Goal: Task Accomplishment & Management: Complete application form

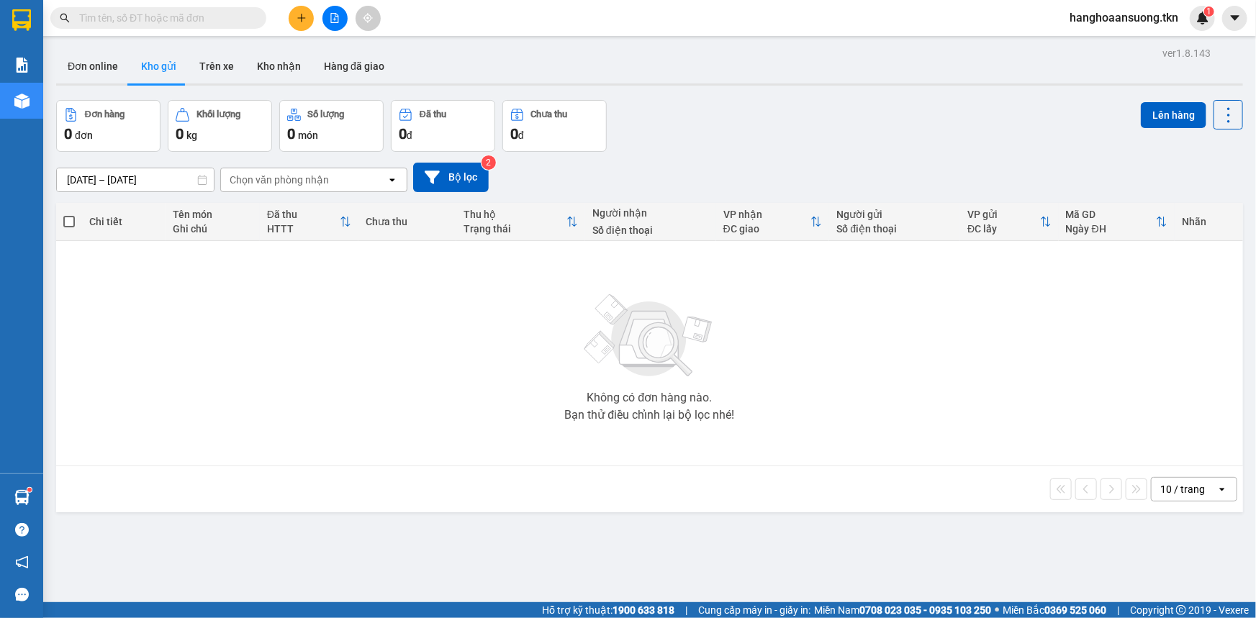
click at [244, 18] on input "text" at bounding box center [164, 18] width 170 height 16
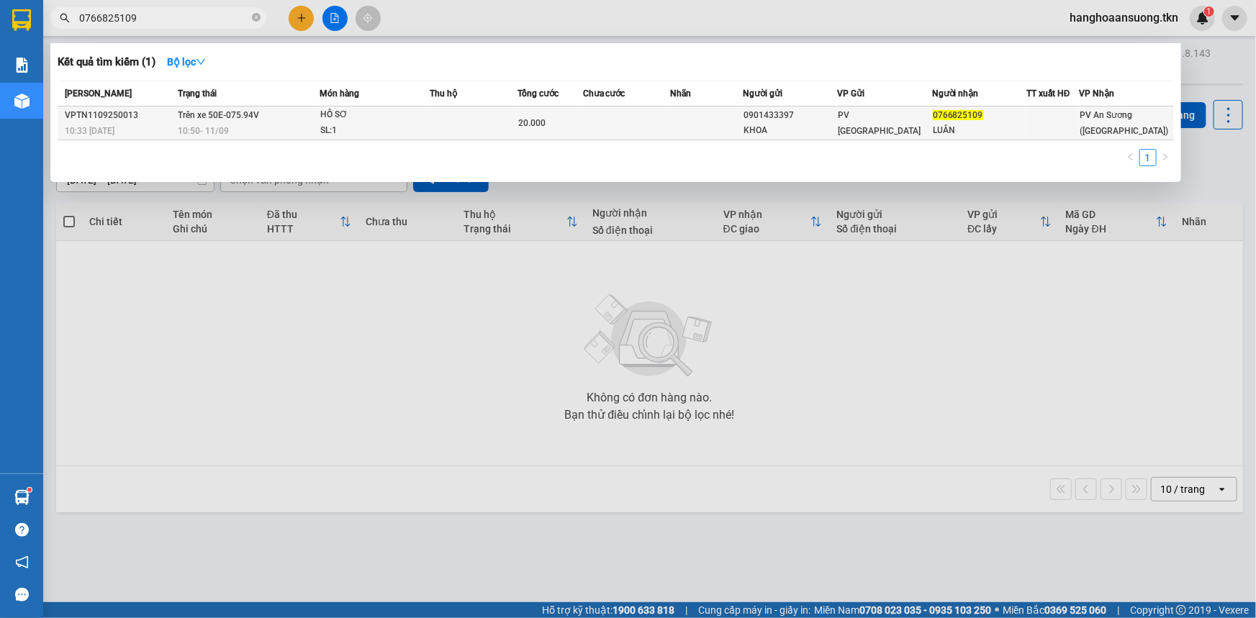
type input "0766825109"
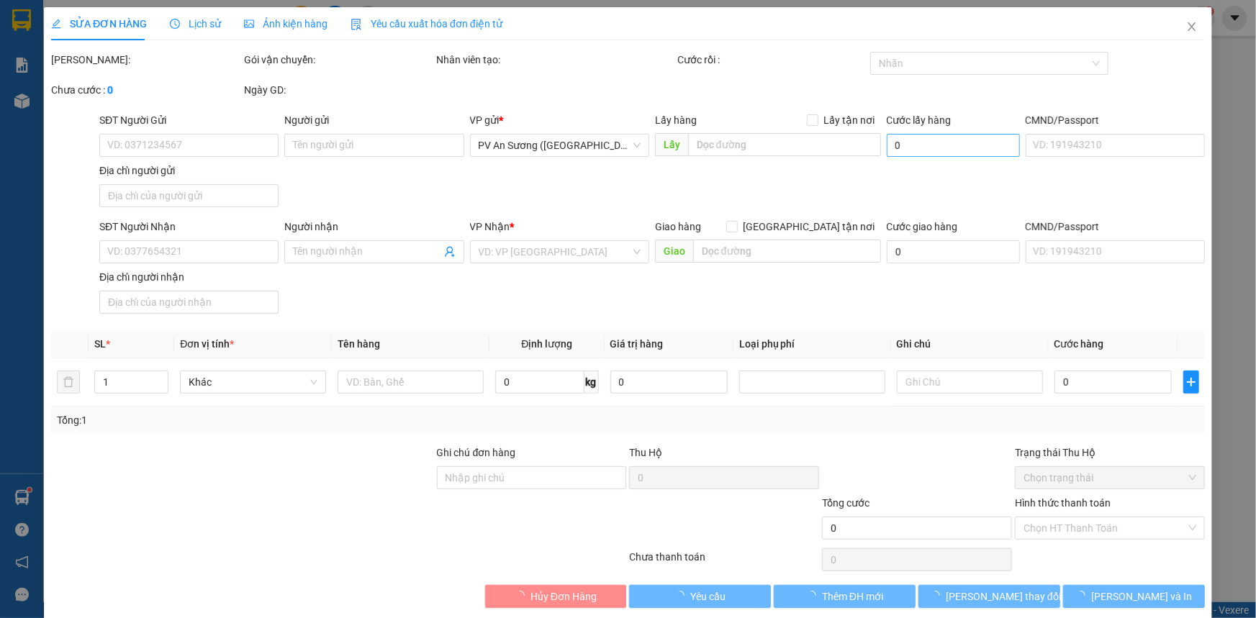
type input "0901433397"
type input "KHOA"
type input "0766825109"
type input "LUÂN"
type input "20.000"
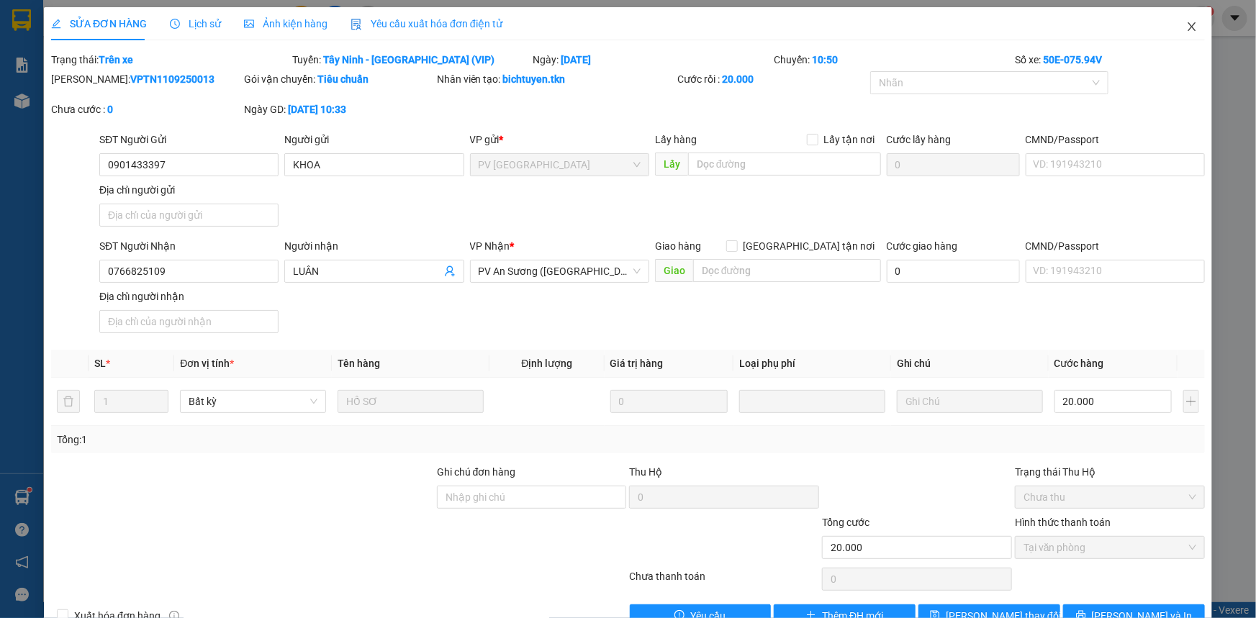
click at [1188, 25] on icon "close" at bounding box center [1192, 26] width 8 height 9
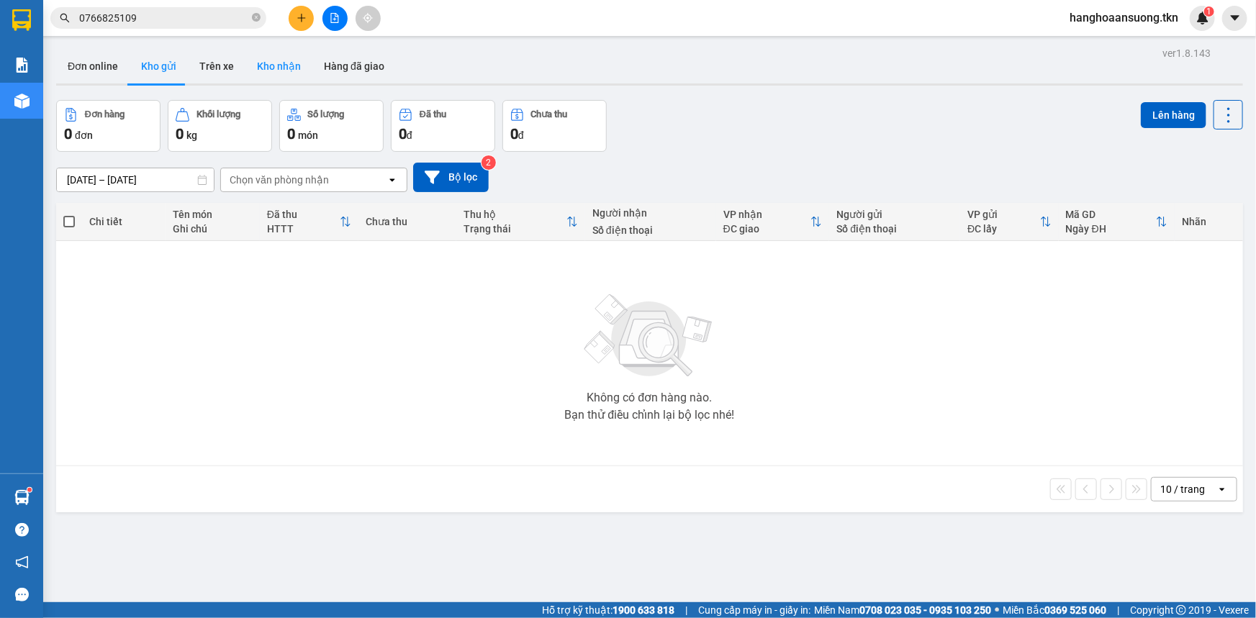
click at [281, 65] on button "Kho nhận" at bounding box center [278, 66] width 67 height 35
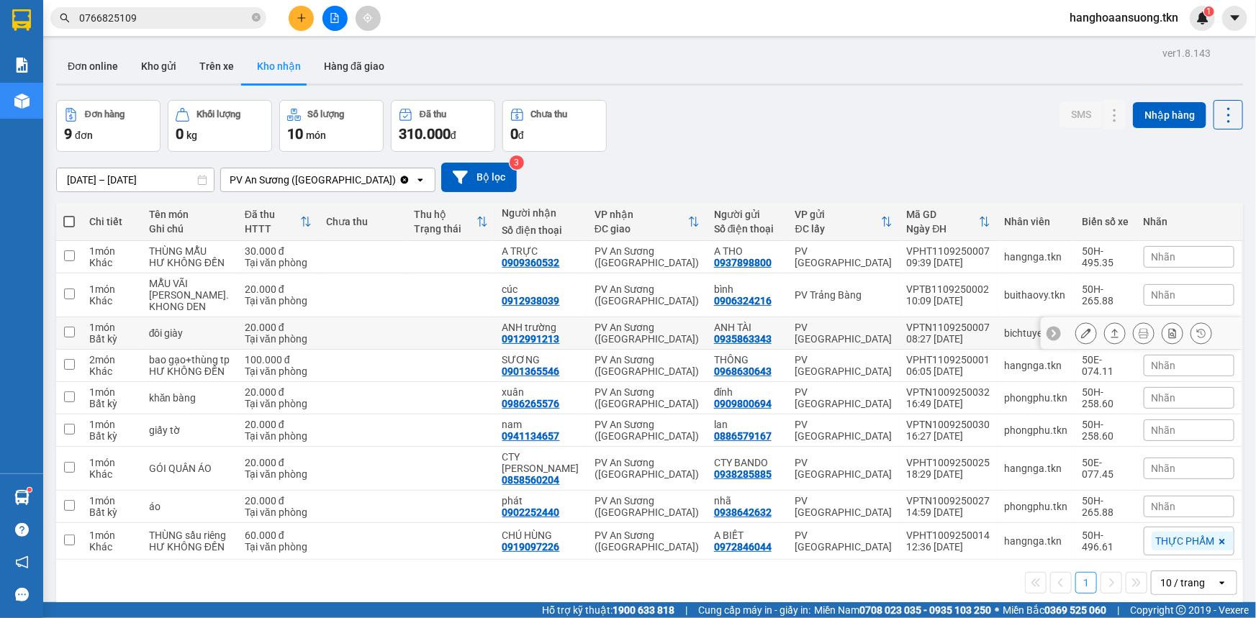
click at [451, 350] on td at bounding box center [451, 333] width 88 height 32
checkbox input "true"
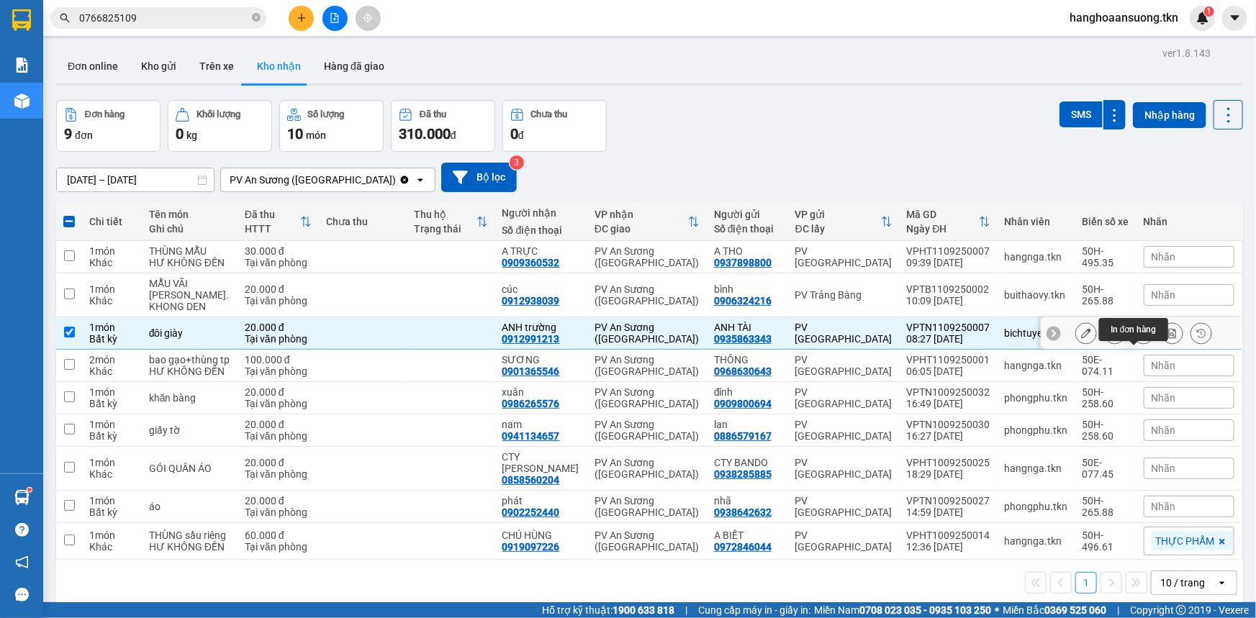
click at [1139, 338] on icon at bounding box center [1144, 333] width 10 height 10
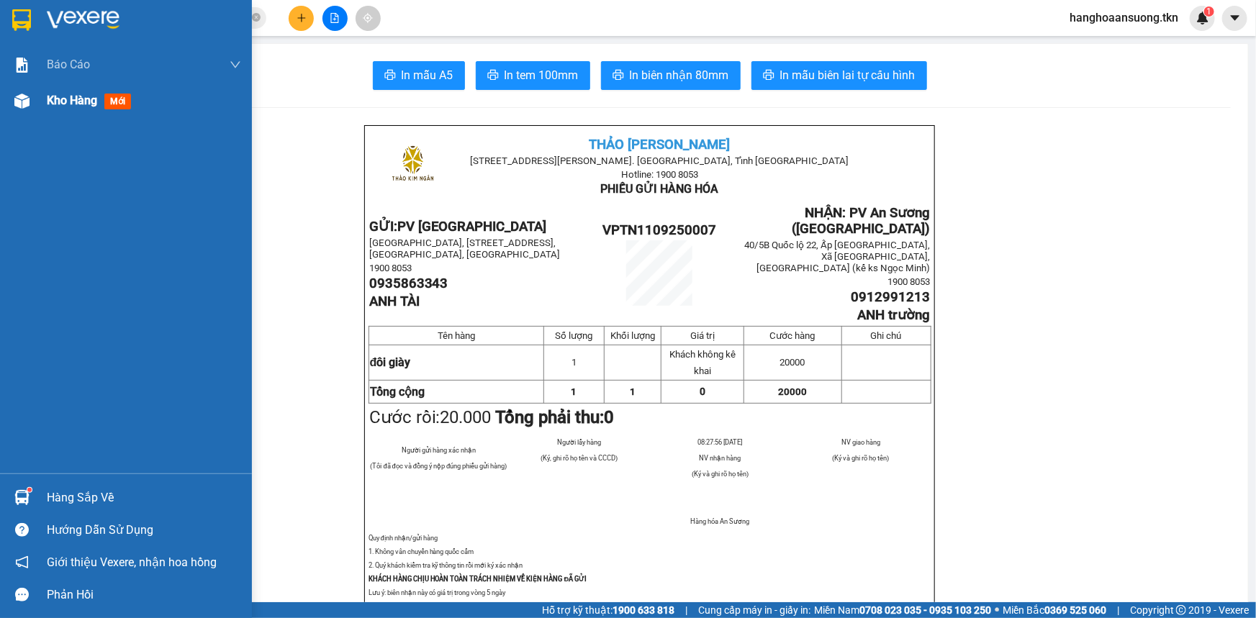
click at [72, 102] on span "Kho hàng" at bounding box center [72, 101] width 50 height 14
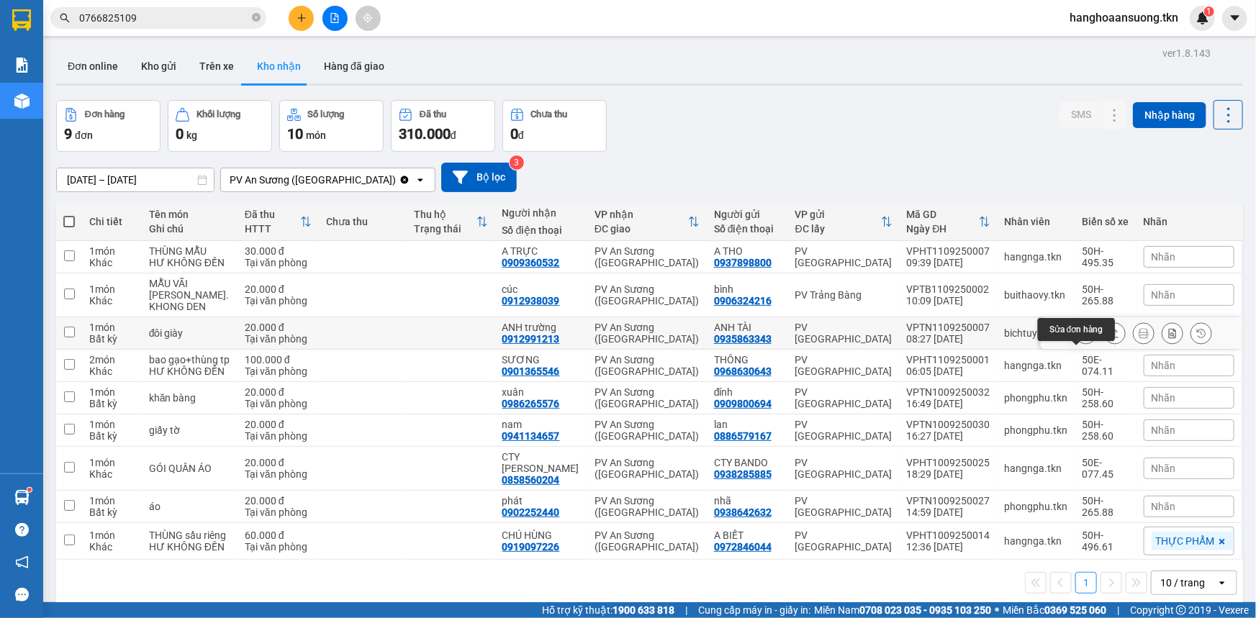
click at [1081, 338] on icon at bounding box center [1086, 333] width 10 height 10
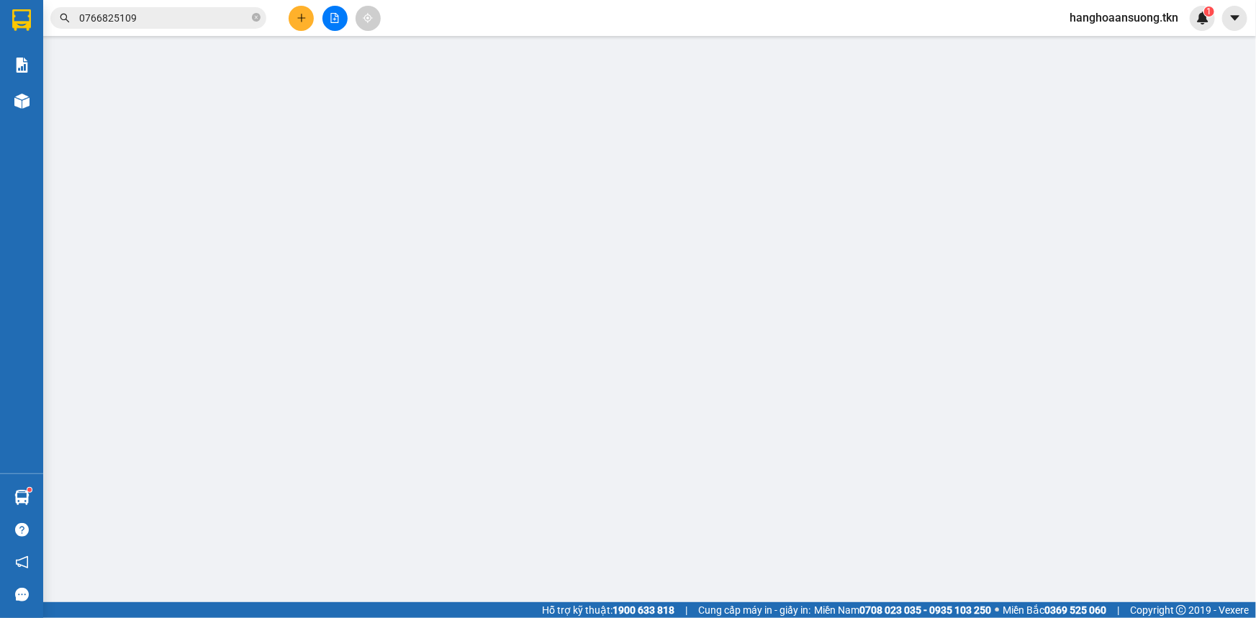
type input "0935863343"
type input "ANH TÀI"
type input "0912991213"
type input "ANH trường"
type input "20.000"
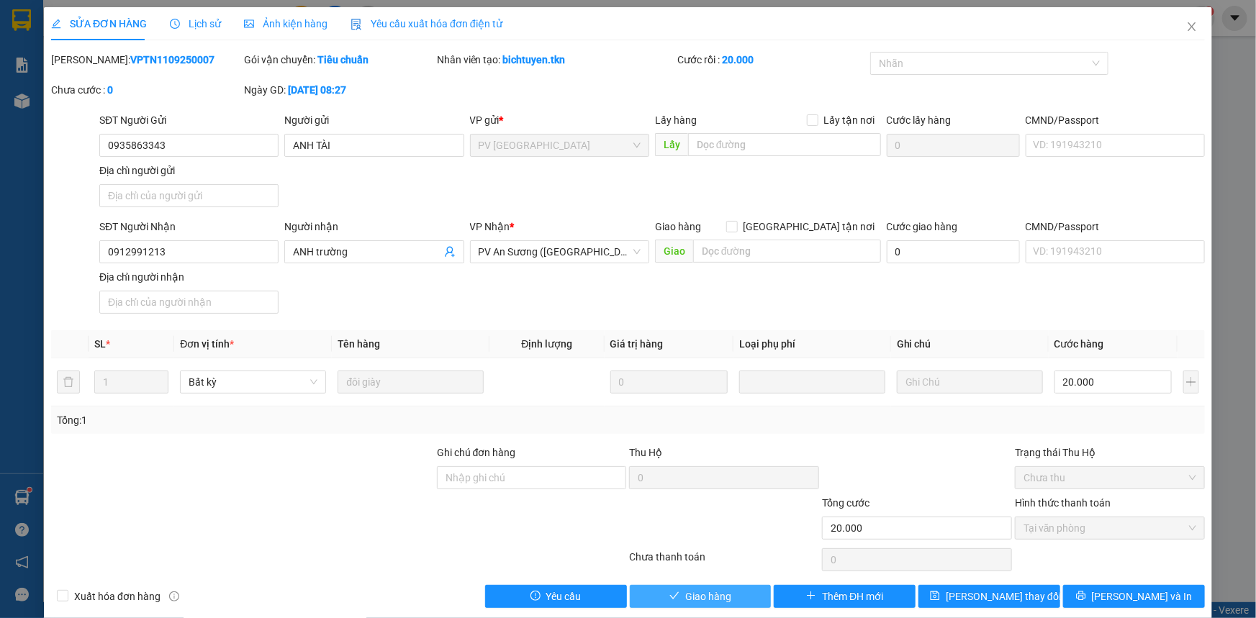
click at [657, 595] on div "SỬA ĐƠN HÀNG Lịch sử Ảnh kiện hàng Yêu cầu xuất hóa đơn điện tử Total Paid Fee …" at bounding box center [628, 313] width 1168 height 612
click at [658, 595] on button "Giao hàng" at bounding box center [701, 596] width 142 height 23
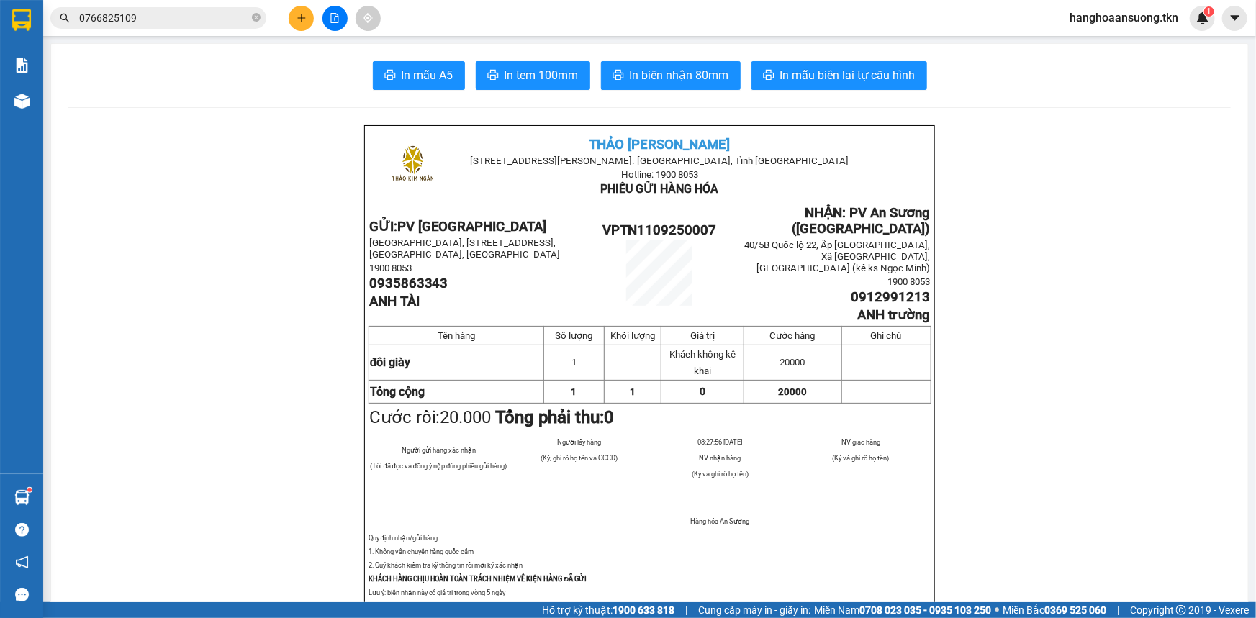
click at [305, 14] on icon "plus" at bounding box center [302, 18] width 10 height 10
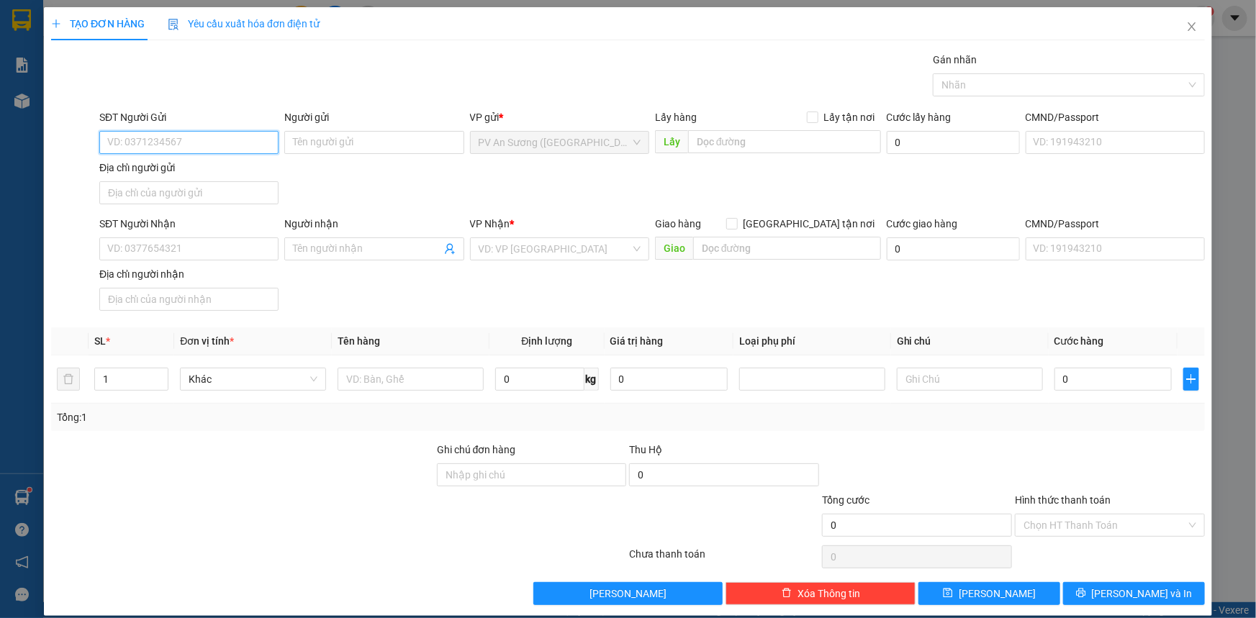
click at [187, 148] on input "SĐT Người Gửi" at bounding box center [188, 142] width 179 height 23
type input "0342813735"
click at [348, 142] on input "Người gửi" at bounding box center [373, 142] width 179 height 23
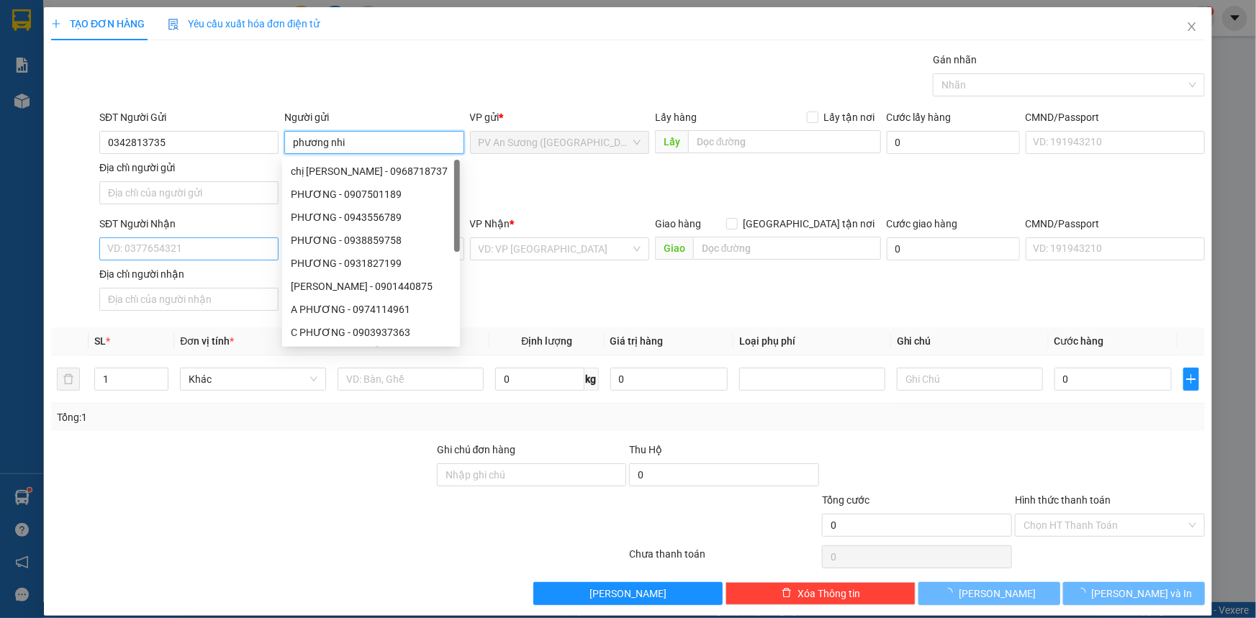
type input "phương nhi"
click at [130, 250] on input "SĐT Người Nhận" at bounding box center [188, 249] width 179 height 23
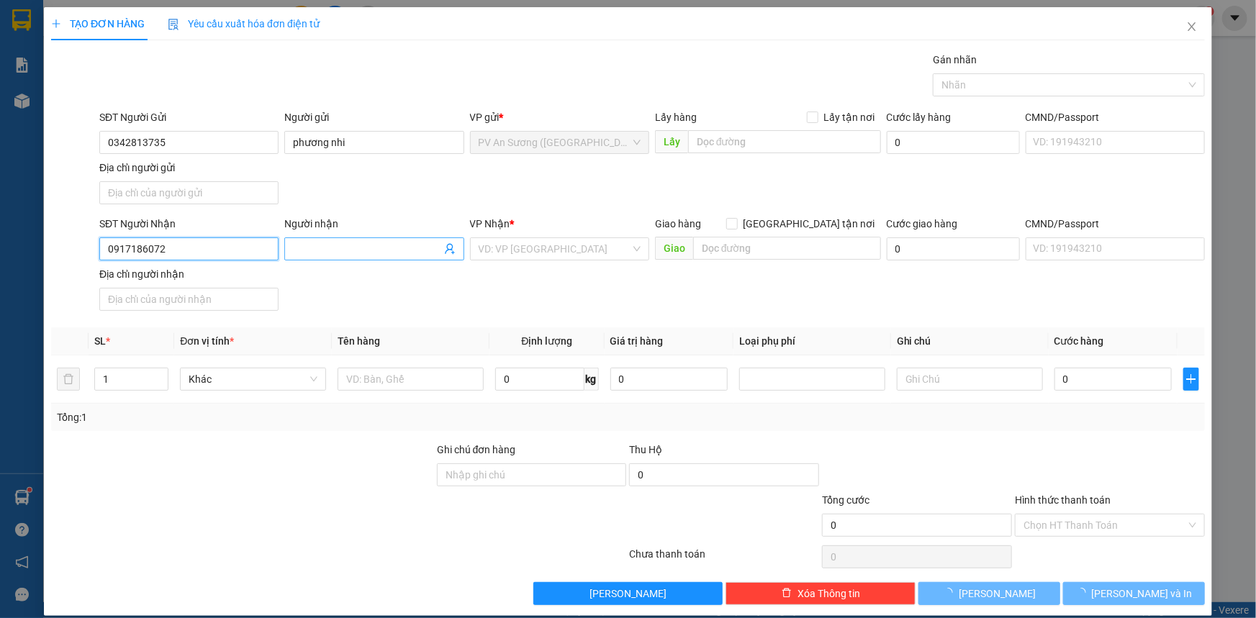
type input "0917186072"
click at [336, 249] on input "Người nhận" at bounding box center [367, 249] width 148 height 16
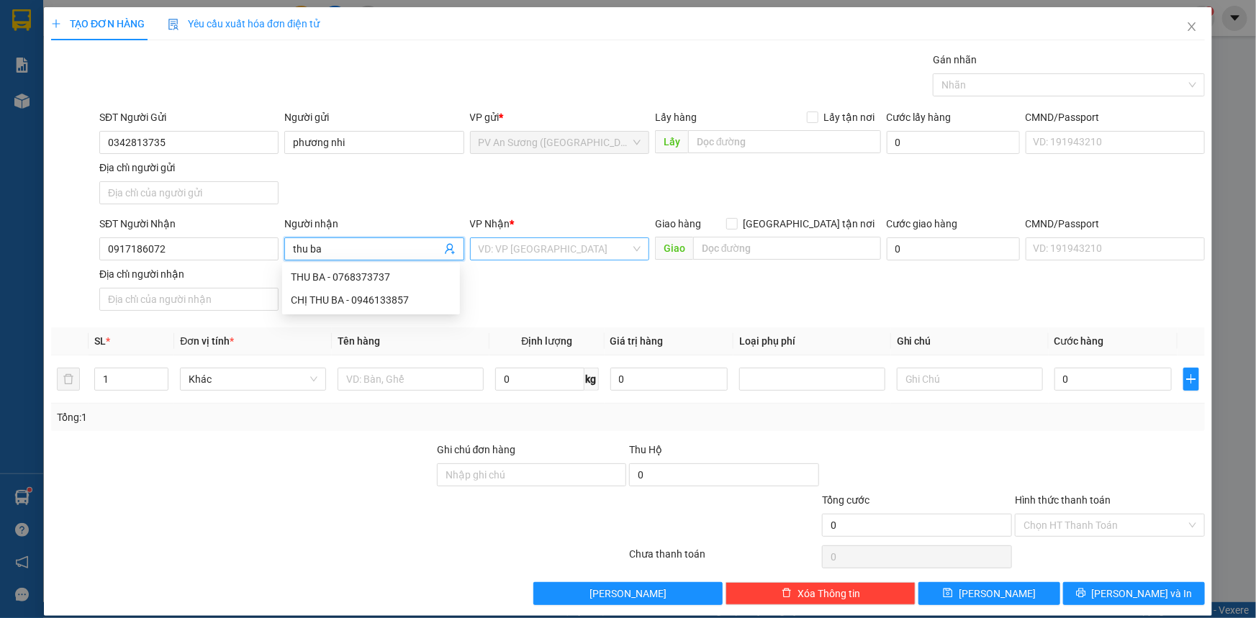
type input "thu ba"
click at [583, 252] on input "search" at bounding box center [555, 249] width 152 height 22
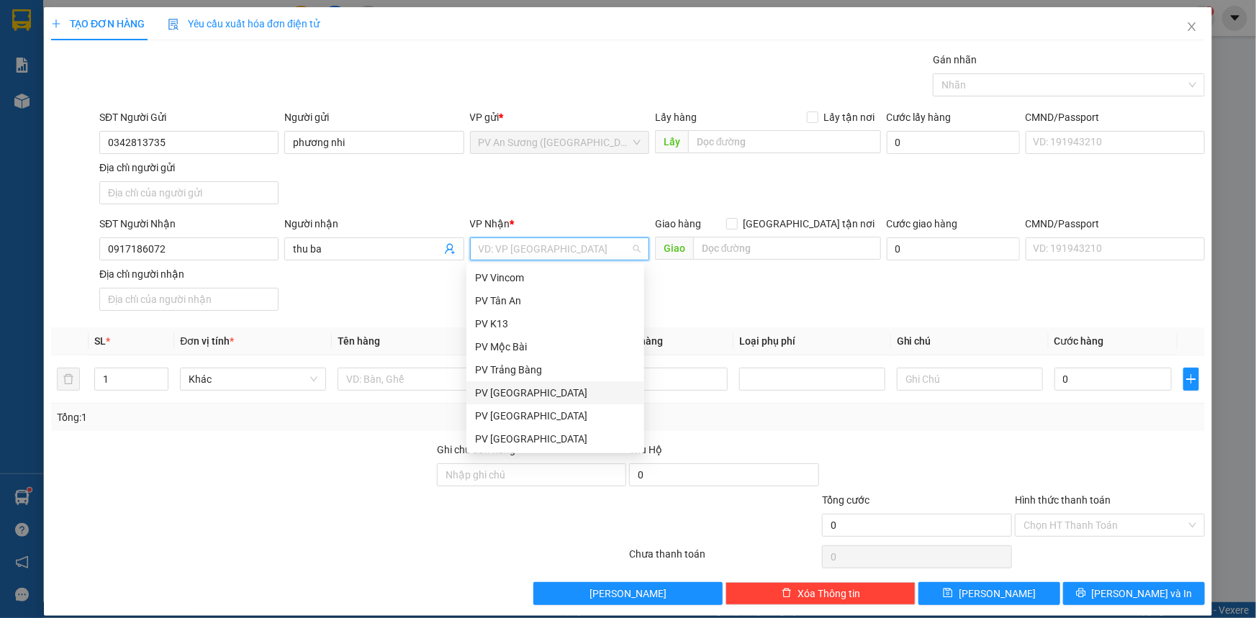
click at [526, 396] on div "PV [GEOGRAPHIC_DATA]" at bounding box center [555, 393] width 161 height 16
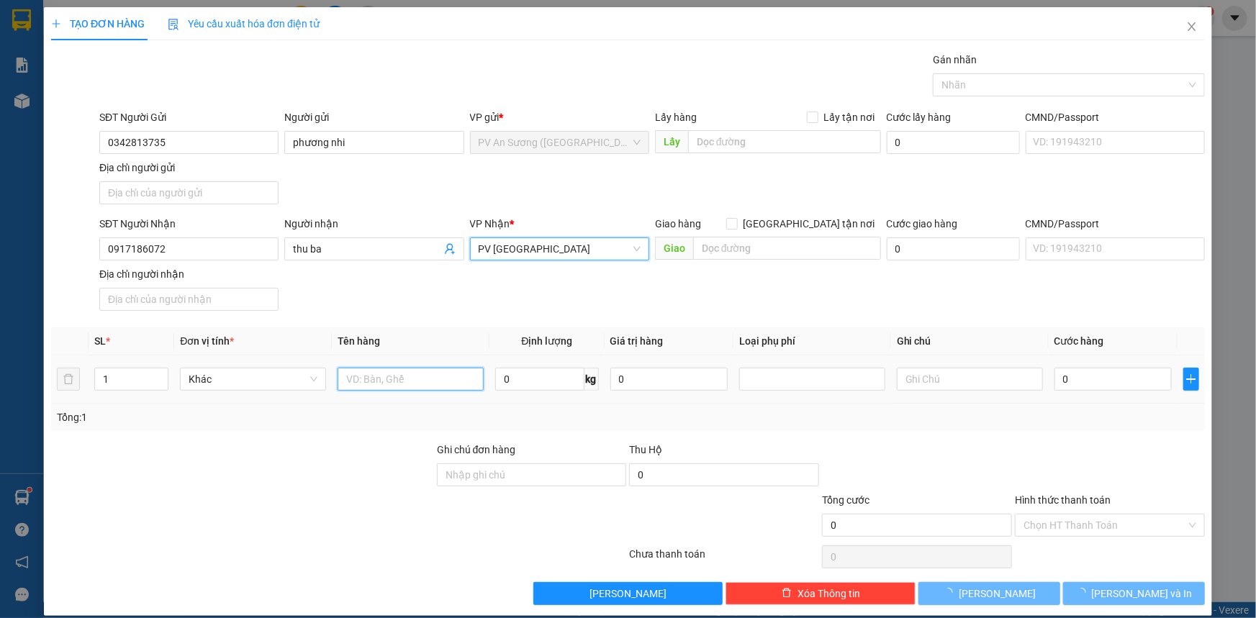
click at [412, 379] on input "text" at bounding box center [411, 379] width 146 height 23
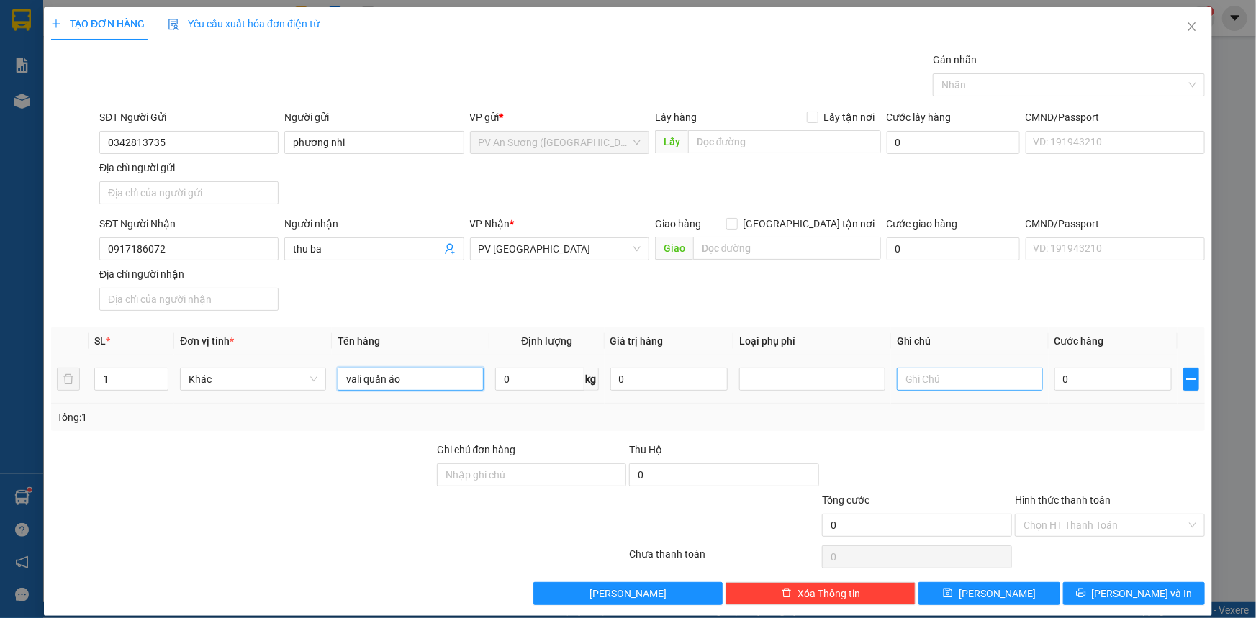
type input "vali quần áo"
click at [969, 381] on input "text" at bounding box center [970, 379] width 146 height 23
type input "hư k đền"
click at [1093, 381] on input "0" at bounding box center [1112, 379] width 117 height 23
type input "005"
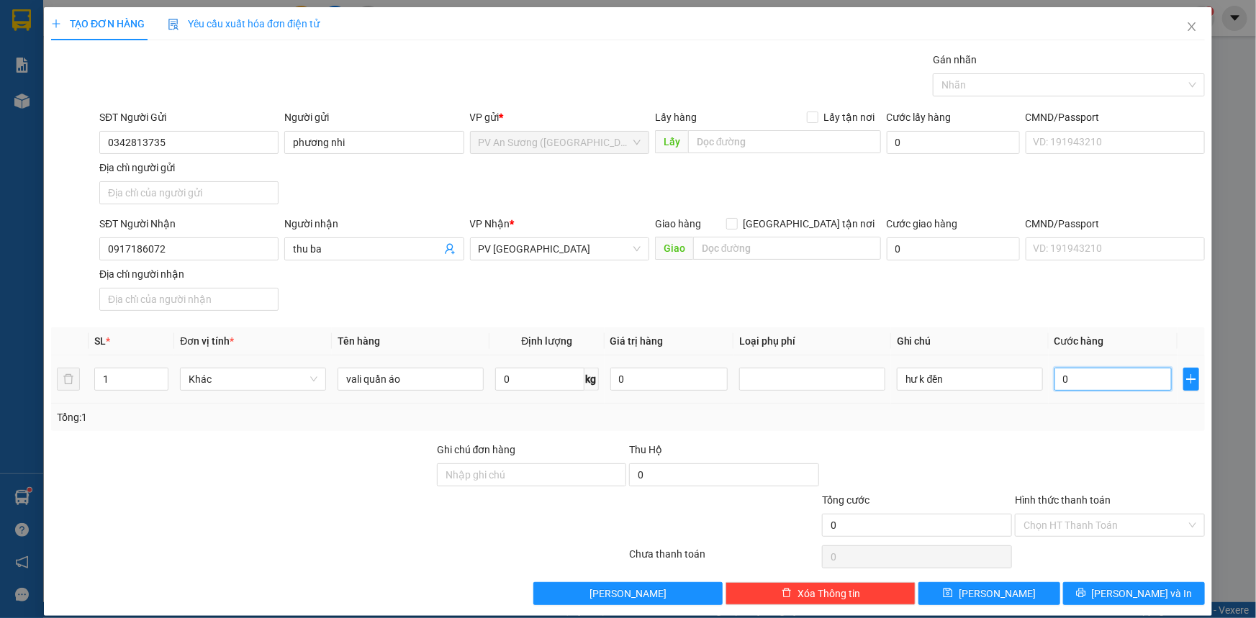
type input "5"
type input "0.050"
type input "50"
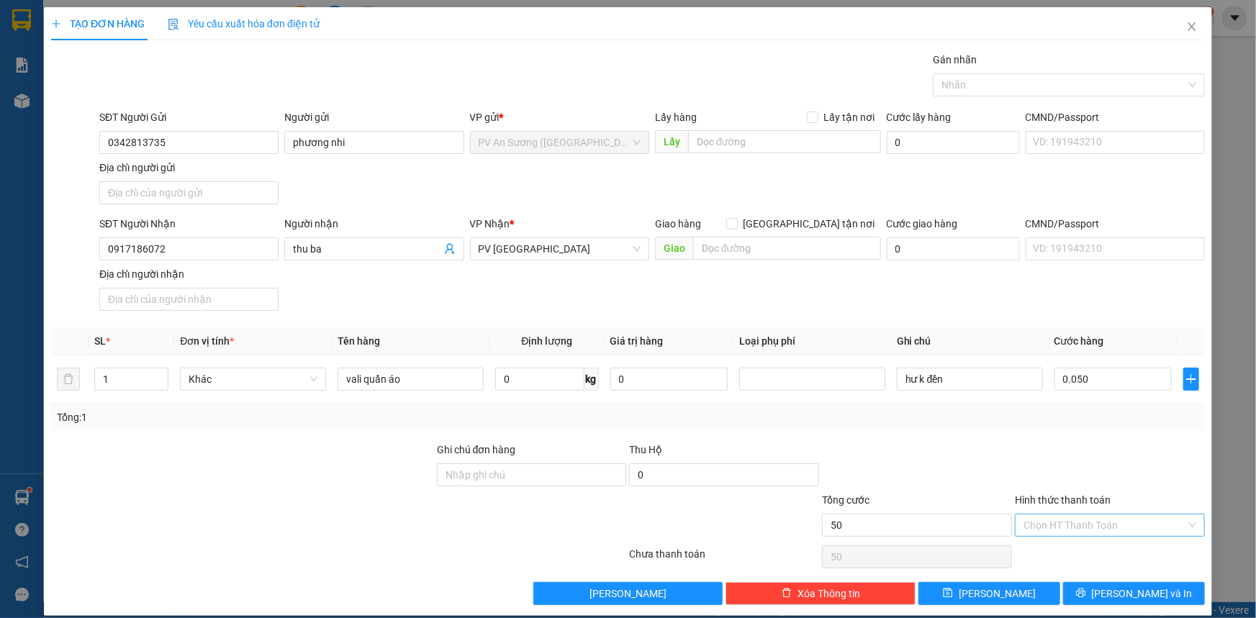
click at [1042, 533] on input "Hình thức thanh toán" at bounding box center [1104, 526] width 163 height 22
type input "50.000"
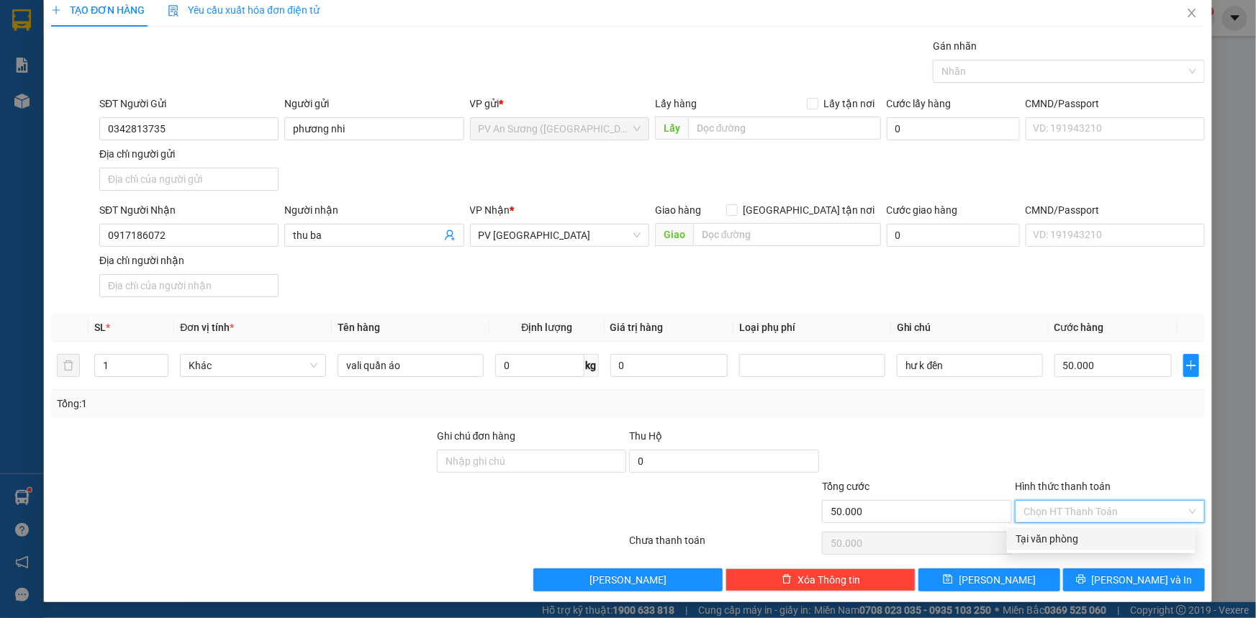
click at [1050, 538] on div "Tại văn phòng" at bounding box center [1101, 539] width 171 height 16
type input "0"
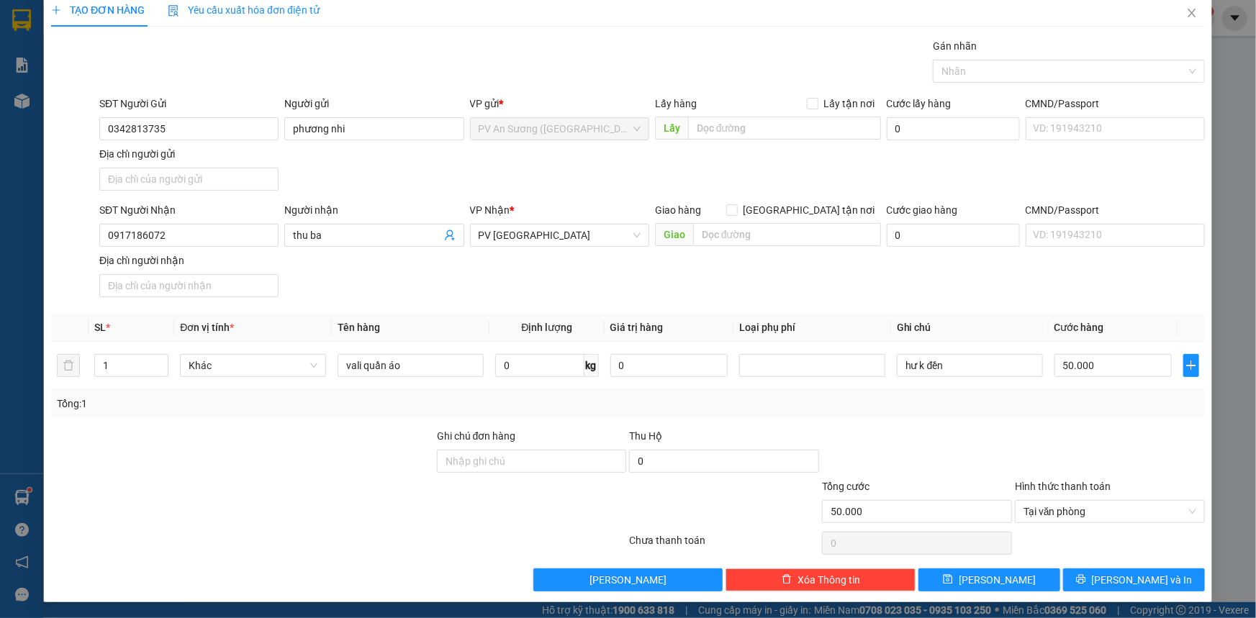
click at [1138, 566] on div "Transit Pickup Surcharge Ids Transit Deliver Surcharge Ids Transit Deliver Surc…" at bounding box center [628, 314] width 1154 height 553
click at [1137, 576] on span "[PERSON_NAME] và In" at bounding box center [1142, 580] width 101 height 16
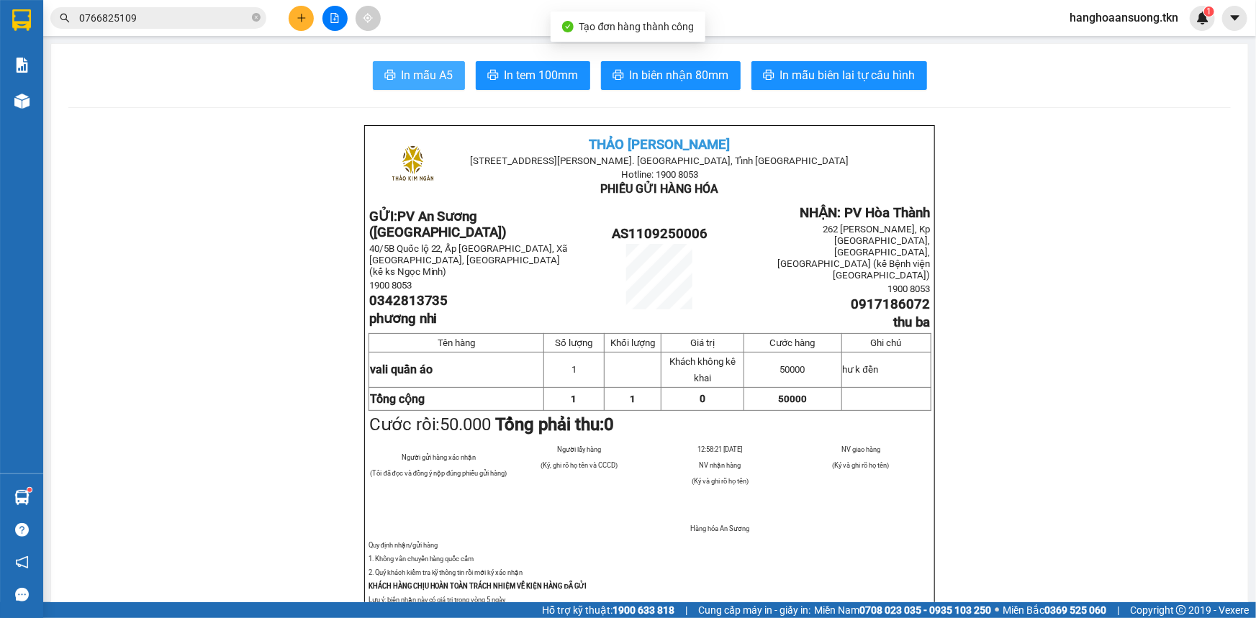
drag, startPoint x: 412, startPoint y: 76, endPoint x: 420, endPoint y: 96, distance: 21.4
click at [412, 76] on span "In mẫu A5" at bounding box center [428, 75] width 52 height 18
click at [98, 27] on span "0766825109" at bounding box center [158, 18] width 216 height 22
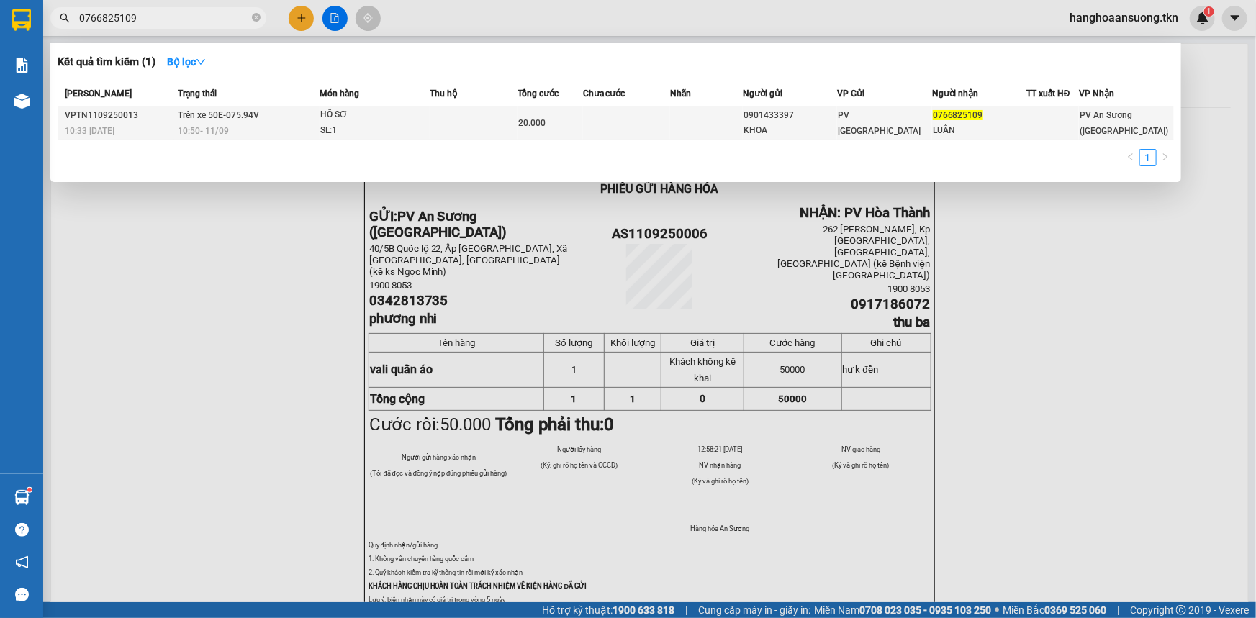
click at [363, 126] on span "HỒ SƠ SL: 1" at bounding box center [374, 122] width 109 height 31
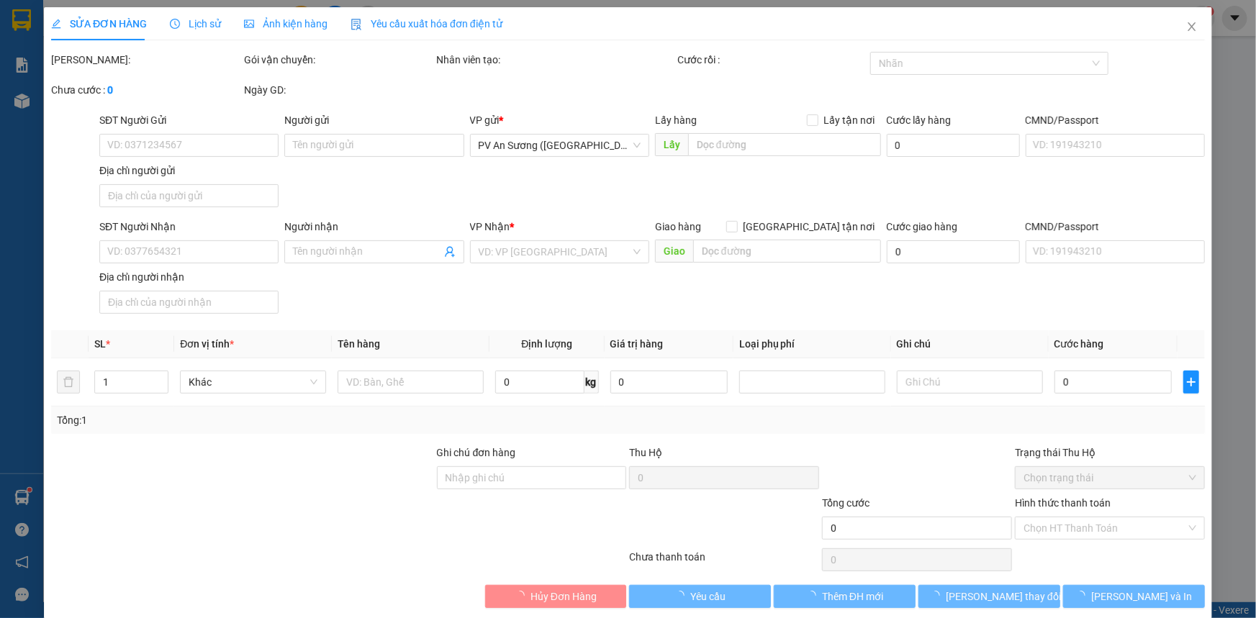
type input "0901433397"
type input "KHOA"
type input "0766825109"
type input "LUÂN"
type input "20.000"
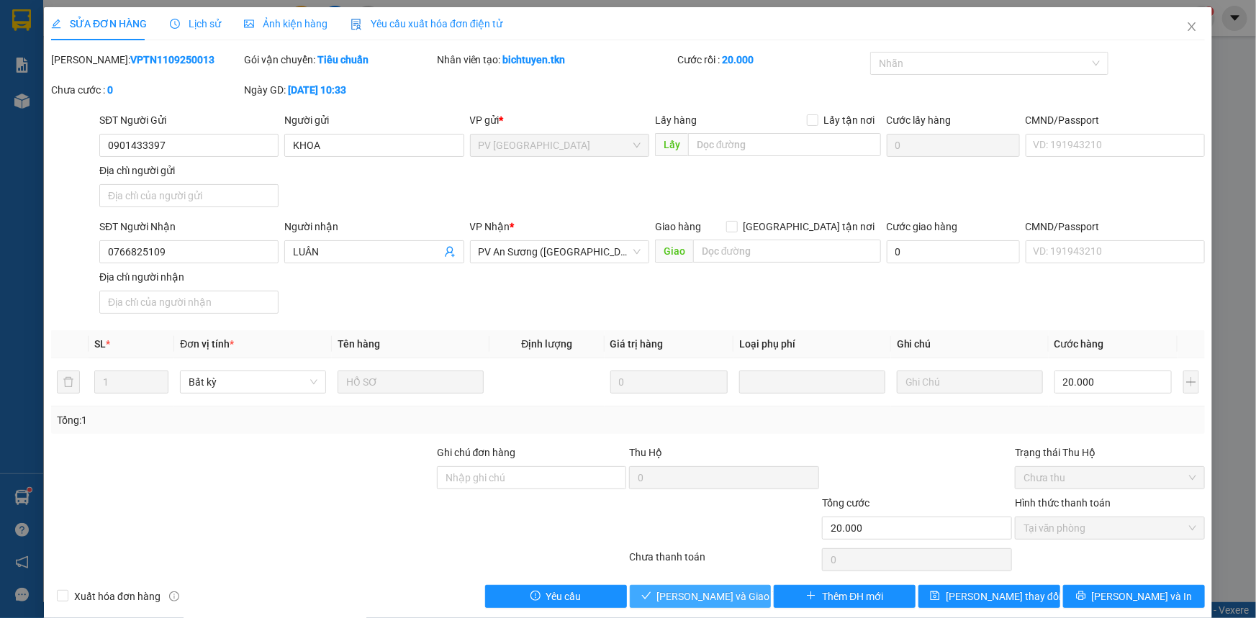
click at [697, 592] on span "[PERSON_NAME] và Giao hàng" at bounding box center [726, 597] width 138 height 16
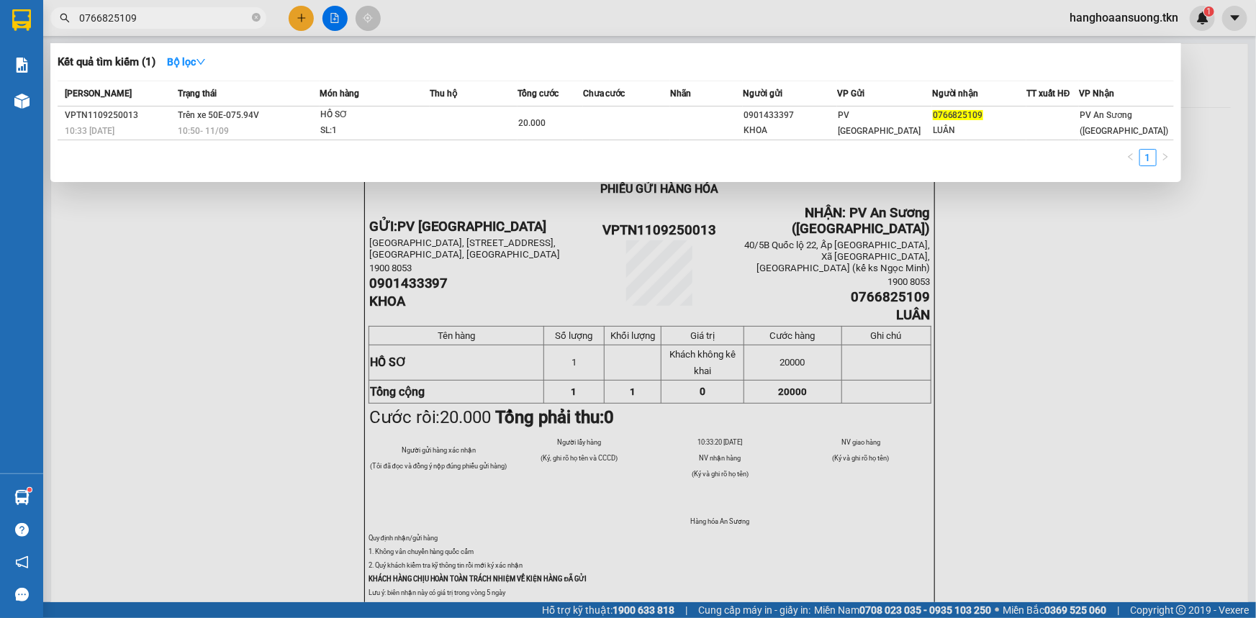
click at [202, 19] on input "0766825109" at bounding box center [164, 18] width 170 height 16
click at [201, 16] on input "0766825109" at bounding box center [164, 18] width 170 height 16
drag, startPoint x: 201, startPoint y: 16, endPoint x: 23, endPoint y: 24, distance: 178.0
click at [23, 24] on section "Kết quả tìm kiếm ( 1 ) Bộ lọc Mã ĐH Trạng thái Món hàng Thu hộ Tổng cước Chưa c…" at bounding box center [628, 309] width 1256 height 618
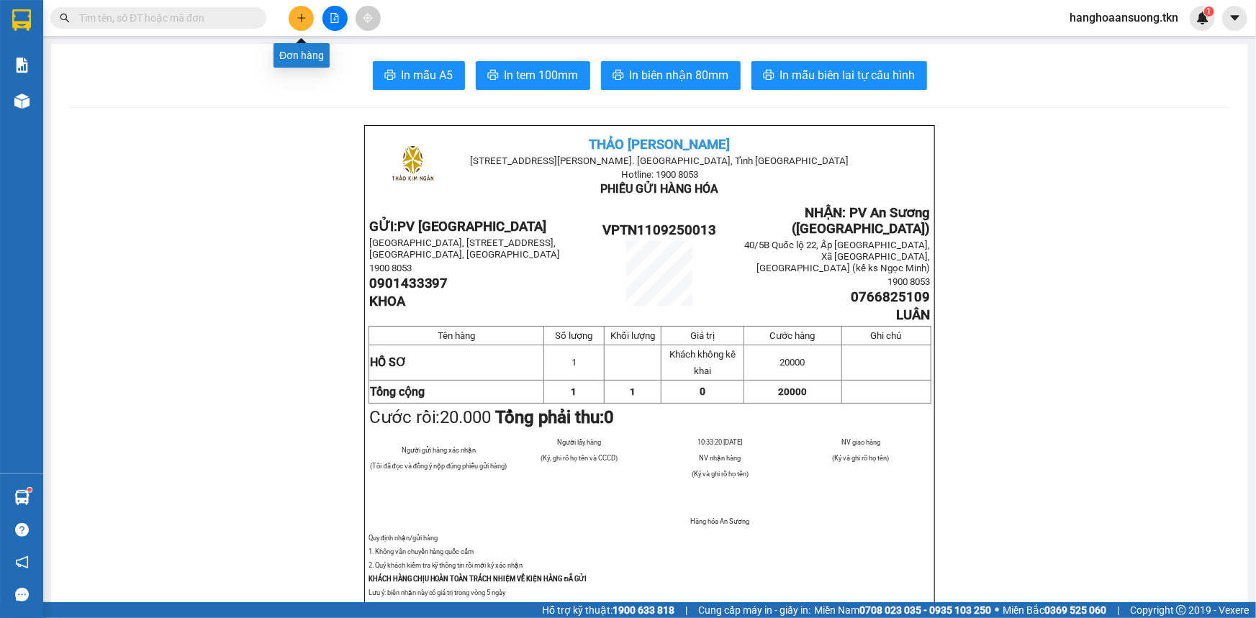
click at [303, 22] on icon "plus" at bounding box center [302, 18] width 10 height 10
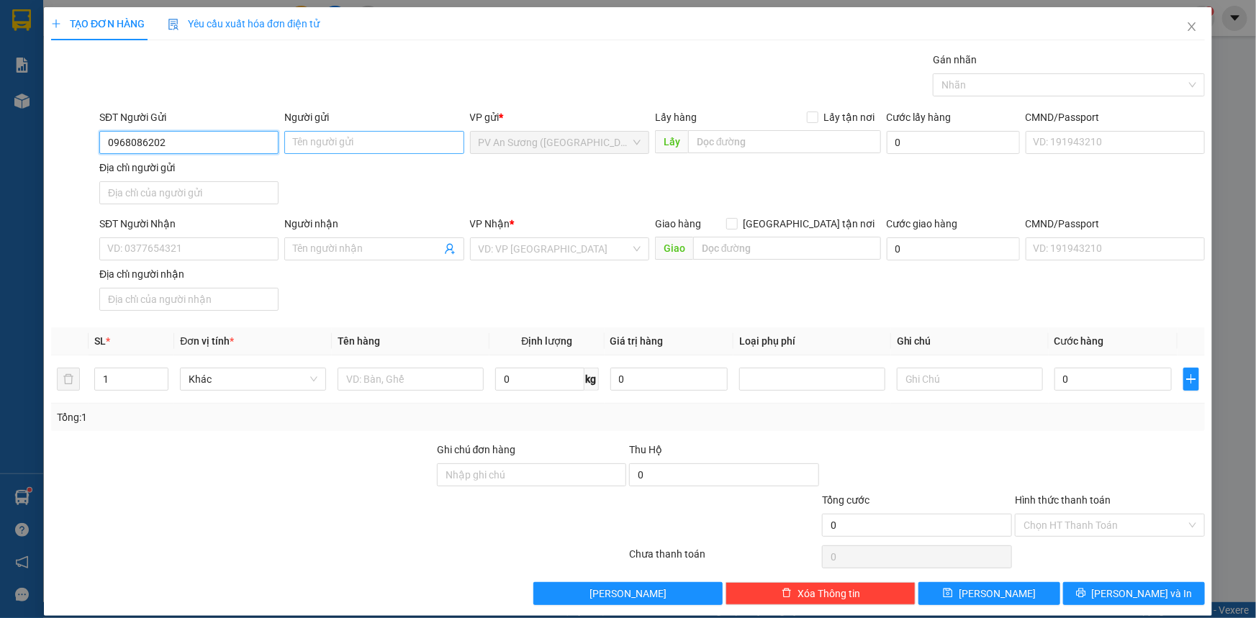
type input "0968086202"
click at [323, 143] on input "Người gửi" at bounding box center [373, 142] width 179 height 23
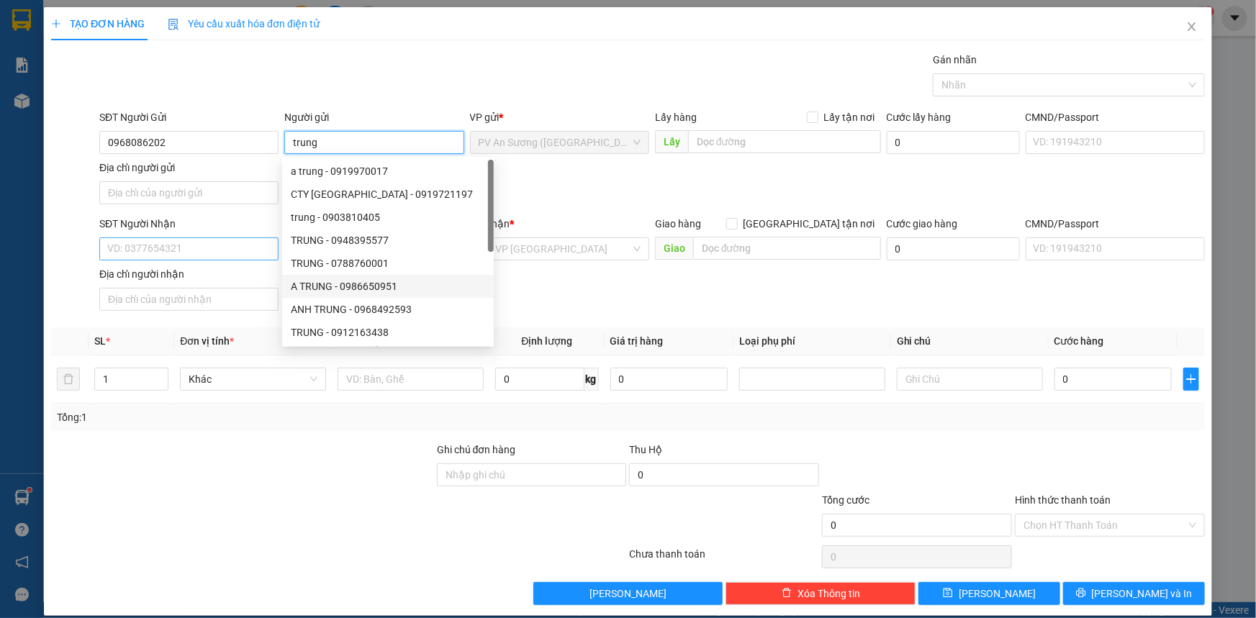
type input "trung"
click at [189, 249] on input "SĐT Người Nhận" at bounding box center [188, 249] width 179 height 23
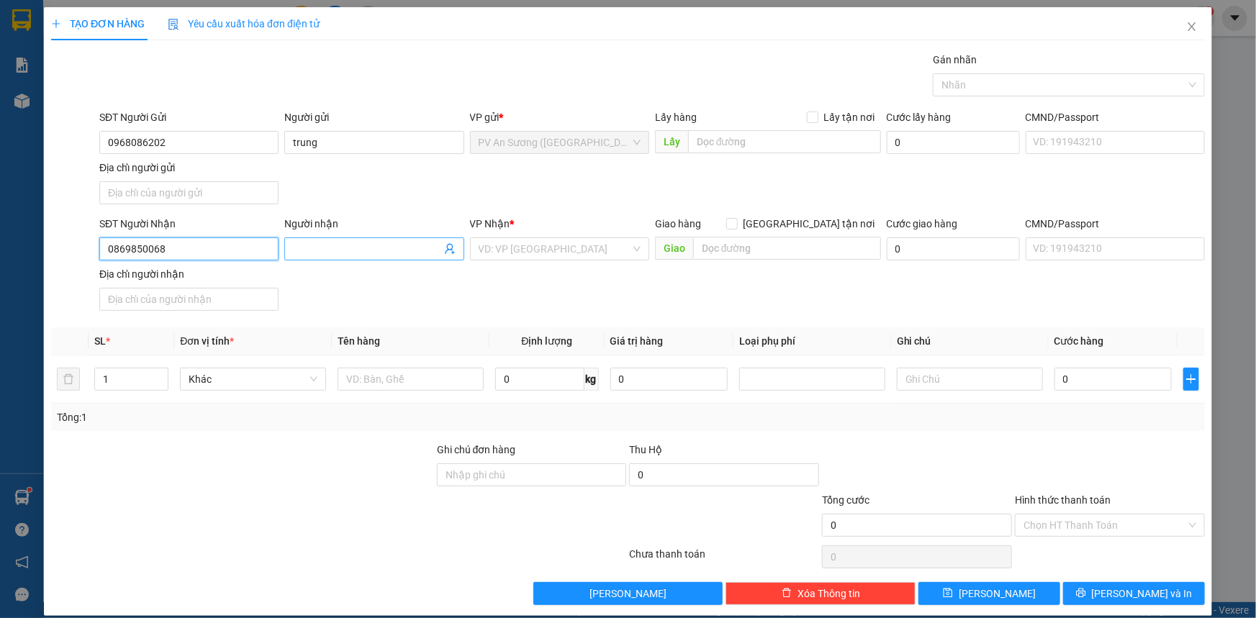
type input "0869850068"
click at [333, 244] on input "Người nhận" at bounding box center [367, 249] width 148 height 16
type input "xuân hiệu"
click at [513, 248] on input "search" at bounding box center [555, 249] width 152 height 22
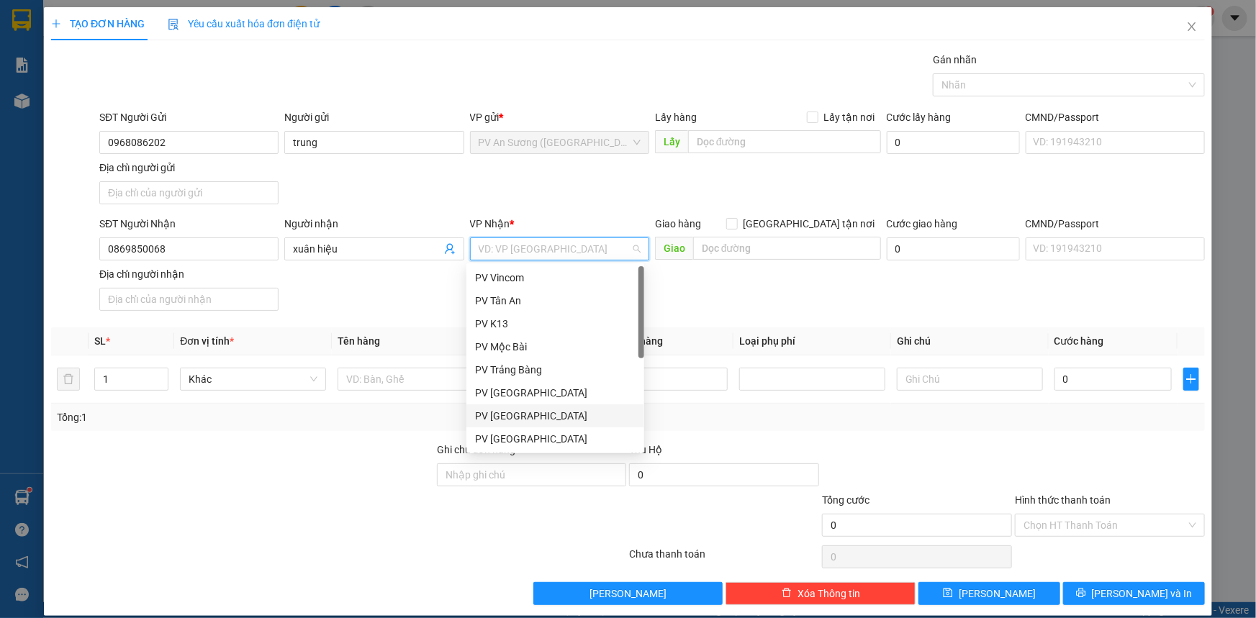
click at [554, 413] on div "PV [GEOGRAPHIC_DATA]" at bounding box center [555, 416] width 161 height 16
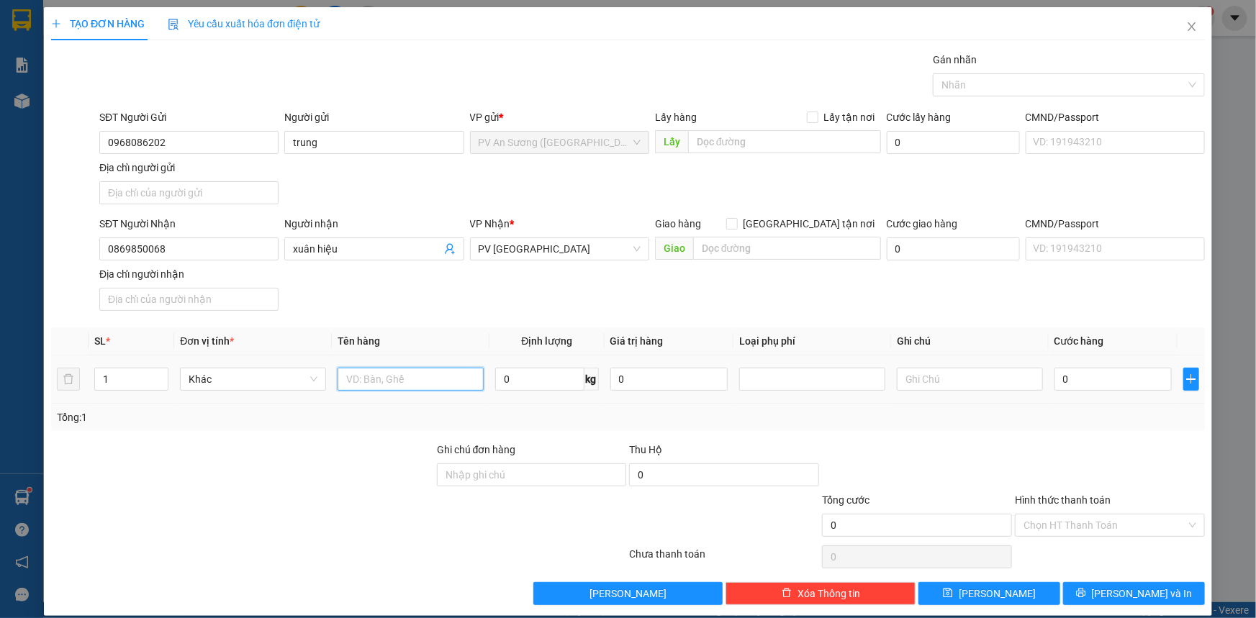
click at [426, 377] on input "text" at bounding box center [411, 379] width 146 height 23
type input "thùng cá cảnh"
click at [911, 379] on input "text" at bounding box center [970, 379] width 146 height 23
type input "chết k đền"
click at [1095, 388] on input "0" at bounding box center [1112, 379] width 117 height 23
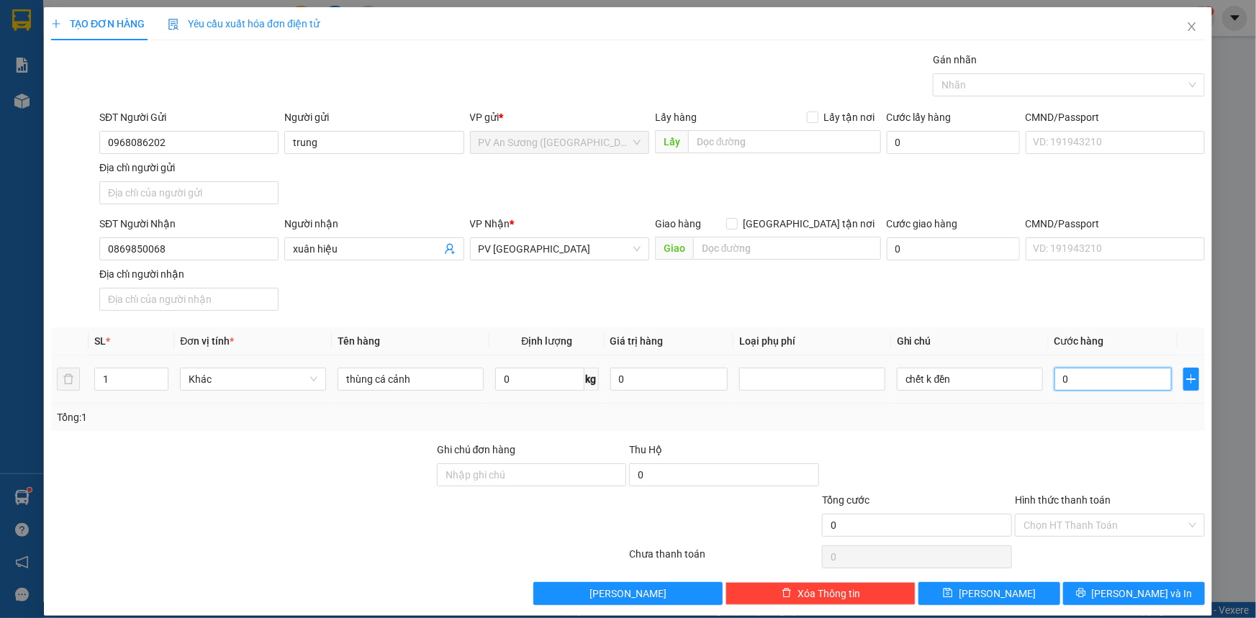
type input "004"
type input "4"
type input "0.040"
type input "40"
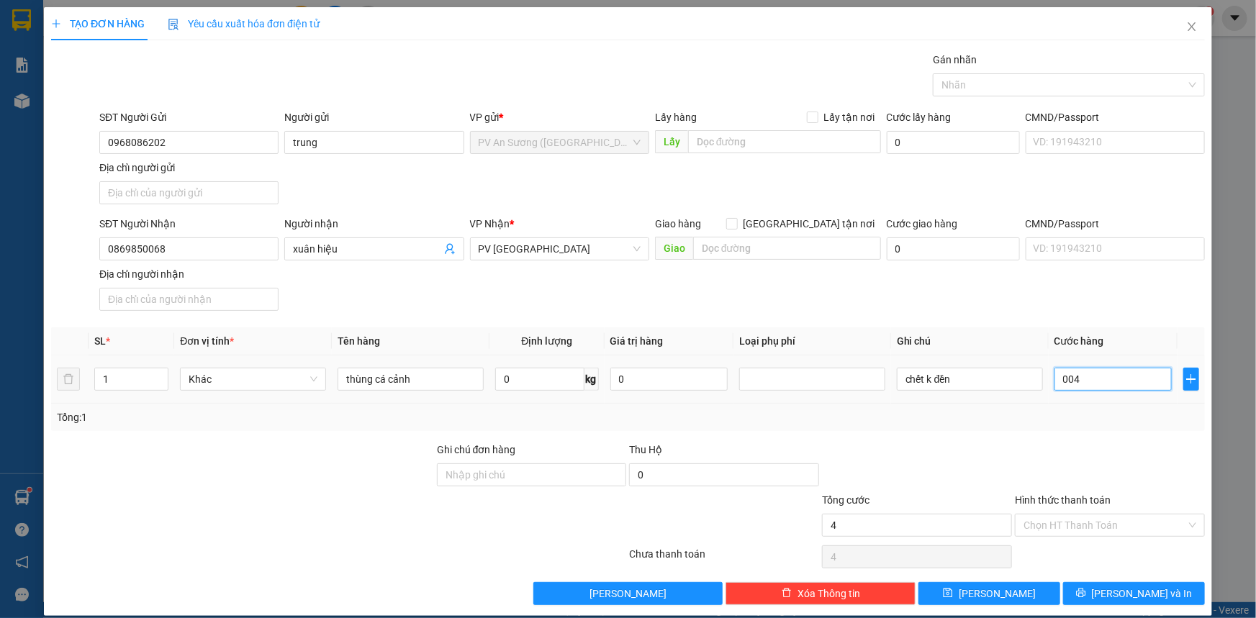
type input "40"
type input "00.400"
type input "400"
type input "00.040"
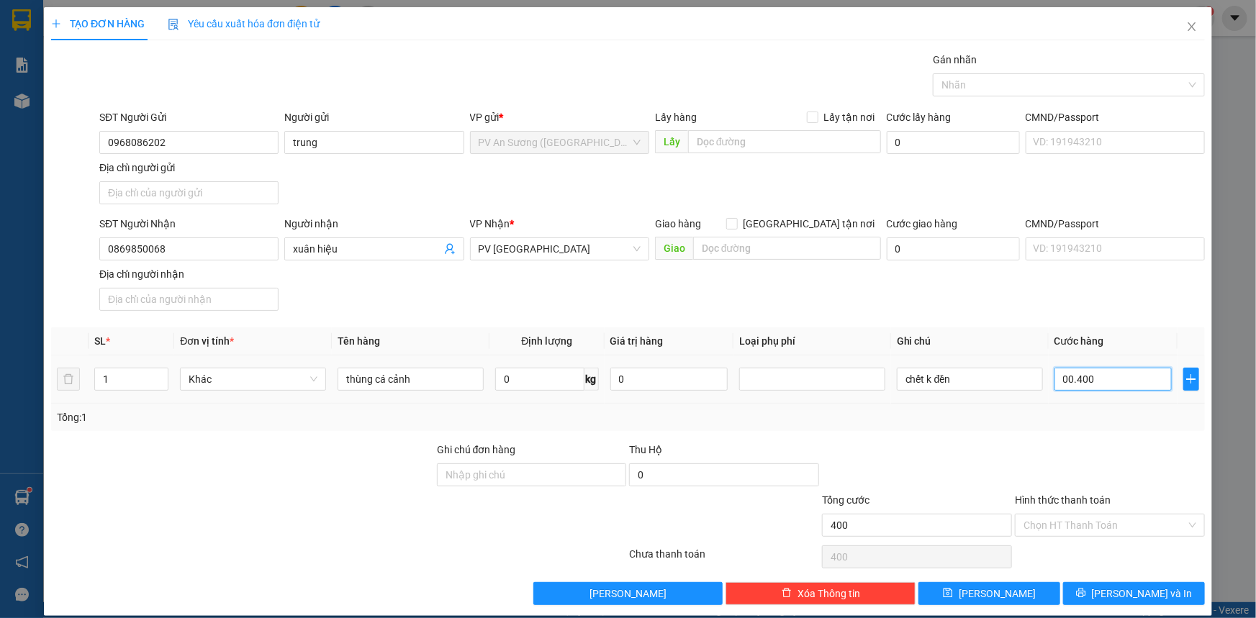
type input "40"
type input "40.000"
click at [1030, 516] on input "Hình thức thanh toán" at bounding box center [1104, 526] width 163 height 22
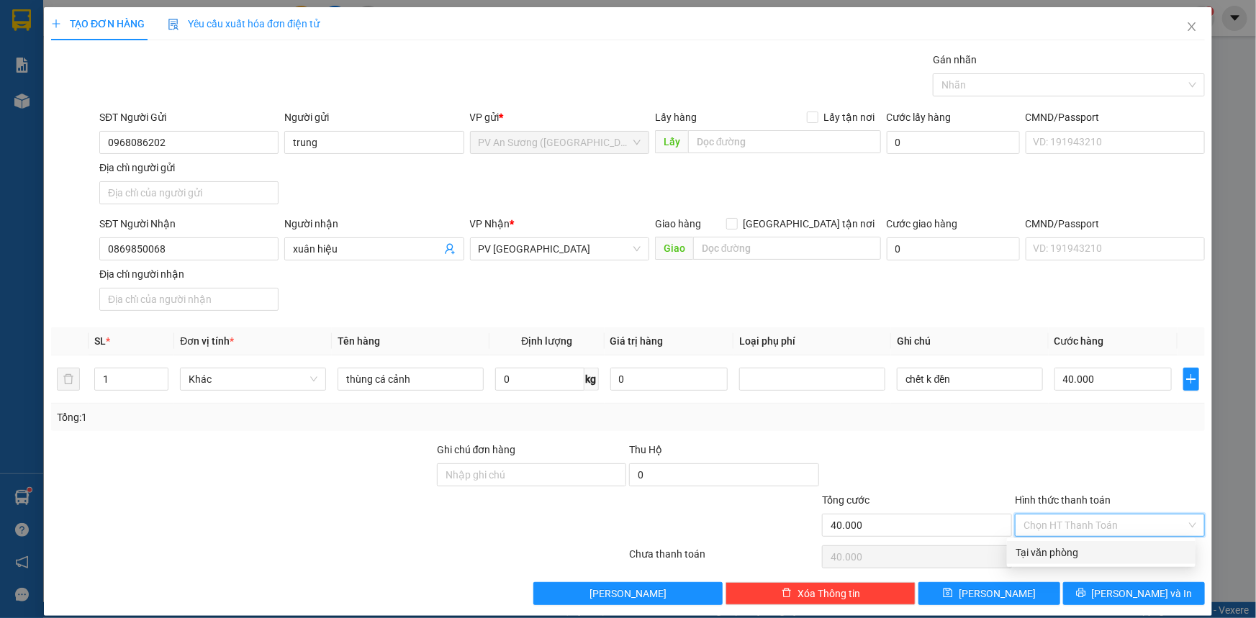
click at [1042, 556] on div "Tại văn phòng" at bounding box center [1101, 553] width 171 height 16
type input "0"
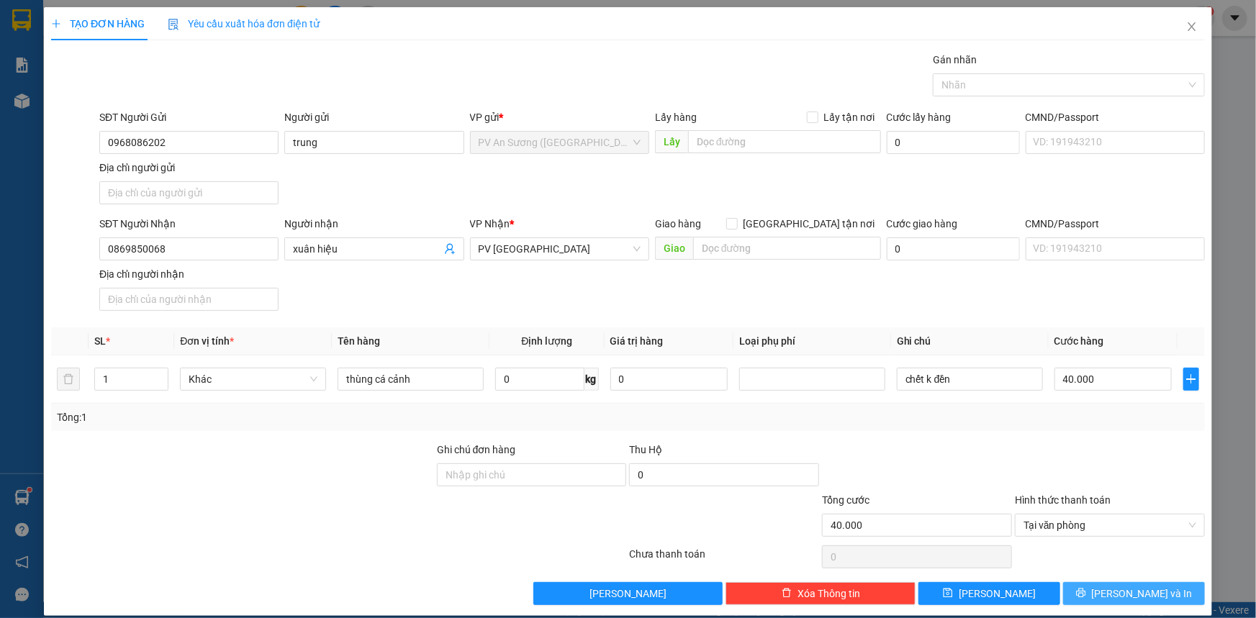
click at [1093, 592] on button "[PERSON_NAME] và In" at bounding box center [1134, 593] width 142 height 23
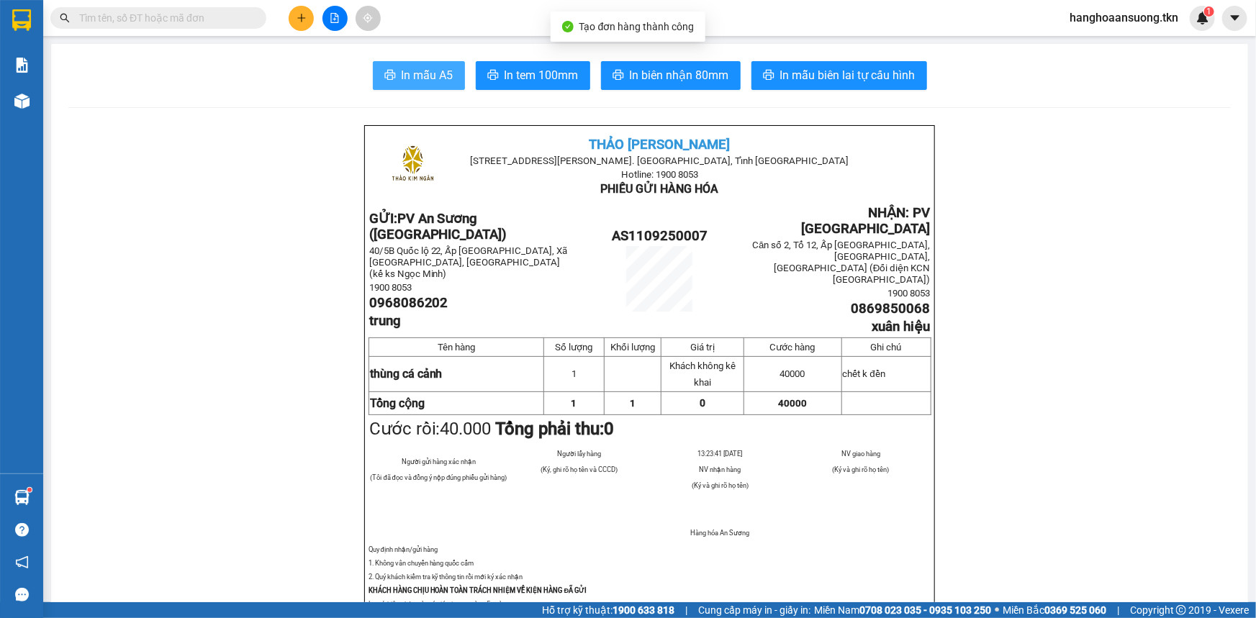
click at [410, 68] on span "In mẫu A5" at bounding box center [428, 75] width 52 height 18
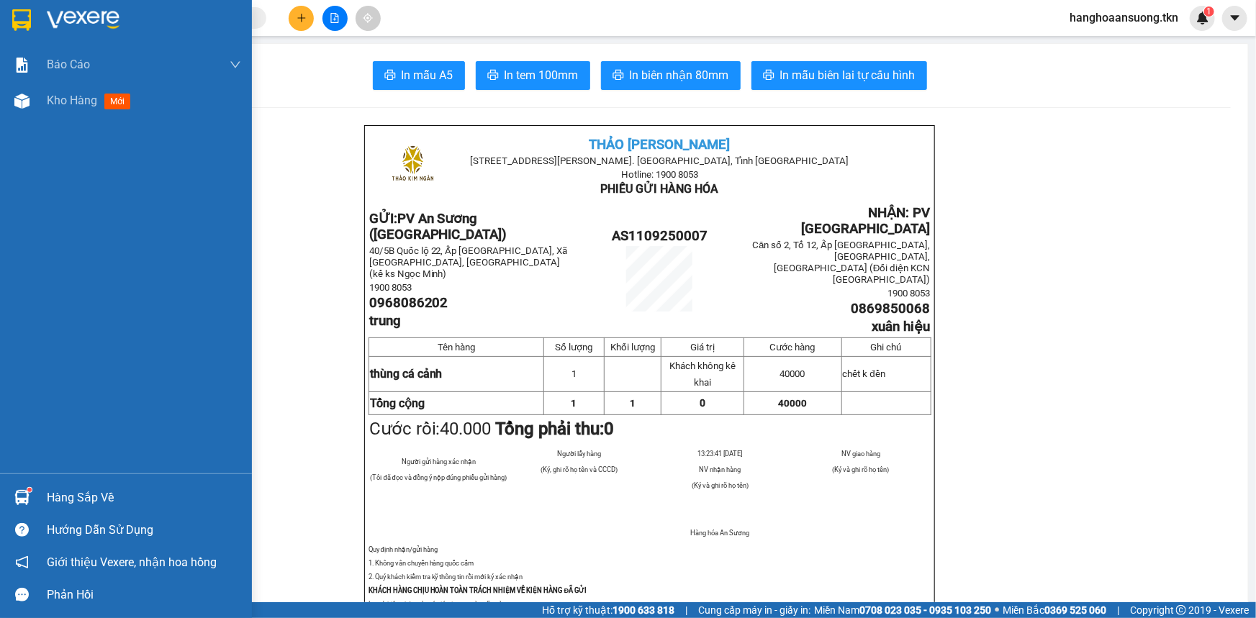
click at [36, 490] on div "Hàng sắp về" at bounding box center [126, 498] width 252 height 32
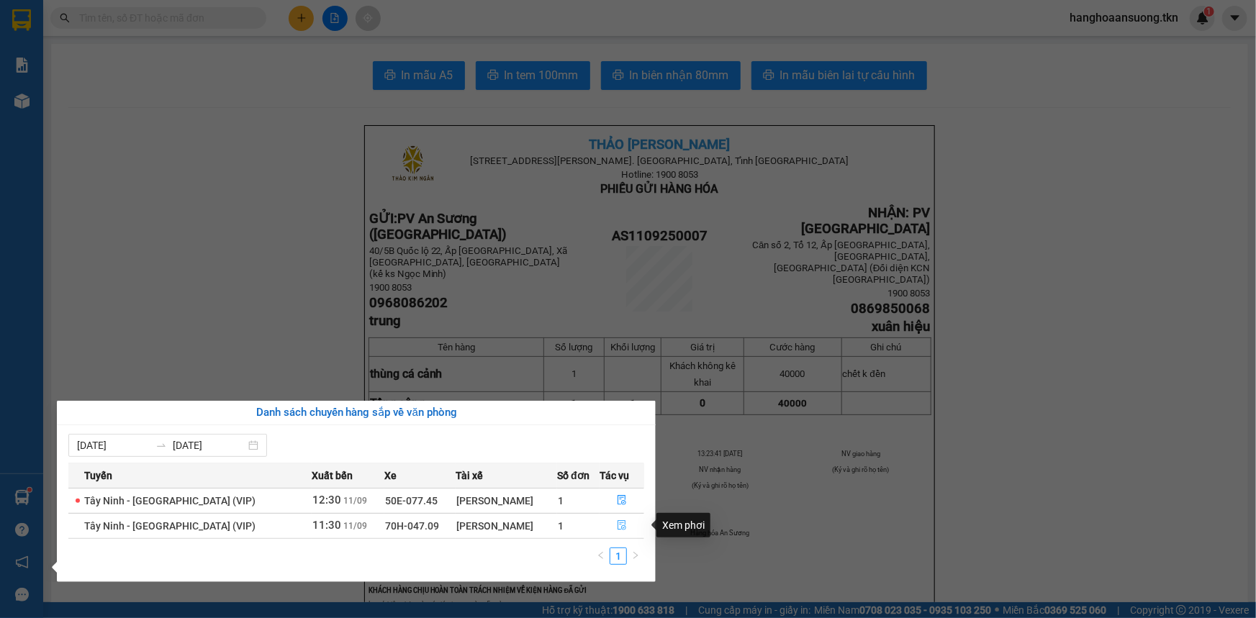
click at [617, 526] on icon "file-done" at bounding box center [622, 525] width 10 height 10
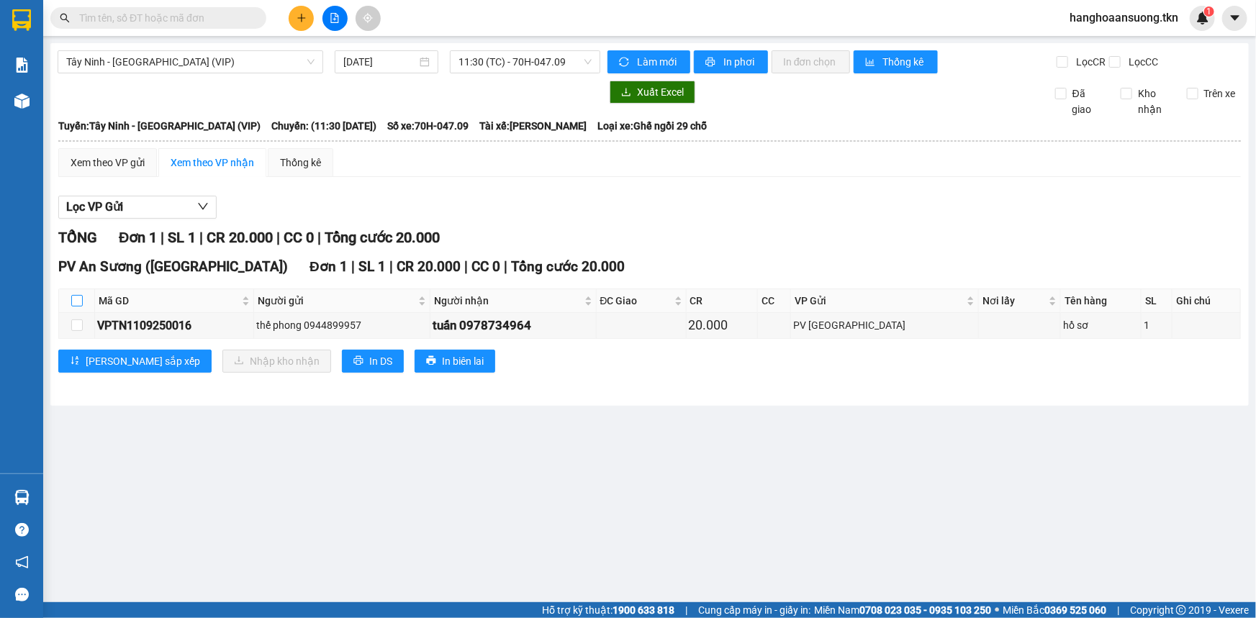
click at [72, 302] on input "checkbox" at bounding box center [77, 301] width 12 height 12
checkbox input "true"
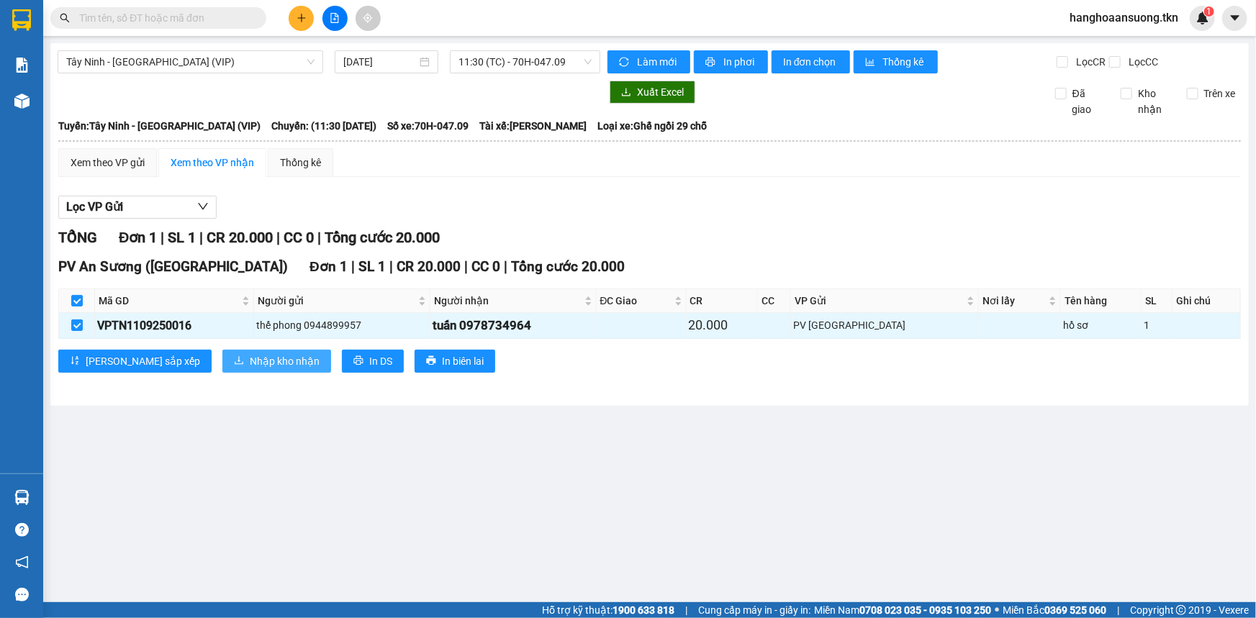
click at [222, 366] on button "Nhập kho nhận" at bounding box center [276, 361] width 109 height 23
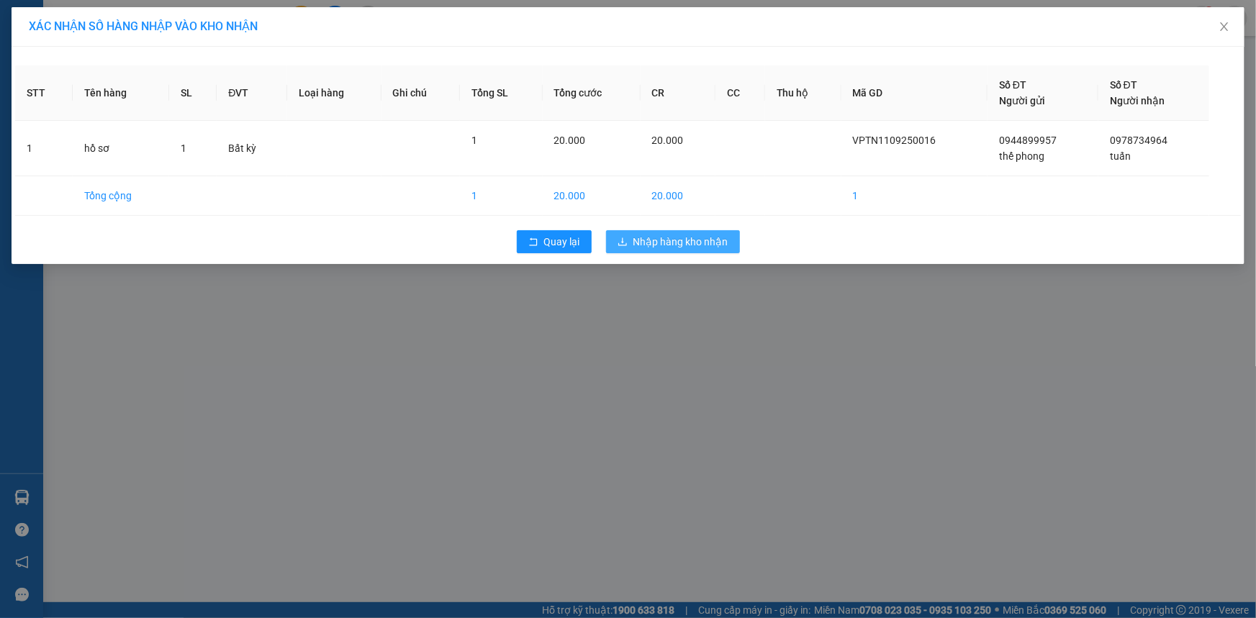
click at [685, 241] on span "Nhập hàng kho nhận" at bounding box center [680, 242] width 95 height 16
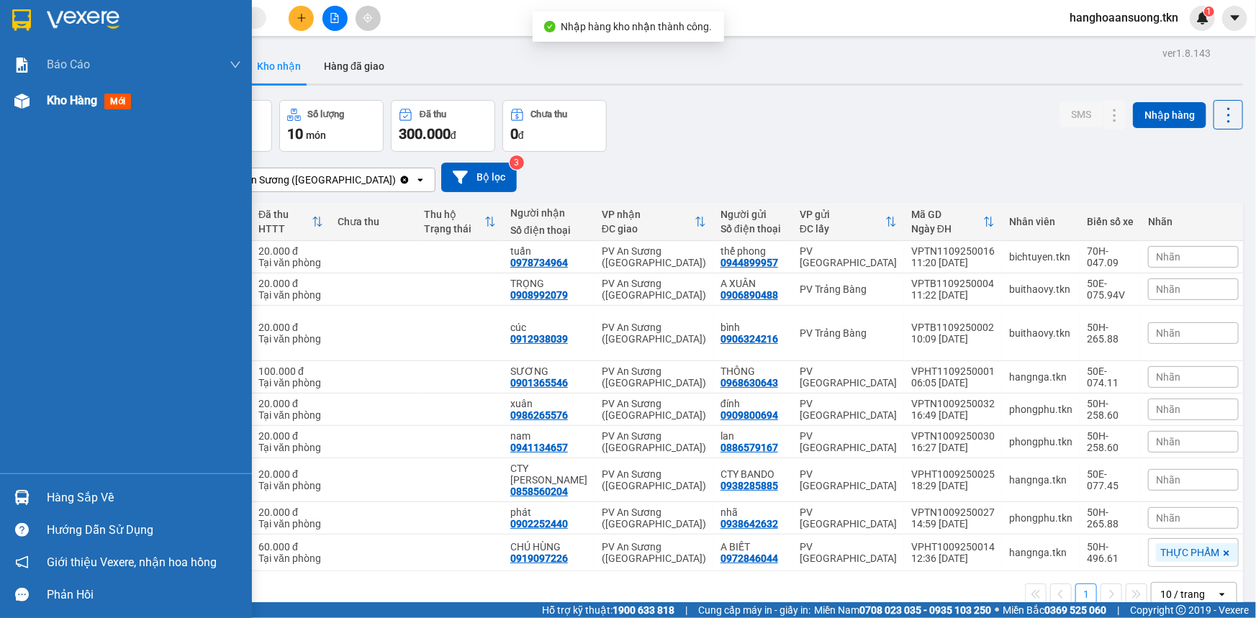
click at [27, 100] on img at bounding box center [21, 101] width 15 height 15
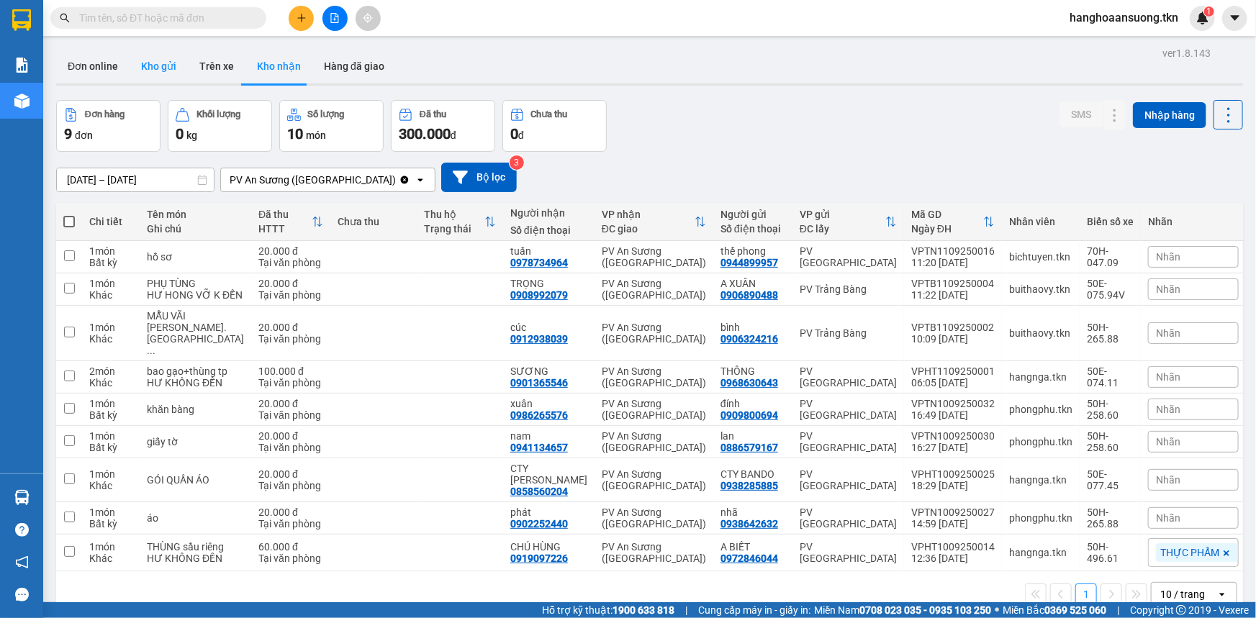
click at [154, 68] on button "Kho gửi" at bounding box center [159, 66] width 58 height 35
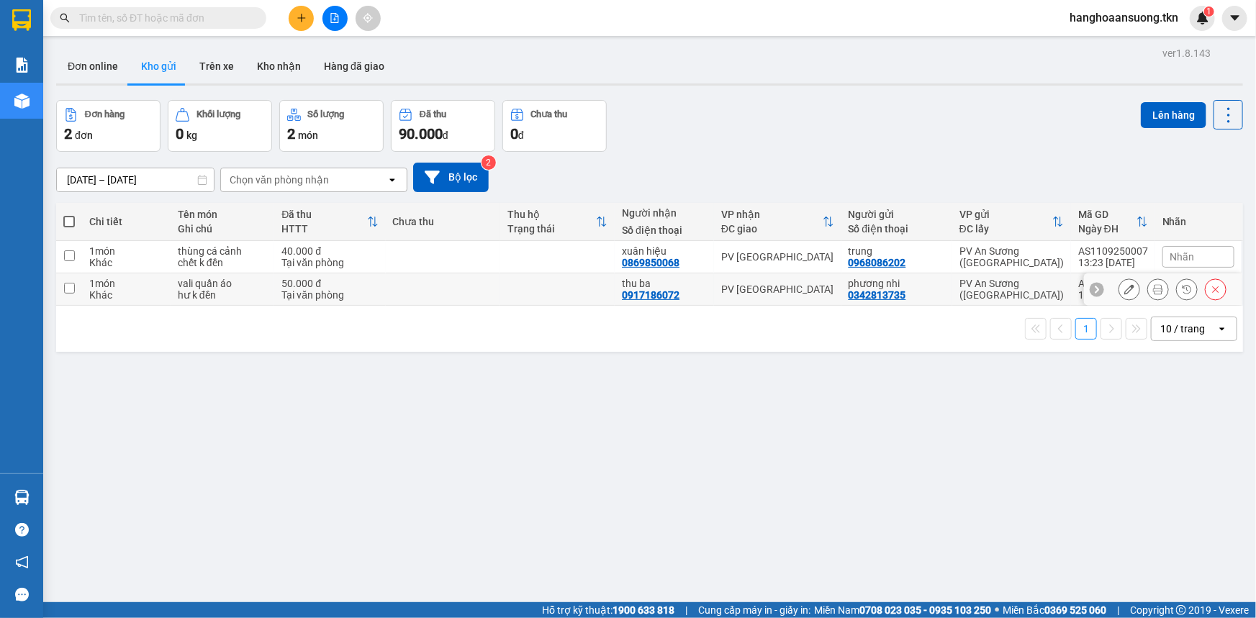
click at [806, 285] on div "PV [GEOGRAPHIC_DATA]" at bounding box center [777, 290] width 113 height 12
checkbox input "true"
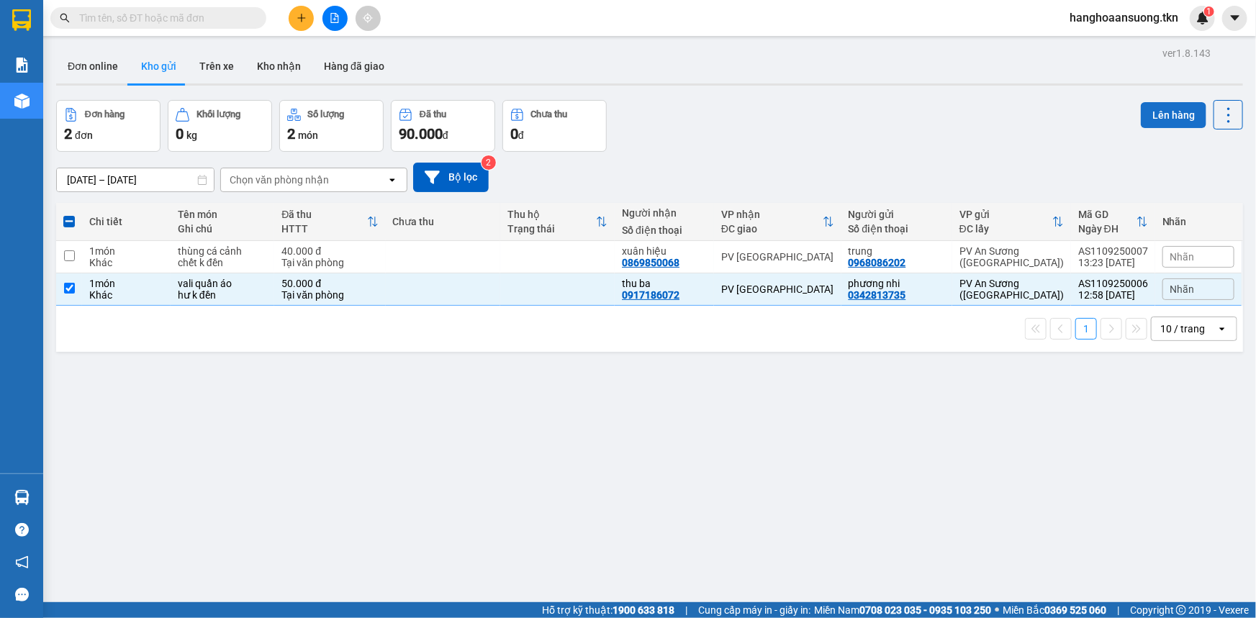
click at [1167, 117] on button "Lên hàng" at bounding box center [1173, 115] width 65 height 26
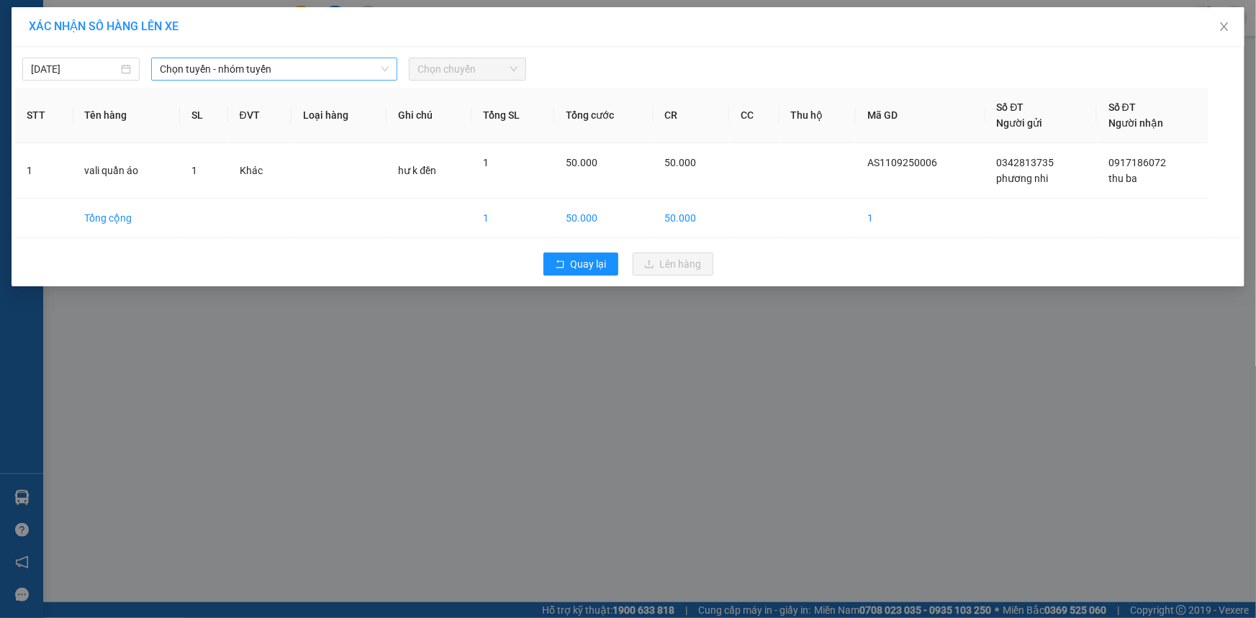
click at [225, 69] on span "Chọn tuyến - nhóm tuyến" at bounding box center [274, 69] width 229 height 22
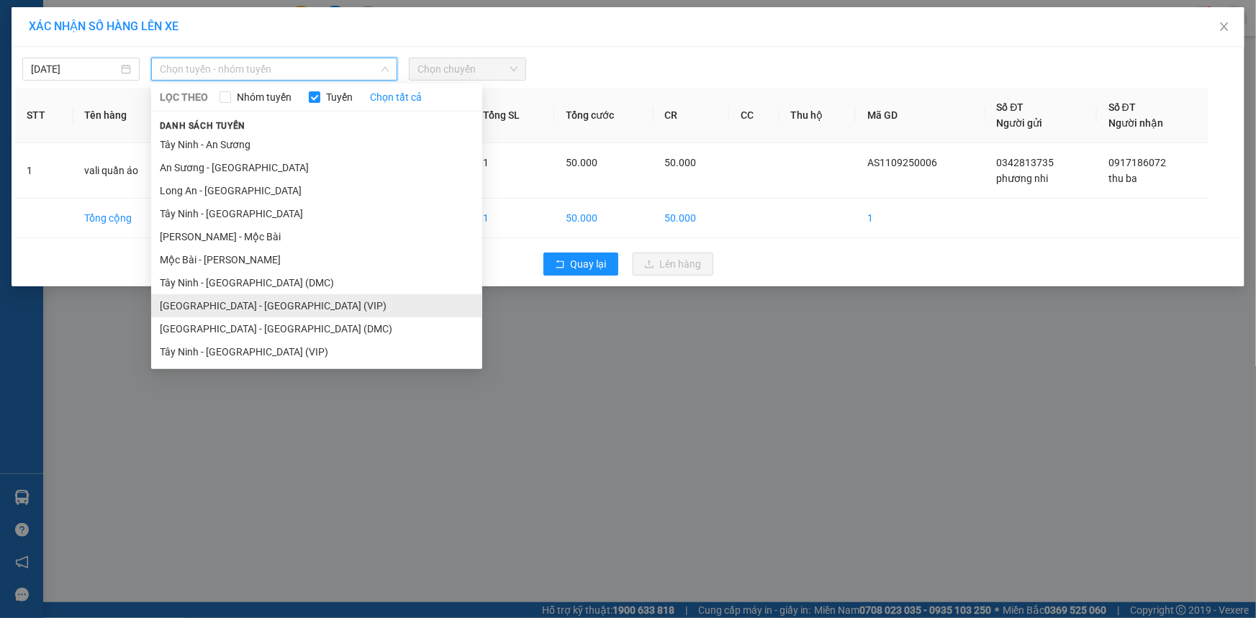
click at [187, 304] on li "[GEOGRAPHIC_DATA] - [GEOGRAPHIC_DATA] (VIP)" at bounding box center [316, 305] width 331 height 23
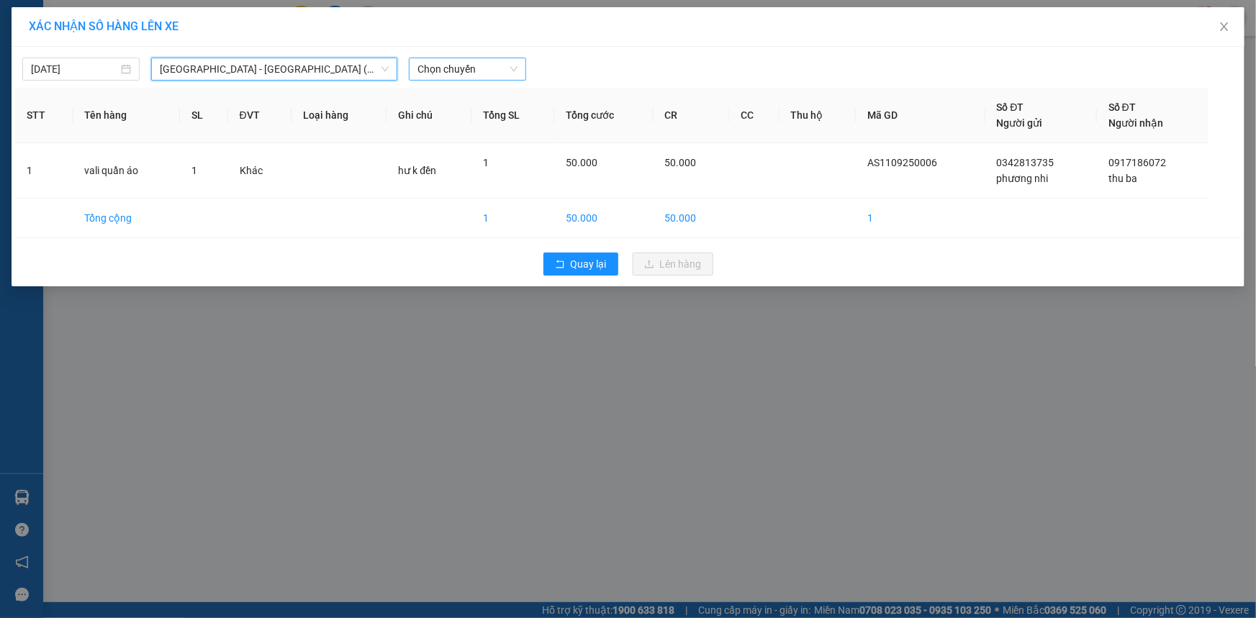
click at [447, 67] on span "Chọn chuyến" at bounding box center [467, 69] width 100 height 22
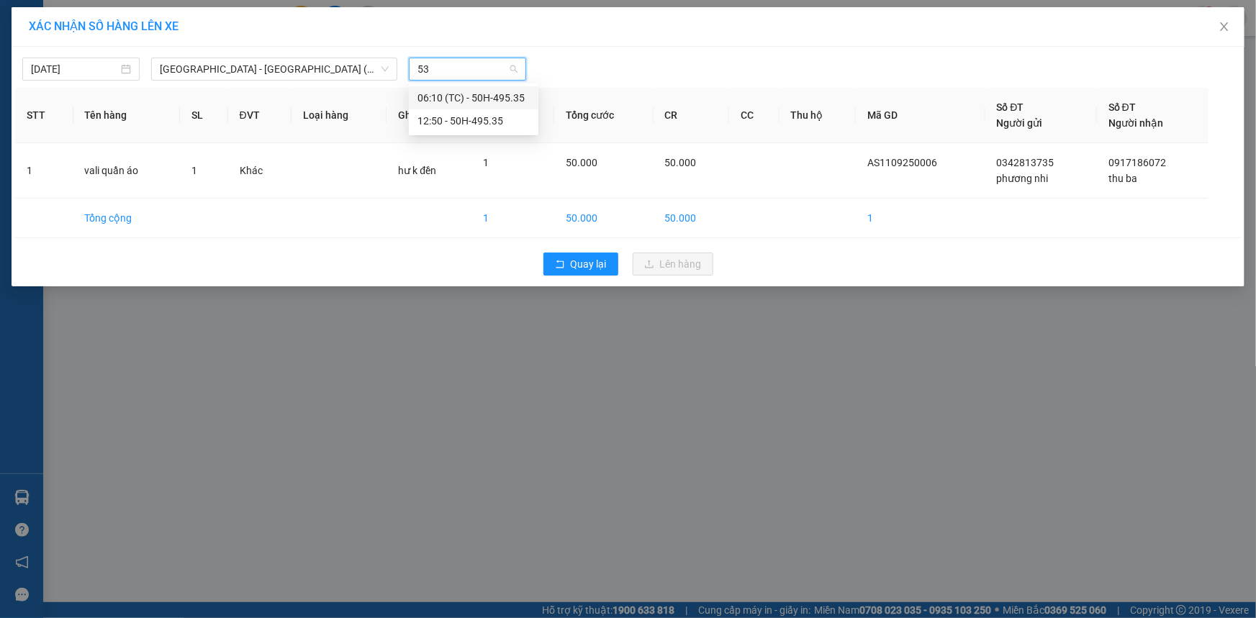
type input "535"
click at [496, 118] on div "12:50 - 50H-495.35" at bounding box center [473, 121] width 112 height 16
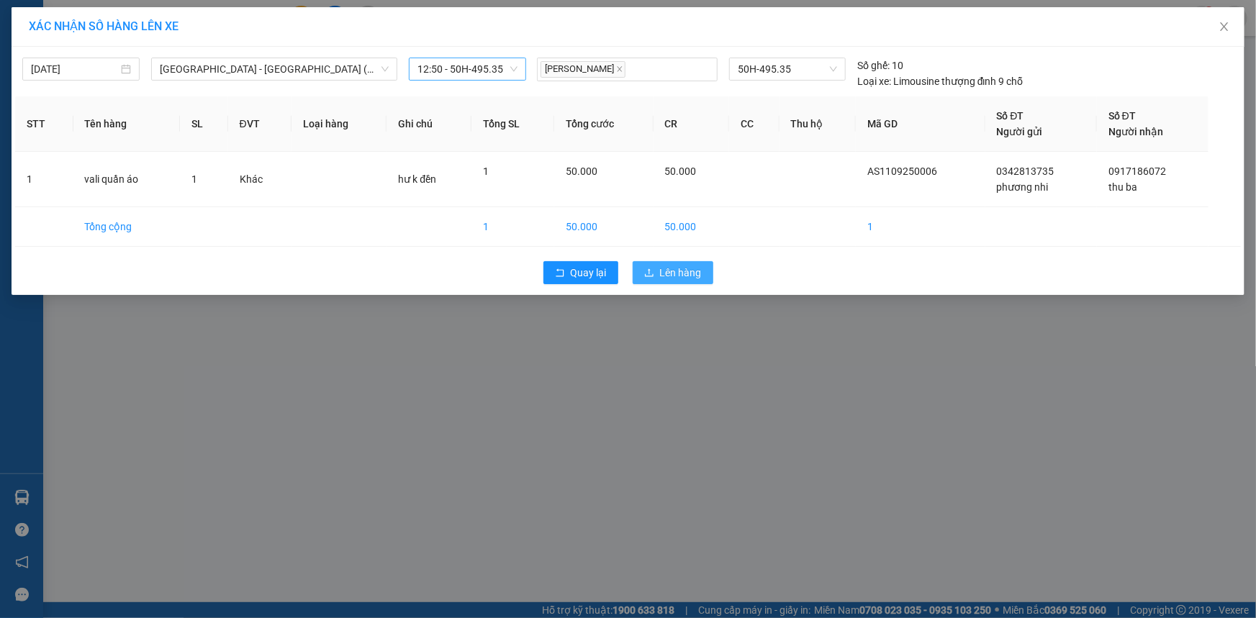
click at [647, 273] on icon "upload" at bounding box center [649, 273] width 10 height 10
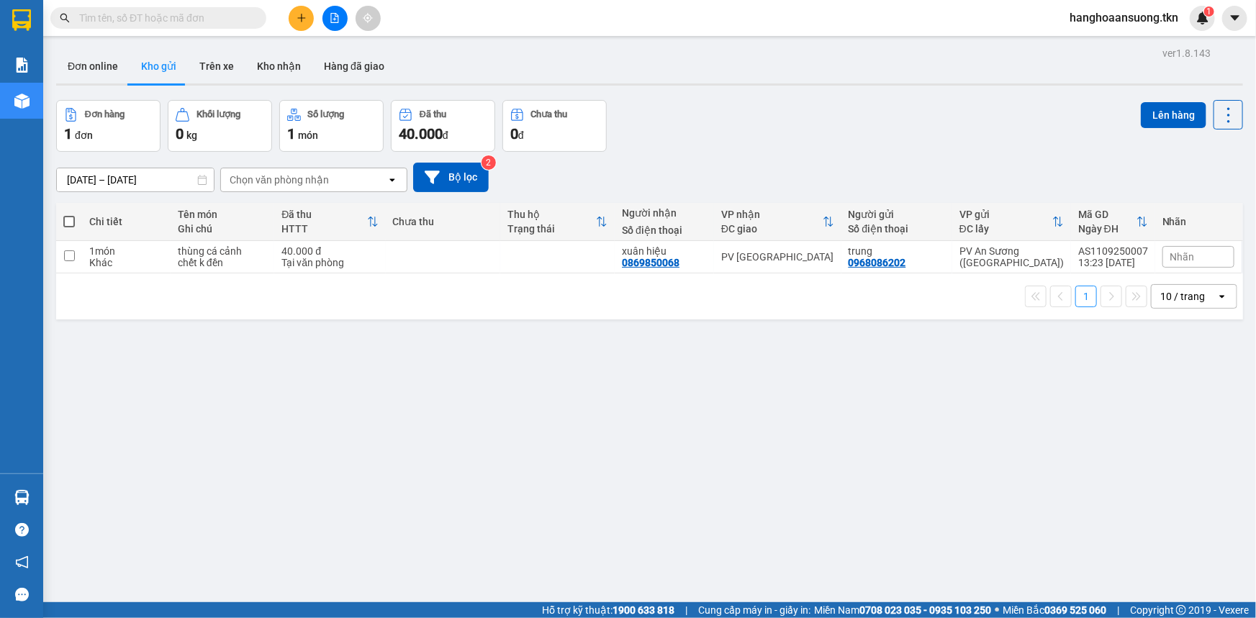
click at [292, 19] on button at bounding box center [301, 18] width 25 height 25
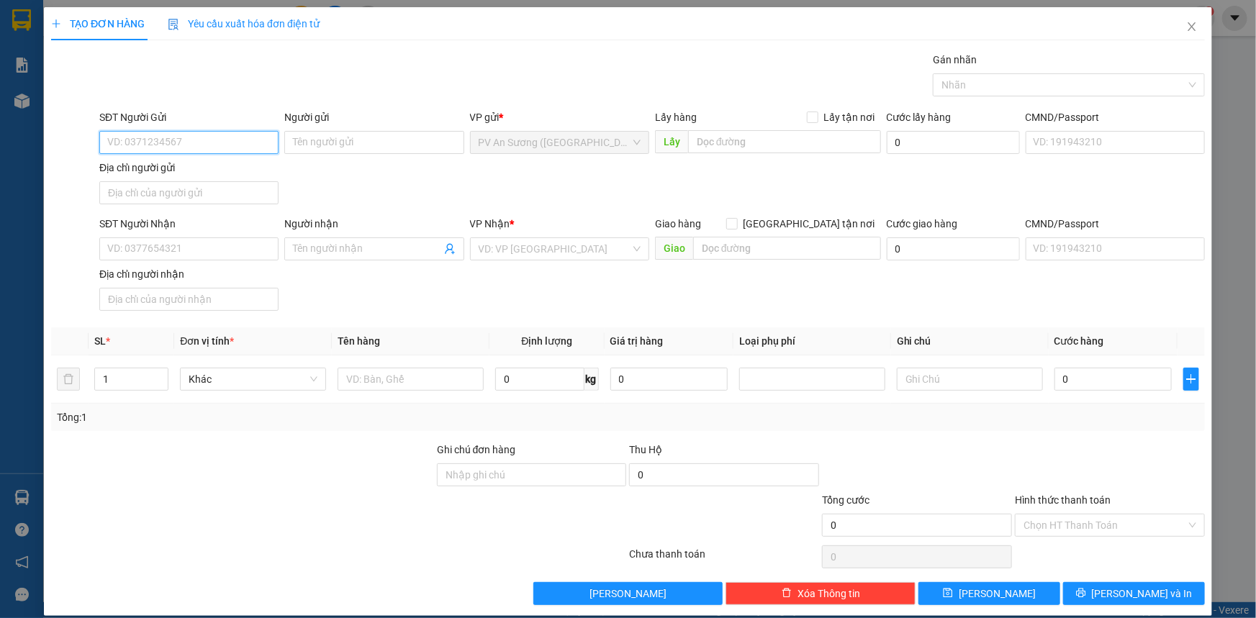
click at [196, 148] on input "SĐT Người Gửi" at bounding box center [188, 142] width 179 height 23
type input "0908379444"
click at [139, 172] on div "0908379444 - A SINH" at bounding box center [187, 171] width 161 height 16
type input "A SINH"
type input "0888544654"
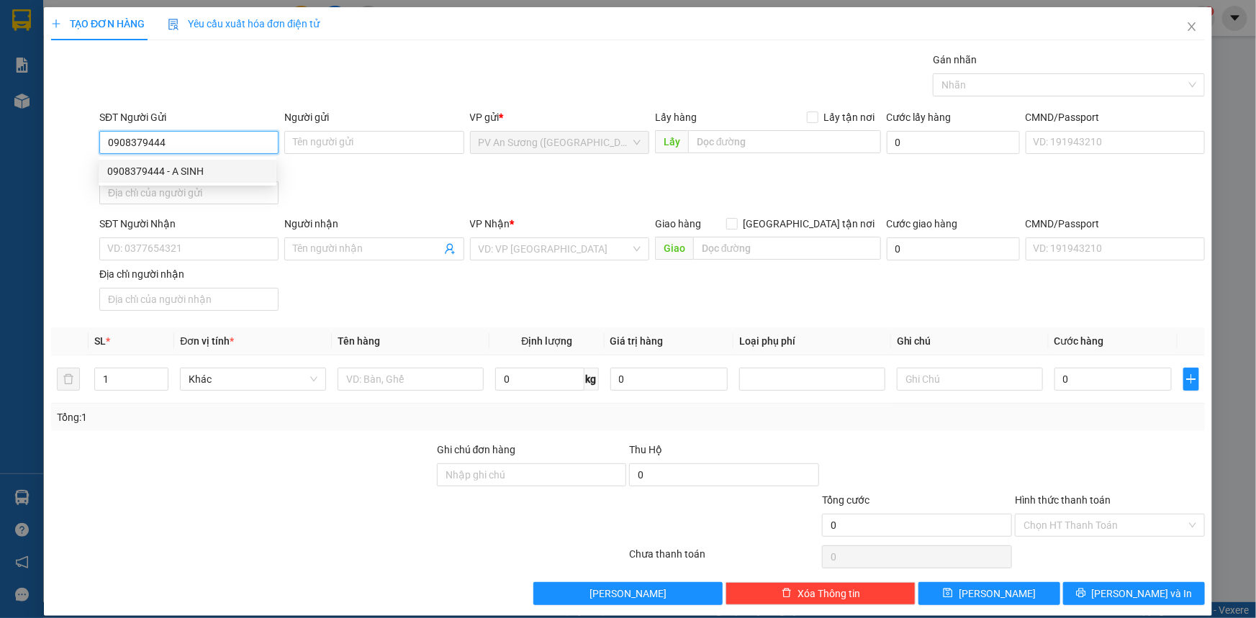
type input "PHỐ"
type input "140.000"
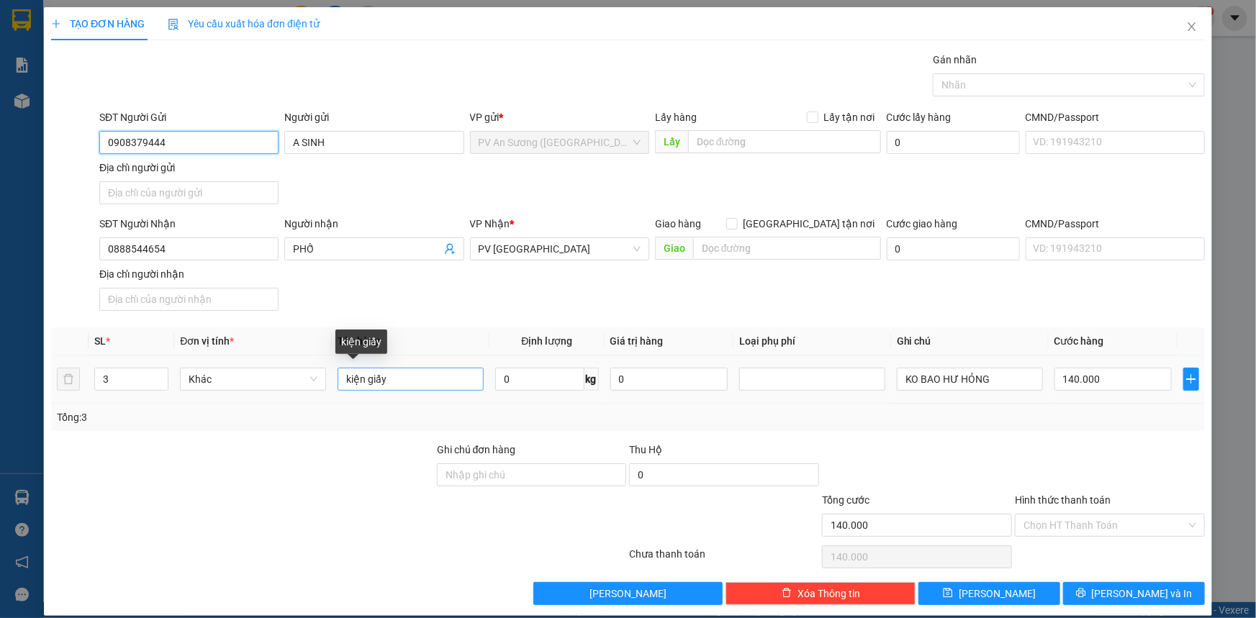
type input "0908379444"
click at [403, 388] on input "kiện giấy" at bounding box center [411, 379] width 146 height 23
type input "k"
type input "đồ gia dụng"
click at [1066, 376] on input "140.000" at bounding box center [1112, 379] width 117 height 23
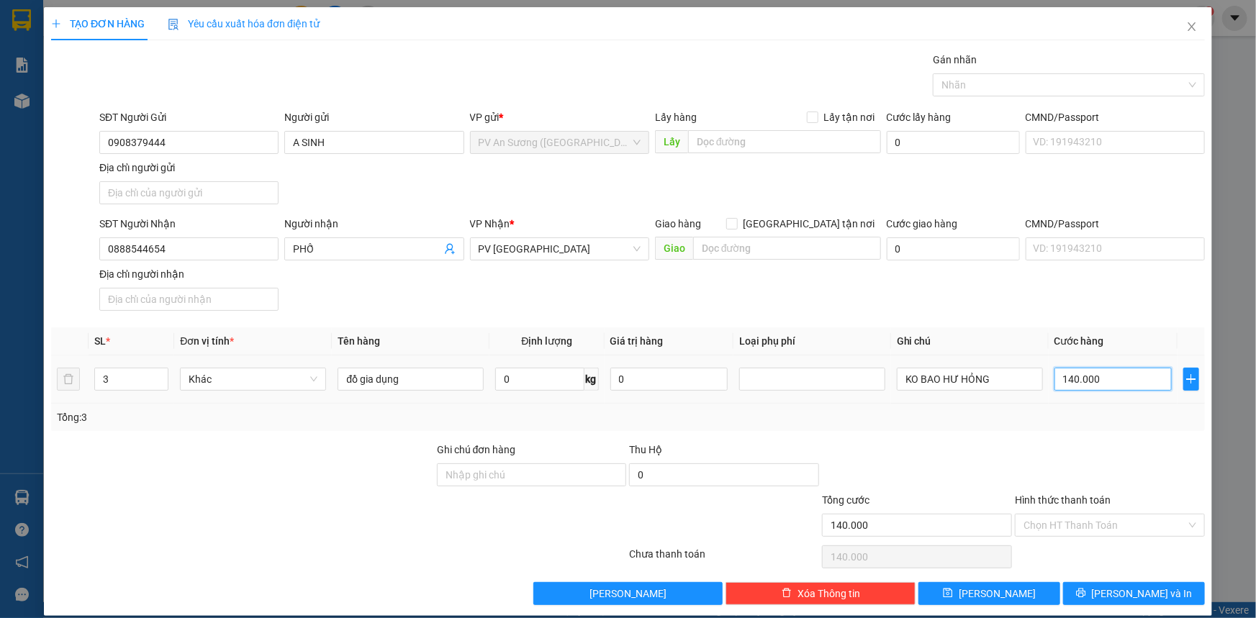
type input "0"
type input "1"
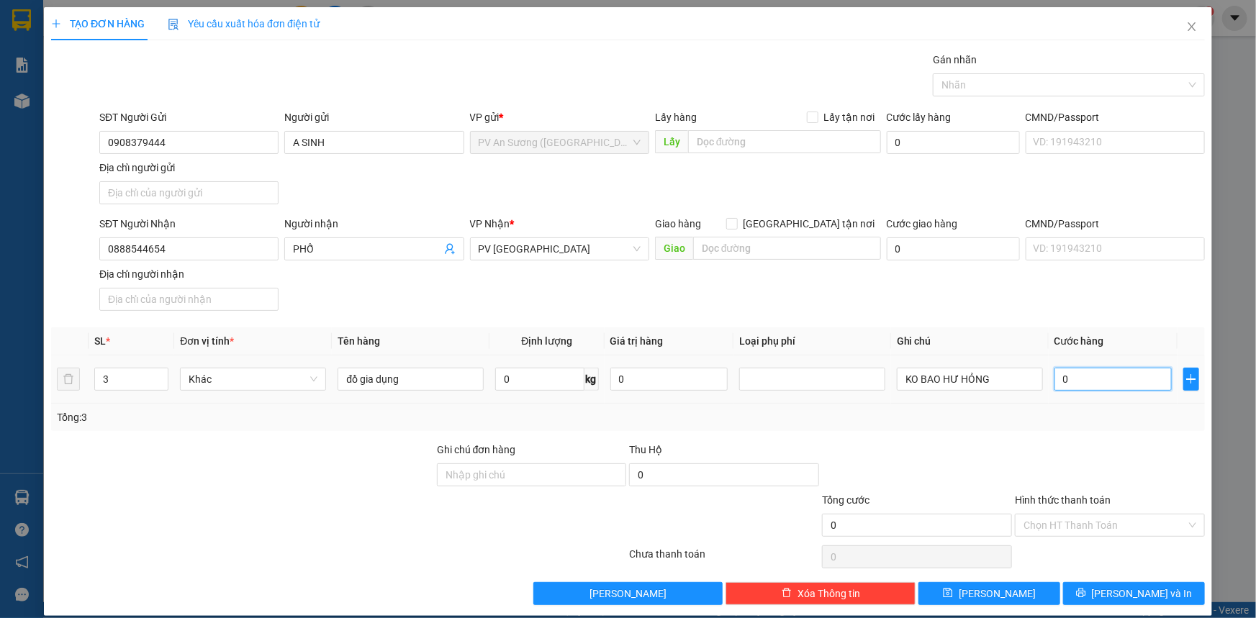
type input "001"
type input "10"
type input "0.010"
type input "100"
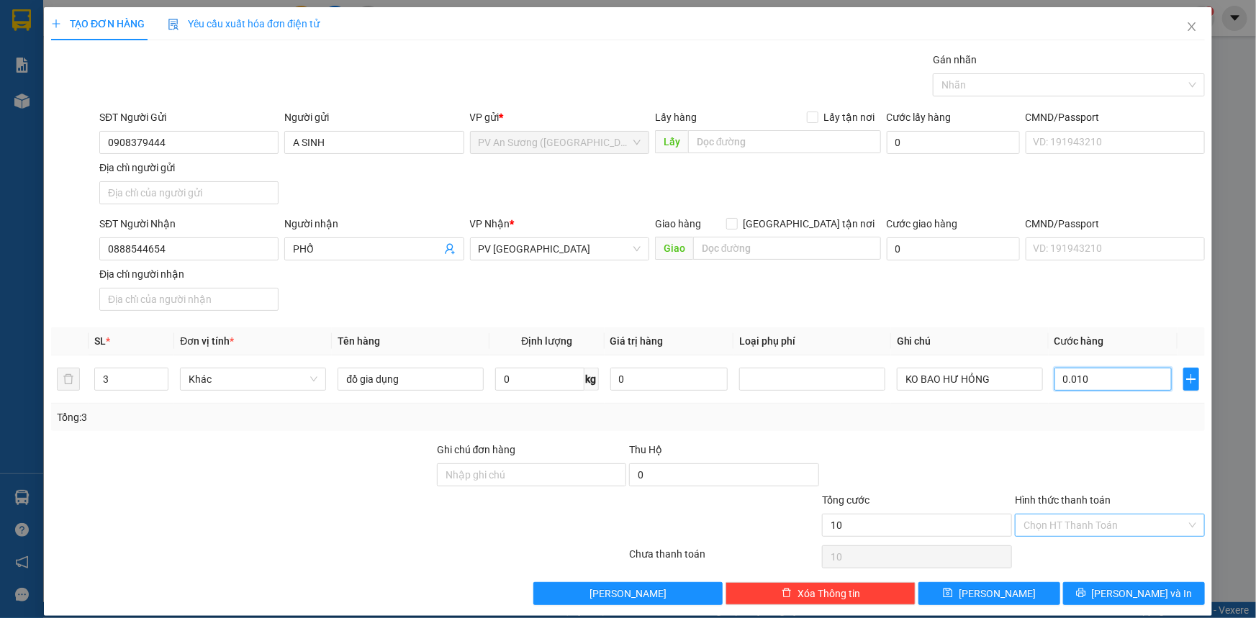
type input "100"
type input "00.100"
type input "100.000"
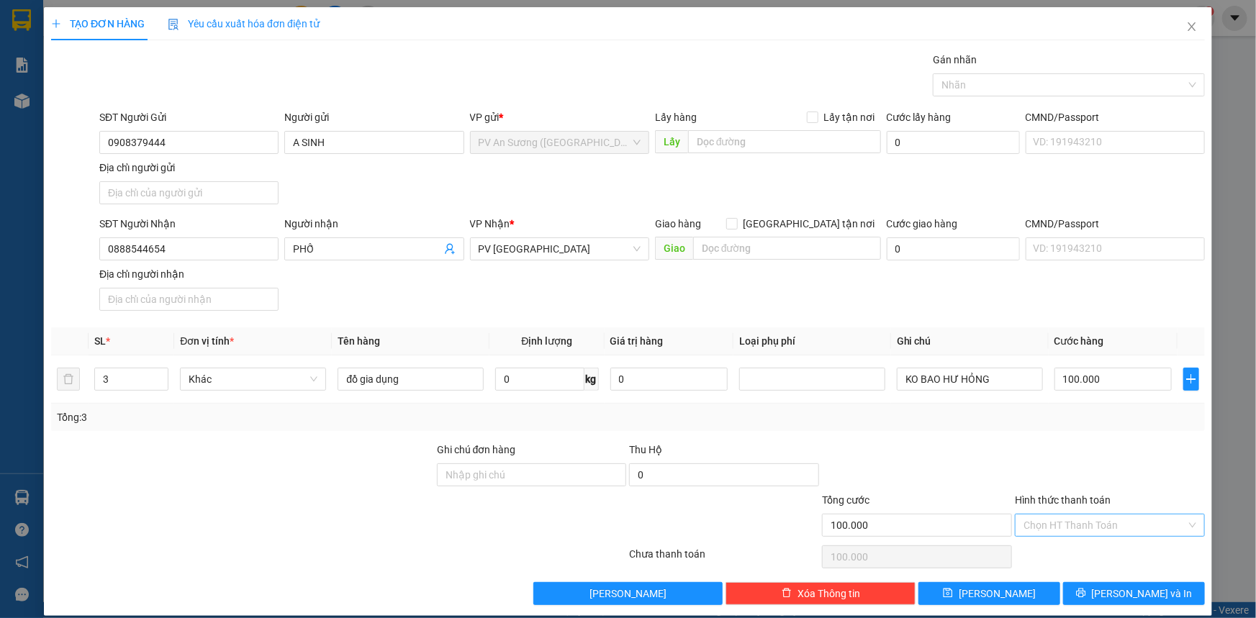
click at [1046, 520] on input "Hình thức thanh toán" at bounding box center [1104, 526] width 163 height 22
click at [1050, 554] on div "Tại văn phòng" at bounding box center [1101, 553] width 171 height 16
type input "0"
click at [1083, 595] on button "[PERSON_NAME] và In" at bounding box center [1134, 593] width 142 height 23
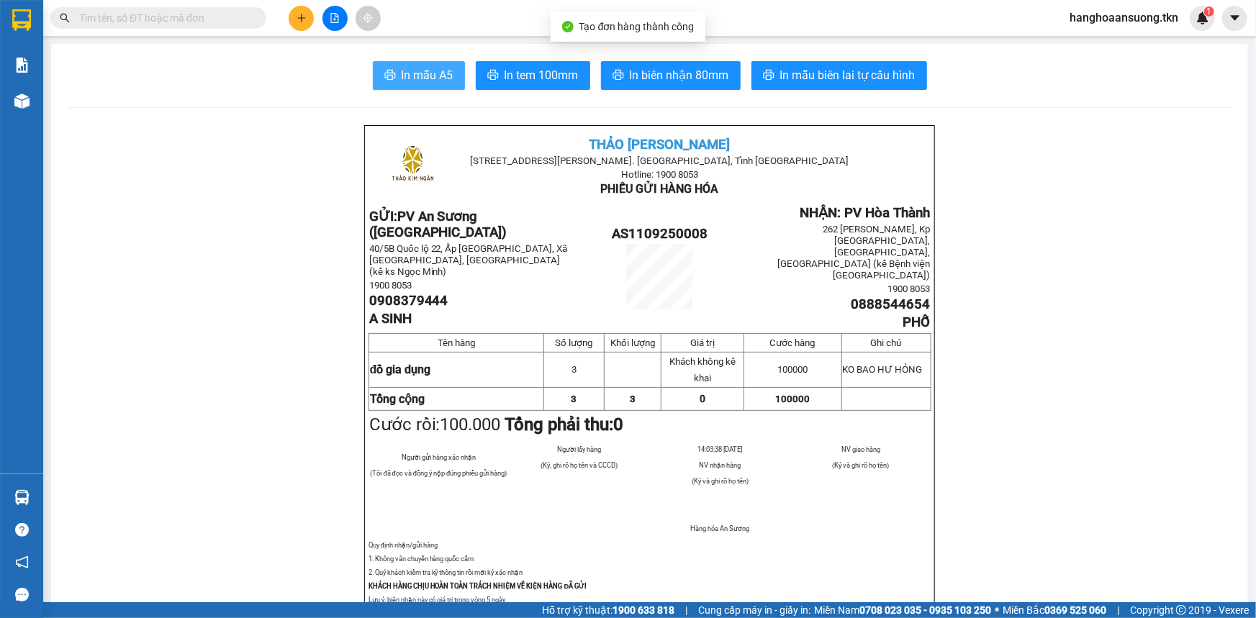
click at [430, 70] on span "In mẫu A5" at bounding box center [428, 75] width 52 height 18
click at [199, 14] on input "text" at bounding box center [164, 18] width 170 height 16
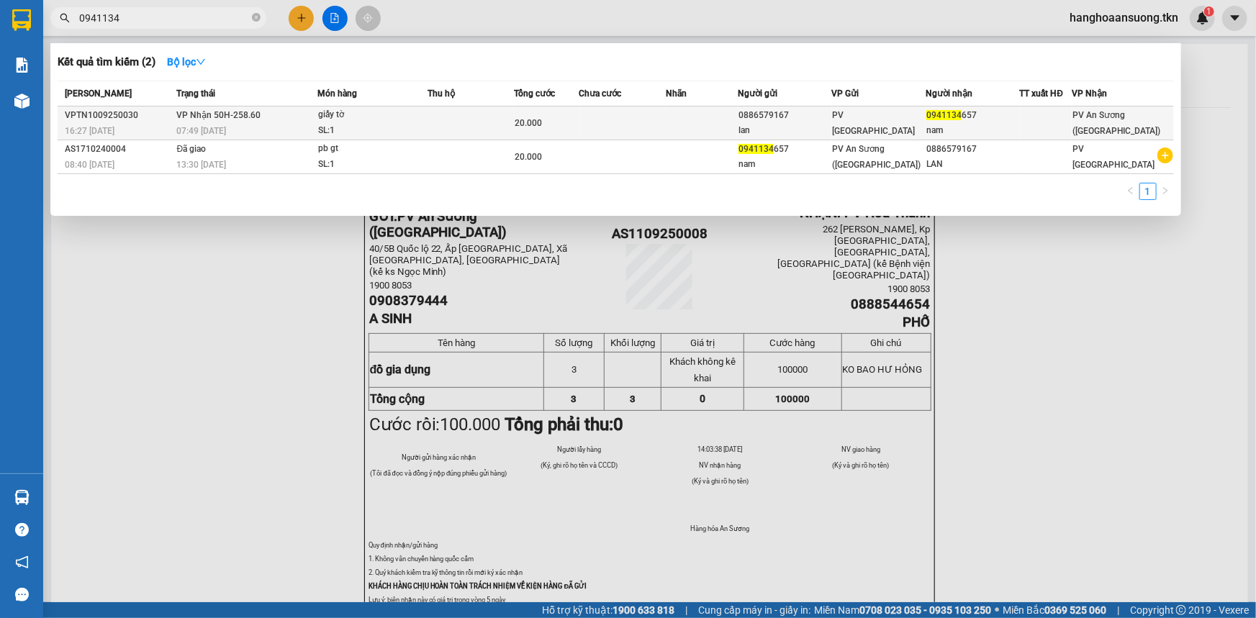
type input "0941134"
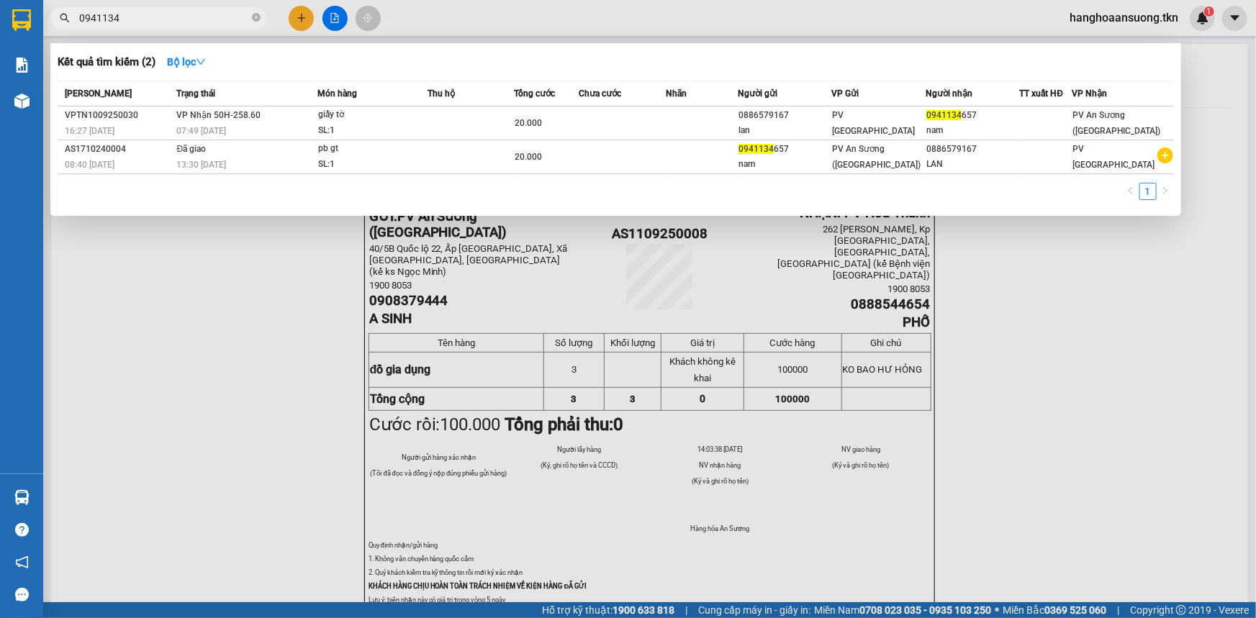
click at [313, 118] on td "VP Nhận 50H-258.60 07:49 [DATE]" at bounding box center [245, 124] width 145 height 34
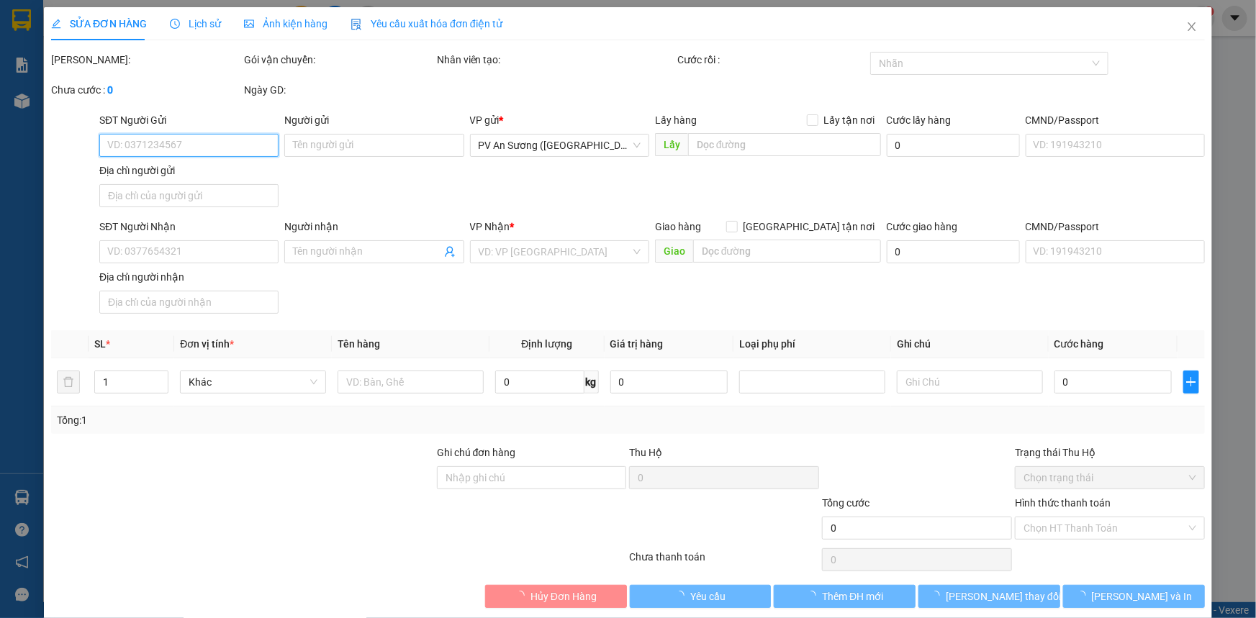
type input "0886579167"
type input "lan"
type input "0941134657"
type input "nam"
type input "20.000"
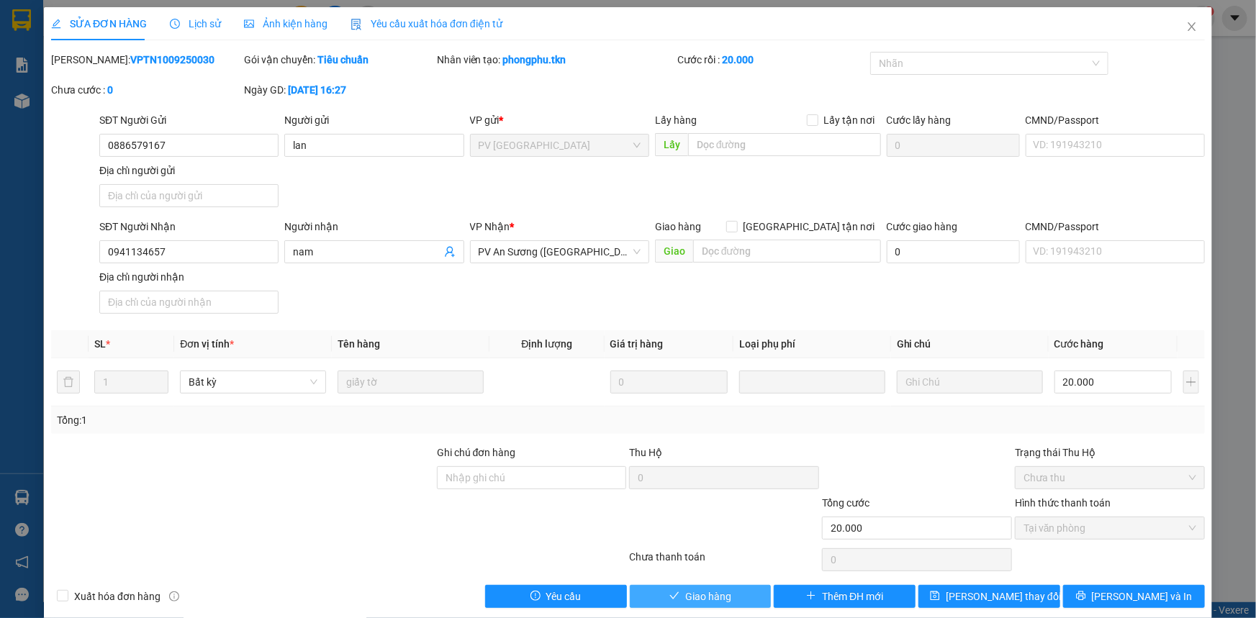
click at [685, 595] on span "Giao hàng" at bounding box center [708, 597] width 46 height 16
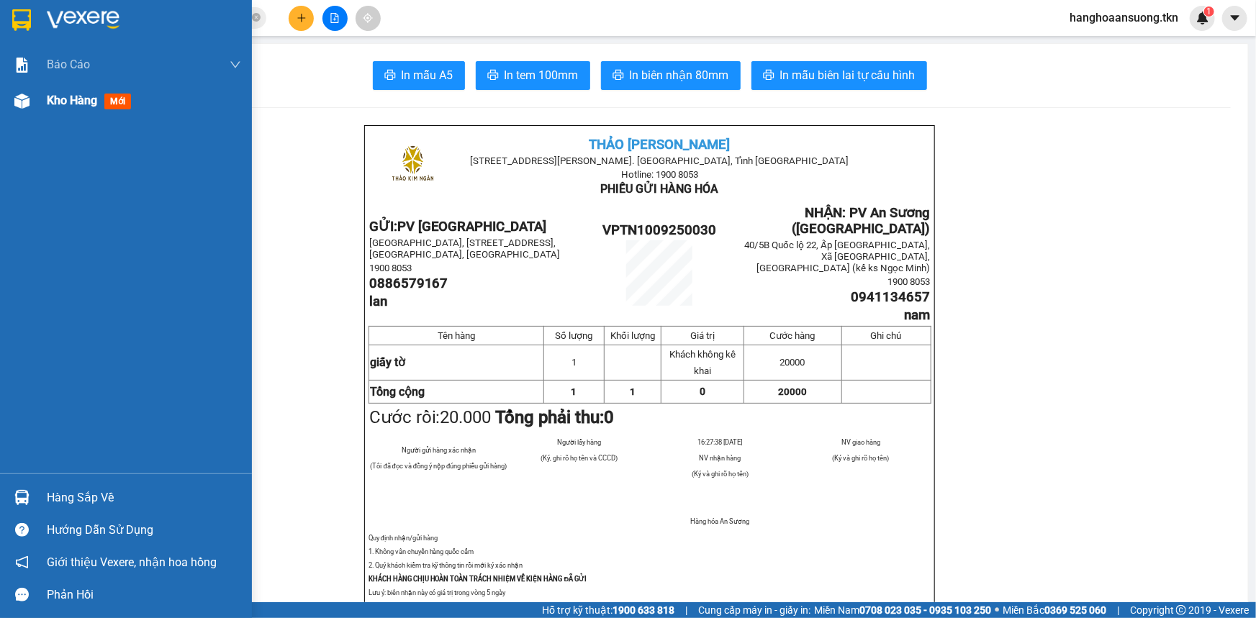
click at [69, 104] on span "Kho hàng" at bounding box center [72, 101] width 50 height 14
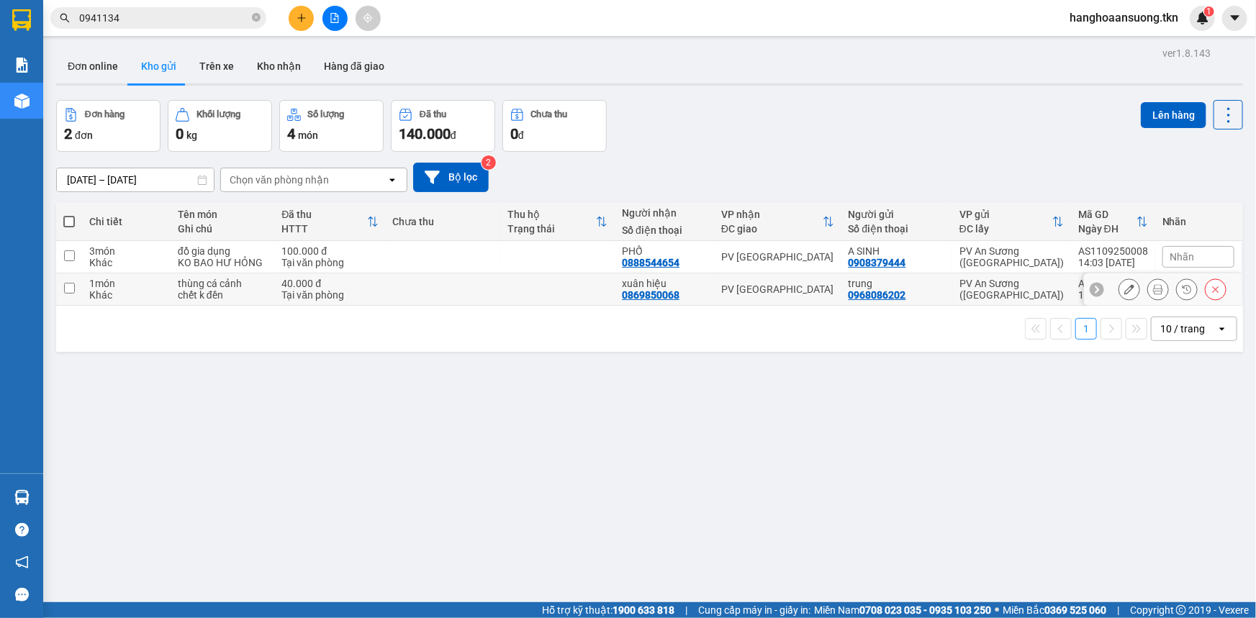
click at [491, 289] on td at bounding box center [443, 289] width 114 height 32
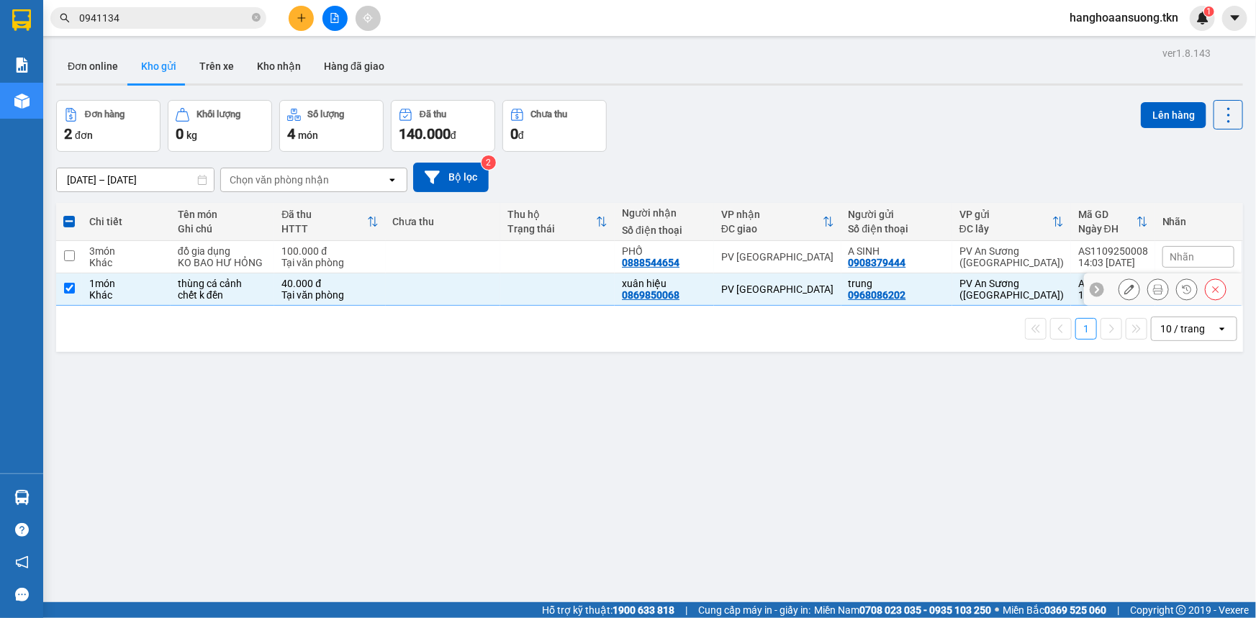
click at [484, 296] on td at bounding box center [443, 289] width 114 height 32
checkbox input "false"
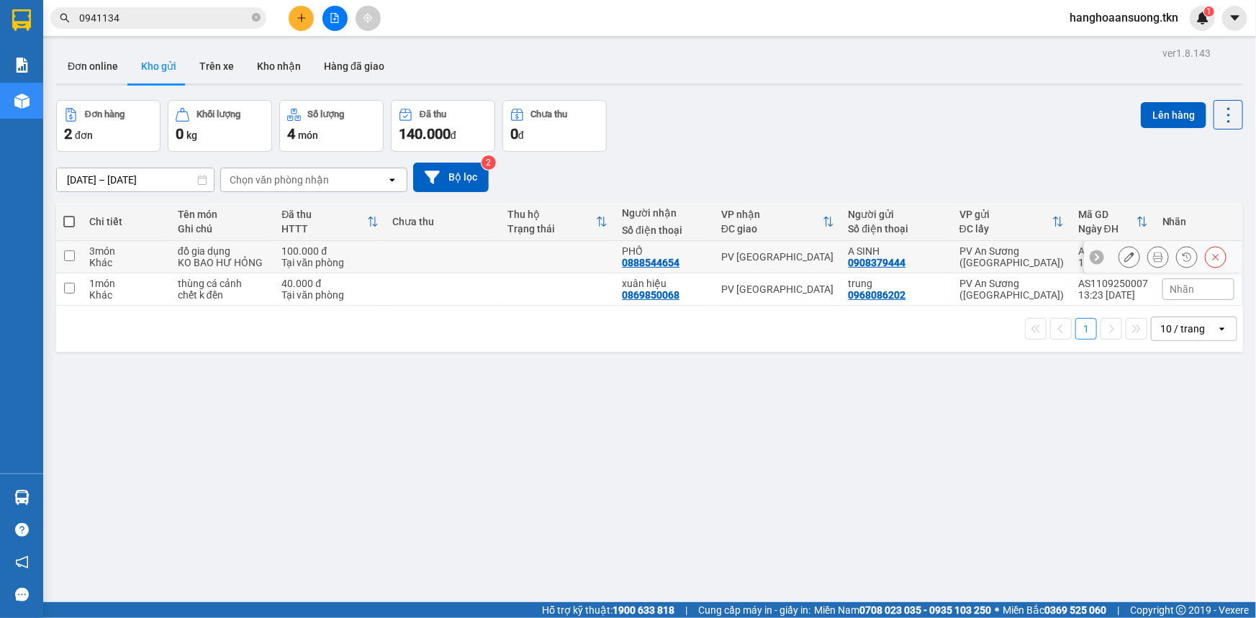
click at [471, 253] on td at bounding box center [443, 257] width 114 height 32
checkbox input "true"
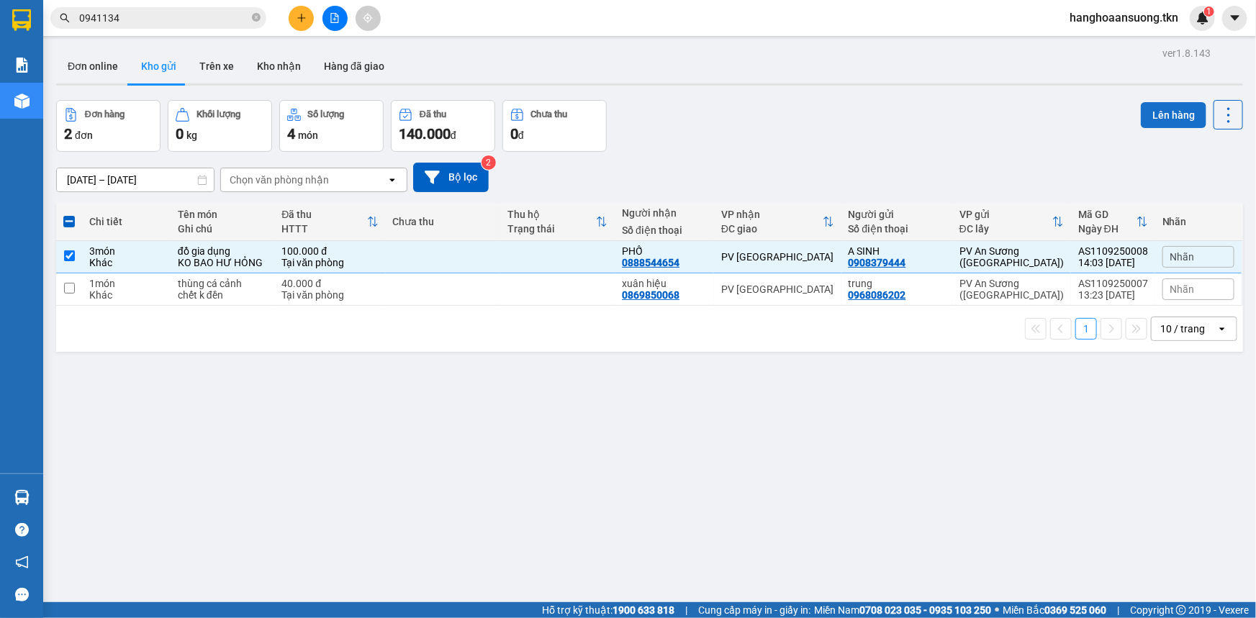
click at [1161, 111] on button "Lên hàng" at bounding box center [1173, 115] width 65 height 26
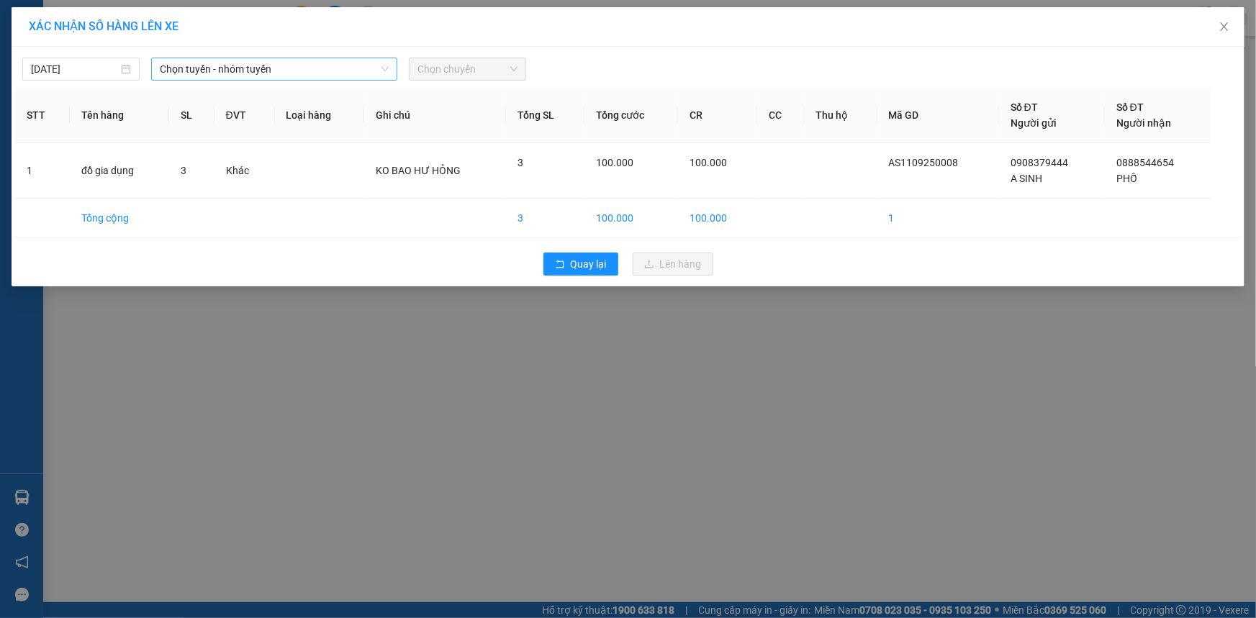
click at [288, 71] on span "Chọn tuyến - nhóm tuyến" at bounding box center [274, 69] width 229 height 22
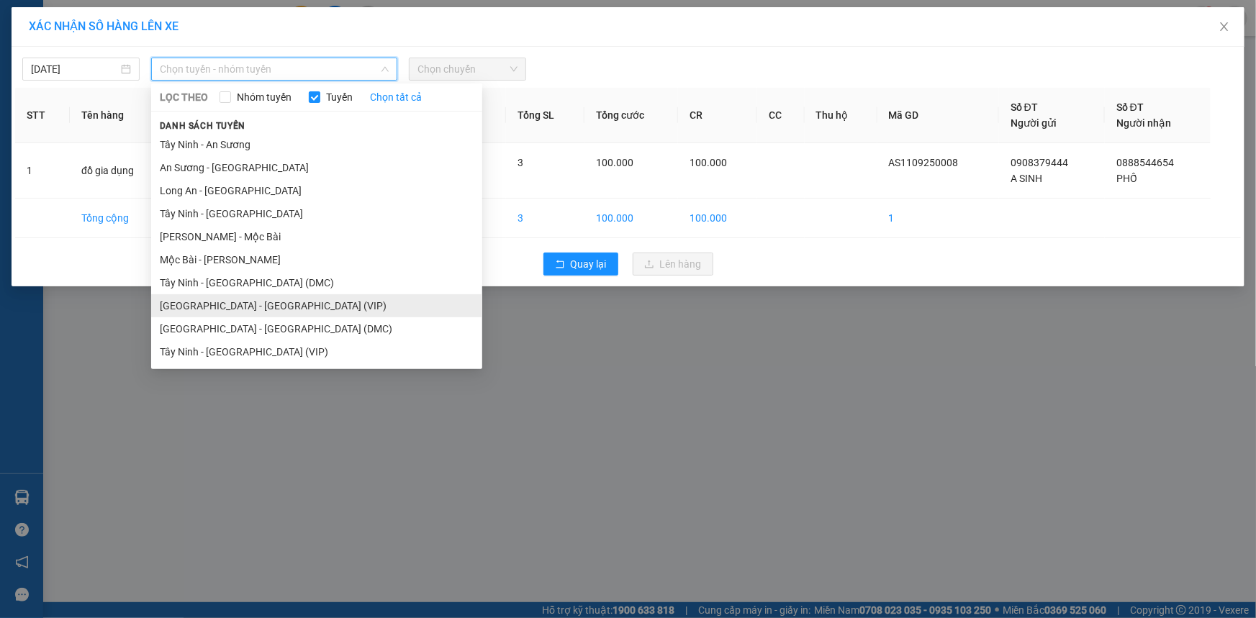
click at [226, 309] on li "[GEOGRAPHIC_DATA] - [GEOGRAPHIC_DATA] (VIP)" at bounding box center [316, 305] width 331 height 23
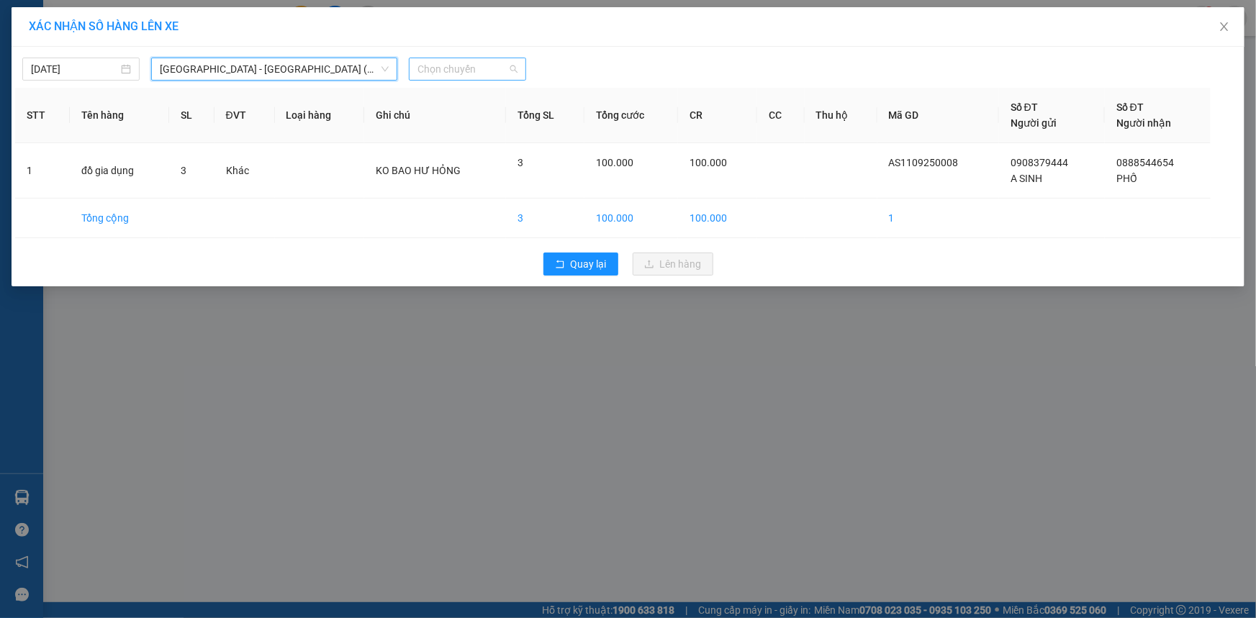
click at [475, 65] on span "Chọn chuyến" at bounding box center [467, 69] width 100 height 22
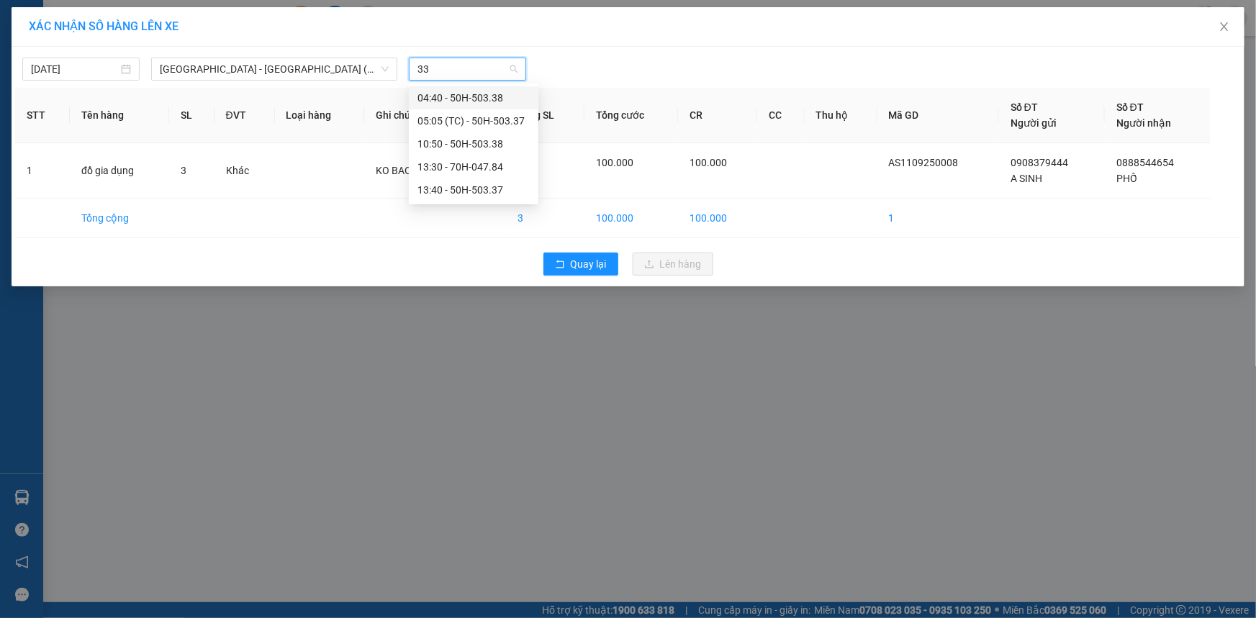
type input "337"
click at [488, 122] on div "13:40 - 50H-503.37" at bounding box center [473, 121] width 112 height 16
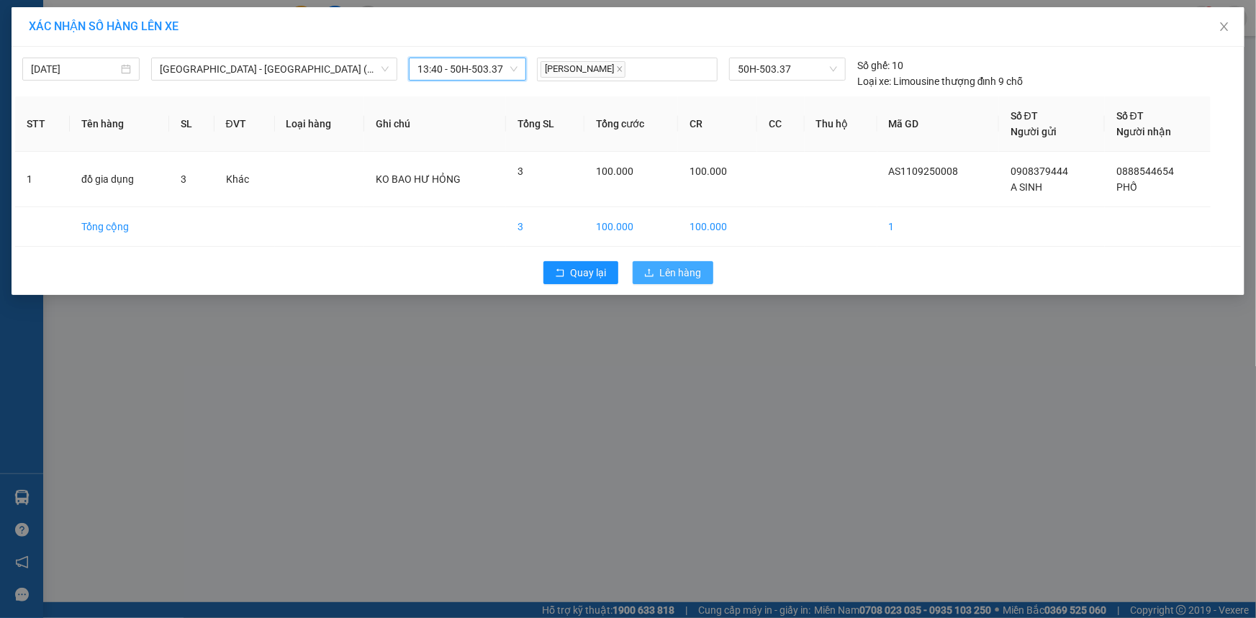
click at [692, 275] on span "Lên hàng" at bounding box center [681, 273] width 42 height 16
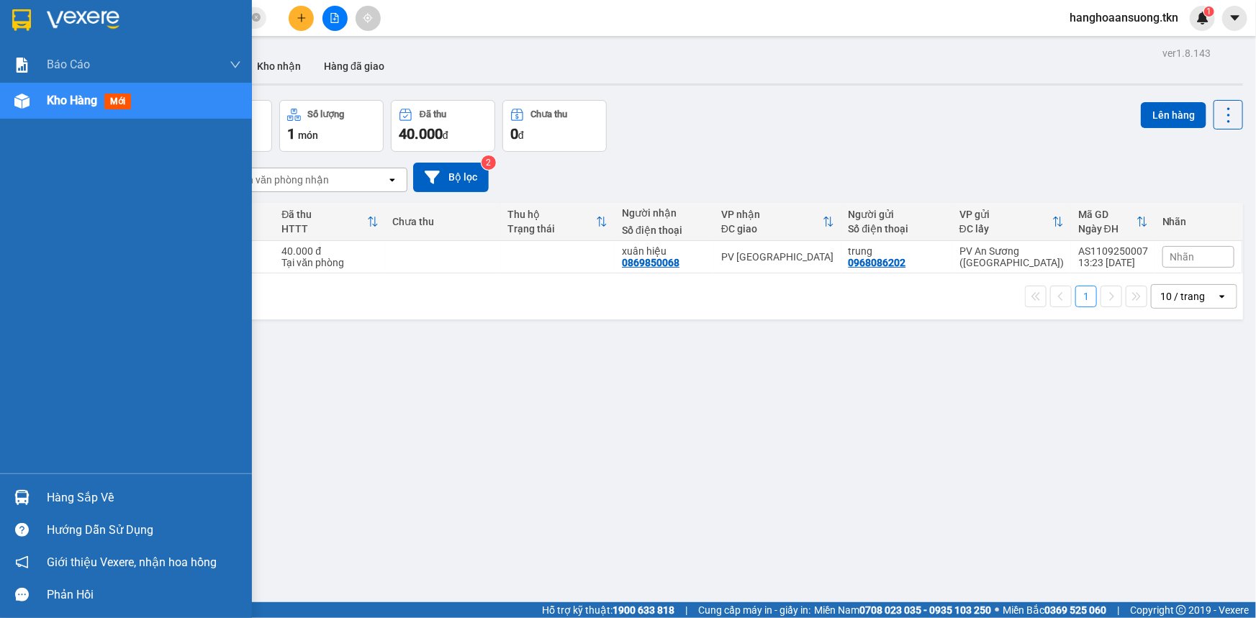
click at [35, 489] on div "Hàng sắp về" at bounding box center [126, 498] width 252 height 32
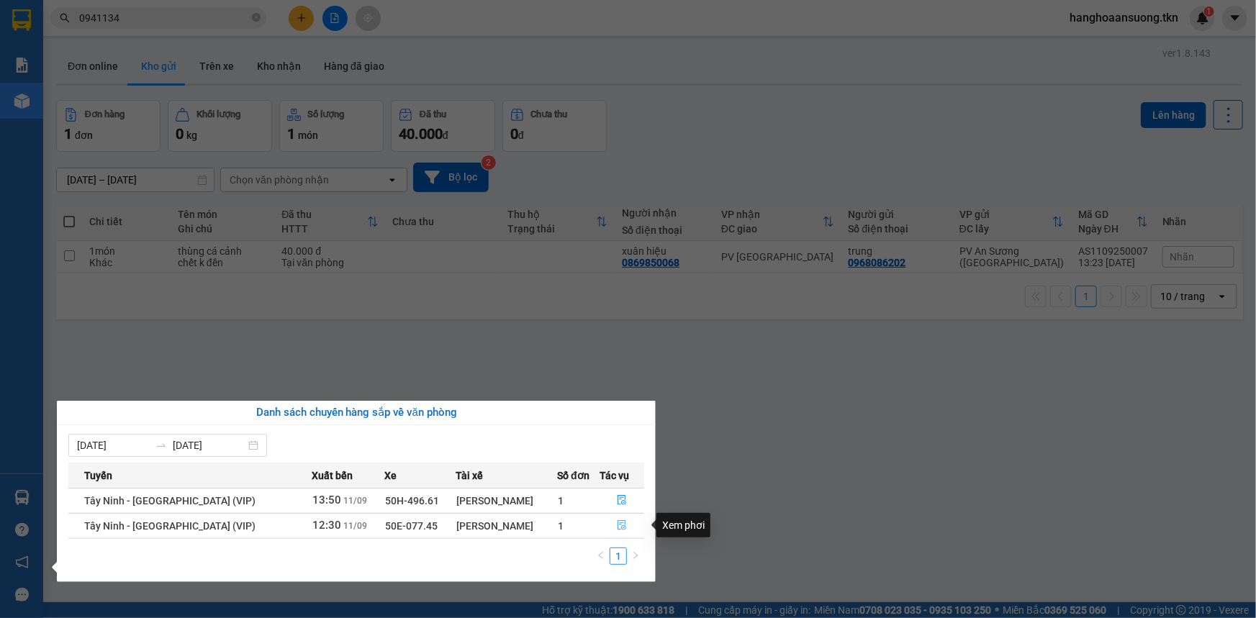
click at [619, 528] on icon "file-done" at bounding box center [622, 525] width 10 height 10
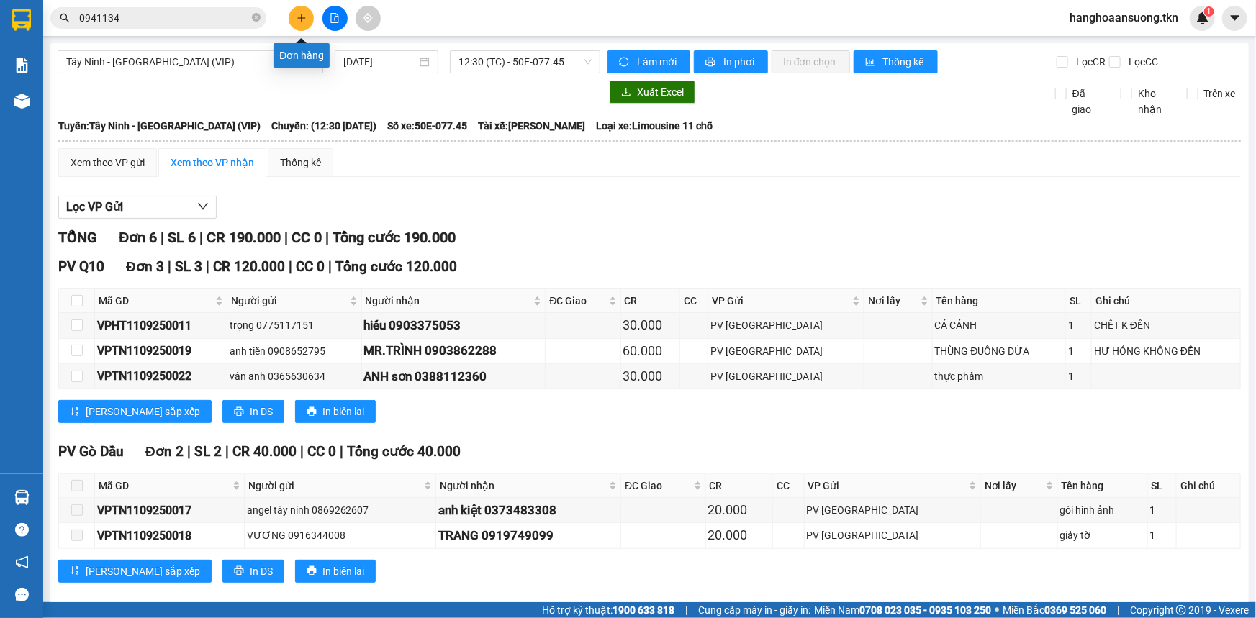
click at [299, 20] on icon "plus" at bounding box center [302, 18] width 10 height 10
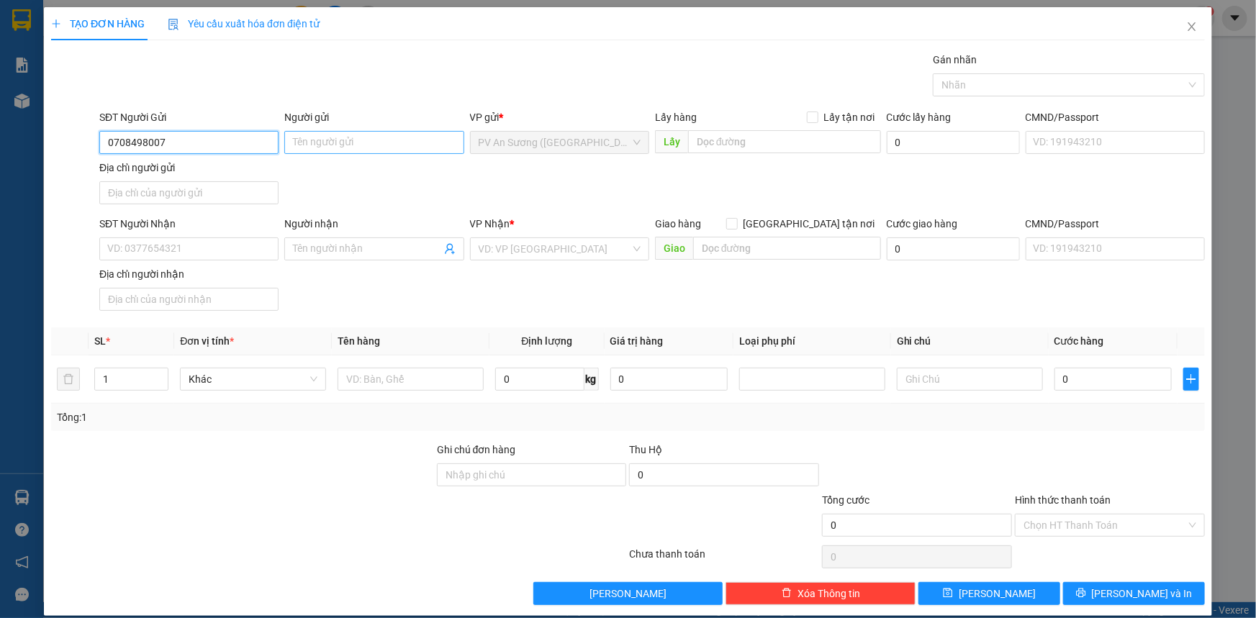
type input "0708498007"
click at [344, 145] on input "Người gửi" at bounding box center [373, 142] width 179 height 23
type input "quyèn"
click at [212, 243] on input "SĐT Người Nhận" at bounding box center [188, 249] width 179 height 23
type input "0965811640"
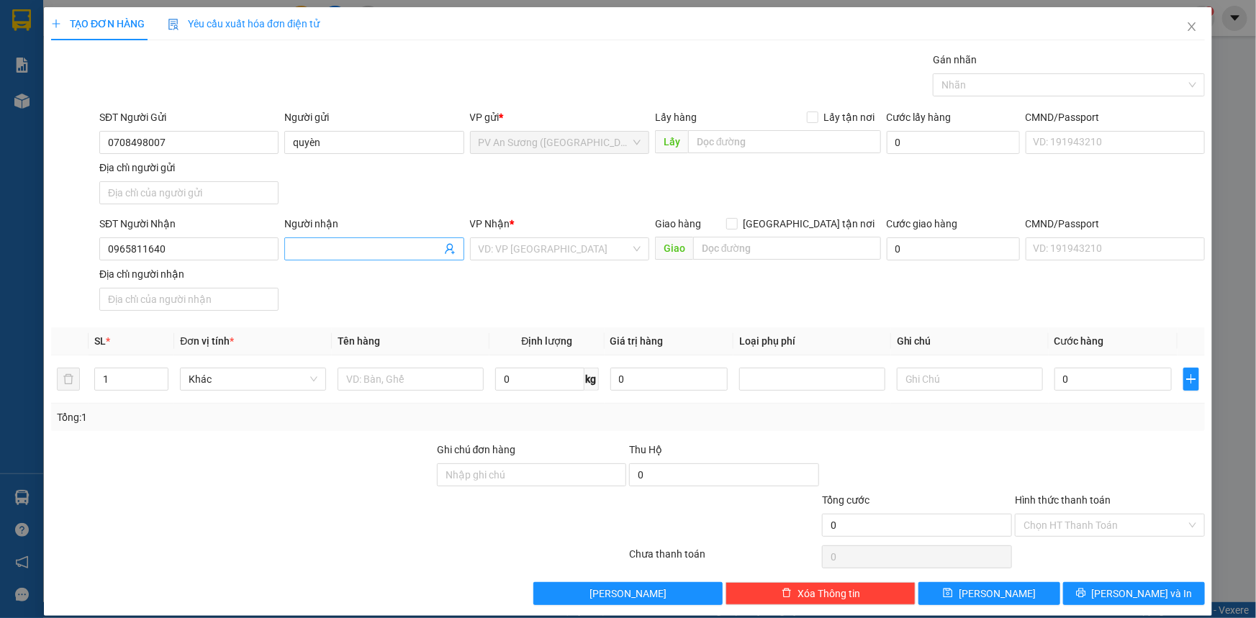
click at [322, 249] on input "Người nhận" at bounding box center [367, 249] width 148 height 16
type input "a"
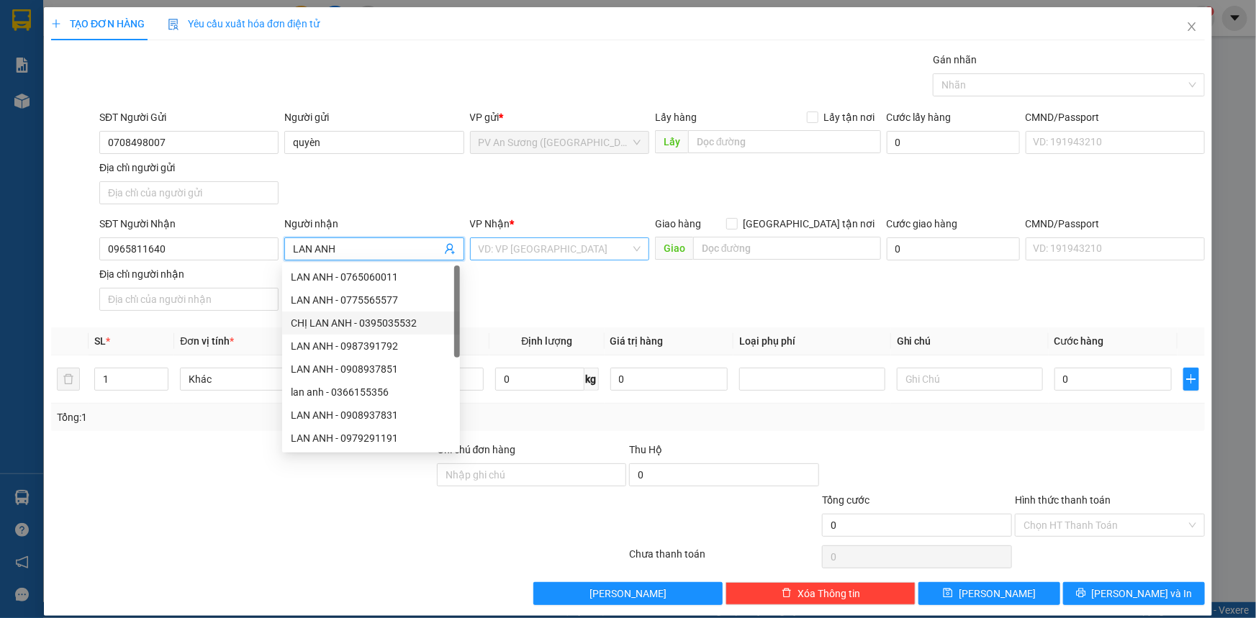
type input "LAN ANH"
click at [520, 246] on input "search" at bounding box center [555, 249] width 152 height 22
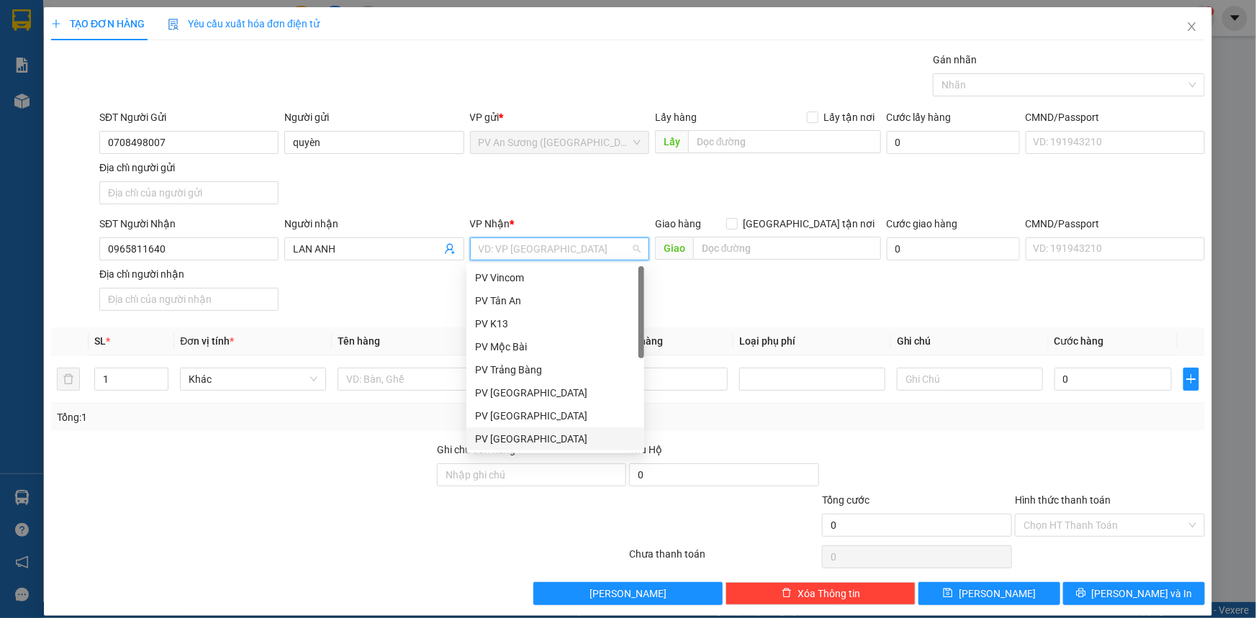
click at [531, 438] on div "PV [GEOGRAPHIC_DATA]" at bounding box center [555, 439] width 161 height 16
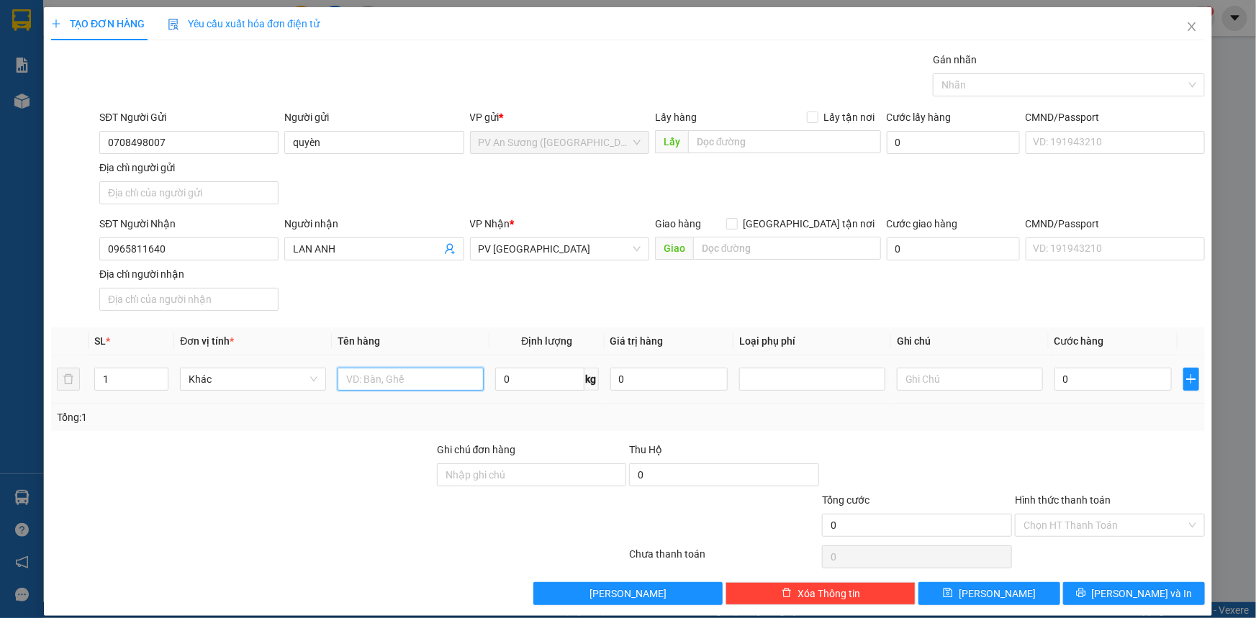
click at [410, 380] on input "text" at bounding box center [411, 379] width 146 height 23
type input "THÙNG THỰC PHẨM"
click at [954, 384] on input "text" at bounding box center [970, 379] width 146 height 23
type input "HƯ K ĐỀN"
click at [1072, 372] on input "0" at bounding box center [1112, 379] width 117 height 23
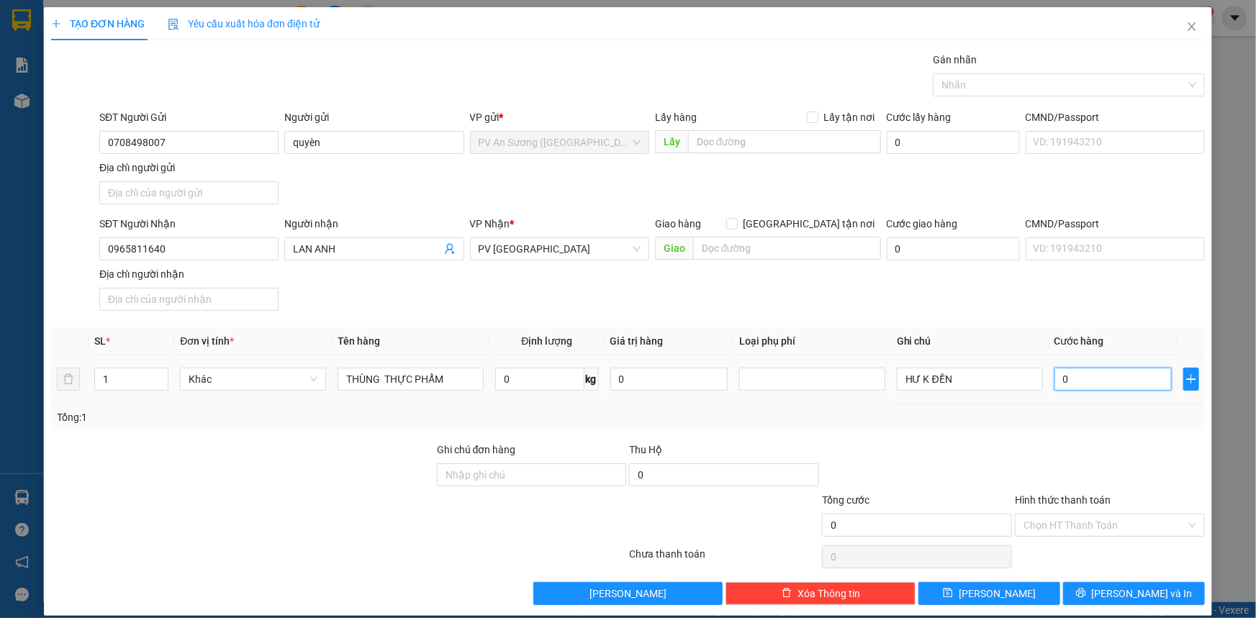
type input "003"
type input "3"
type input "0.030"
type input "30"
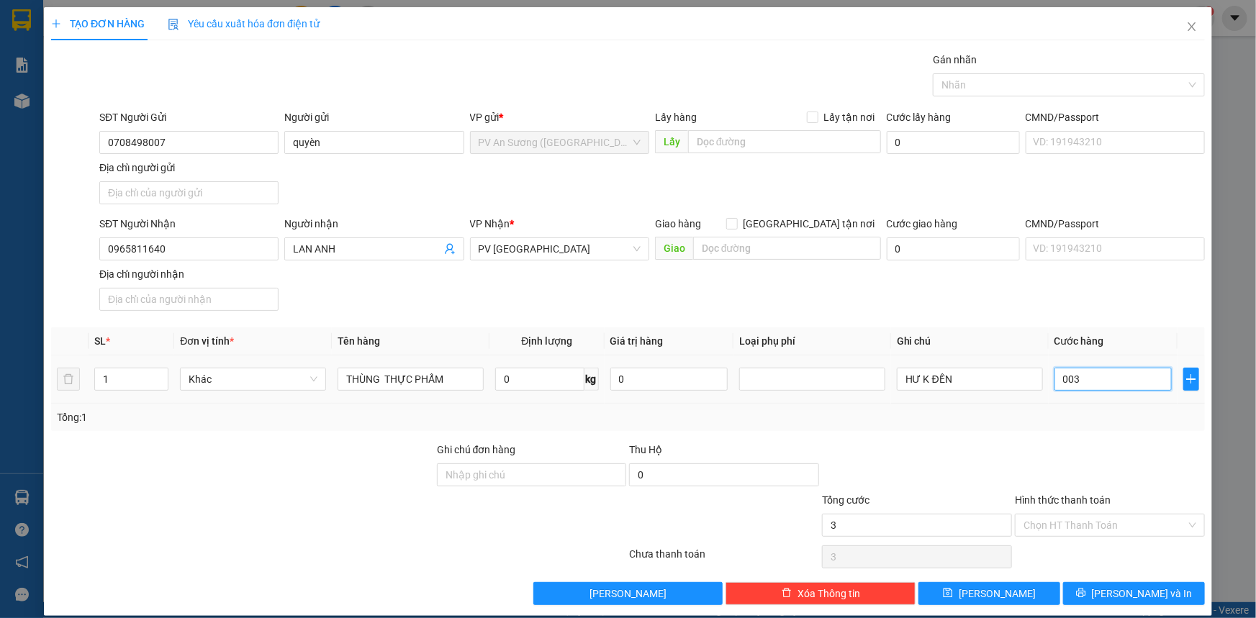
type input "30"
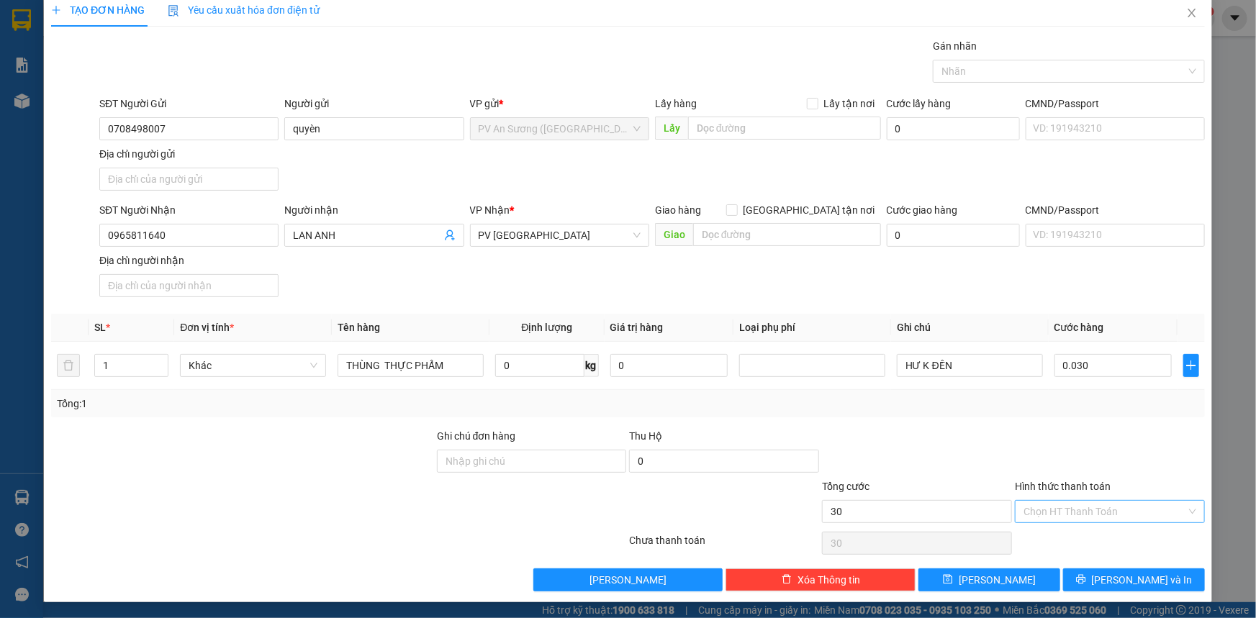
type input "30.000"
click at [1085, 511] on input "Hình thức thanh toán" at bounding box center [1104, 512] width 163 height 22
click at [1059, 540] on div "Tại văn phòng" at bounding box center [1101, 539] width 171 height 16
type input "0"
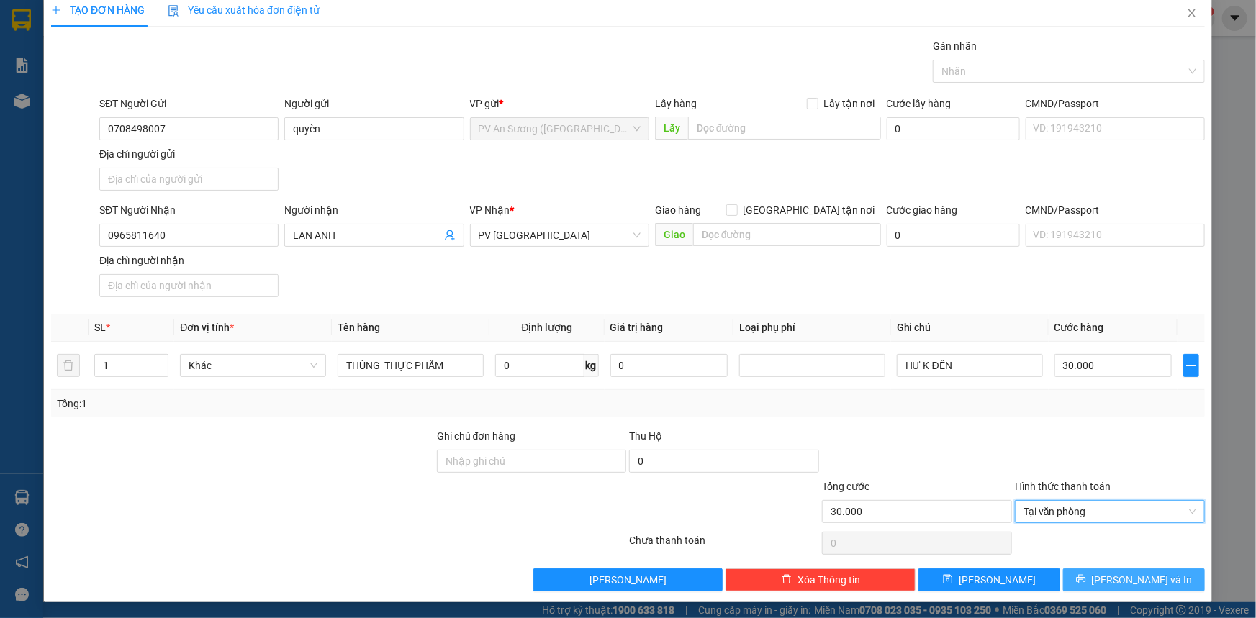
click at [1088, 572] on button "[PERSON_NAME] và In" at bounding box center [1134, 580] width 142 height 23
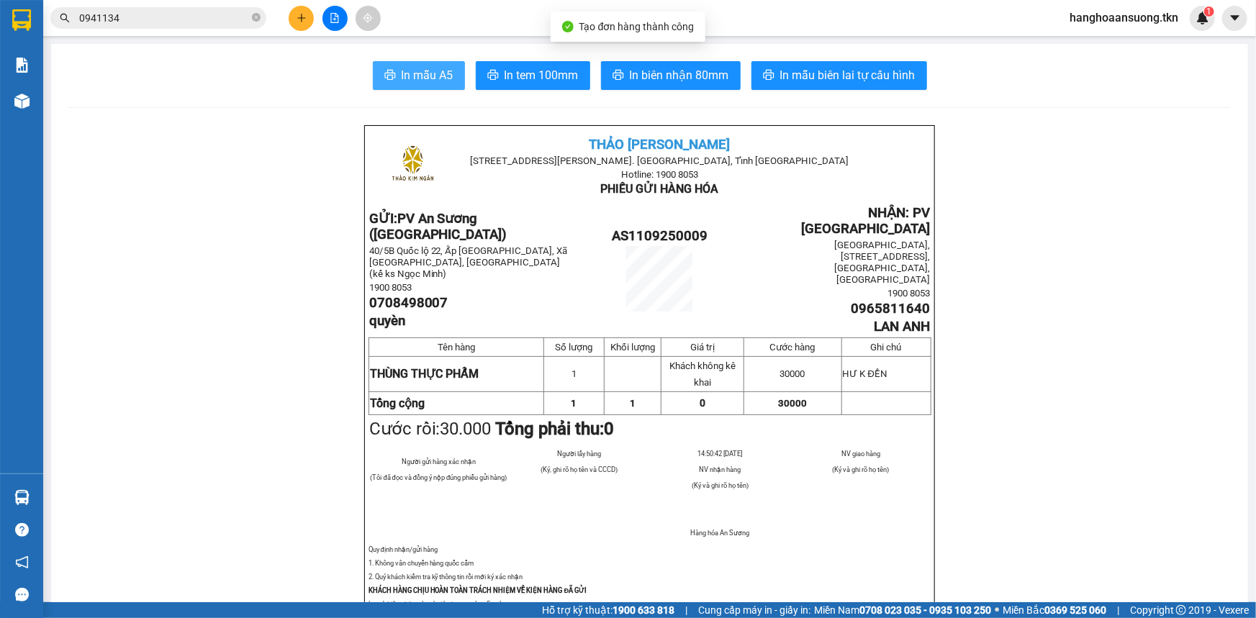
click at [389, 77] on icon "printer" at bounding box center [390, 75] width 12 height 12
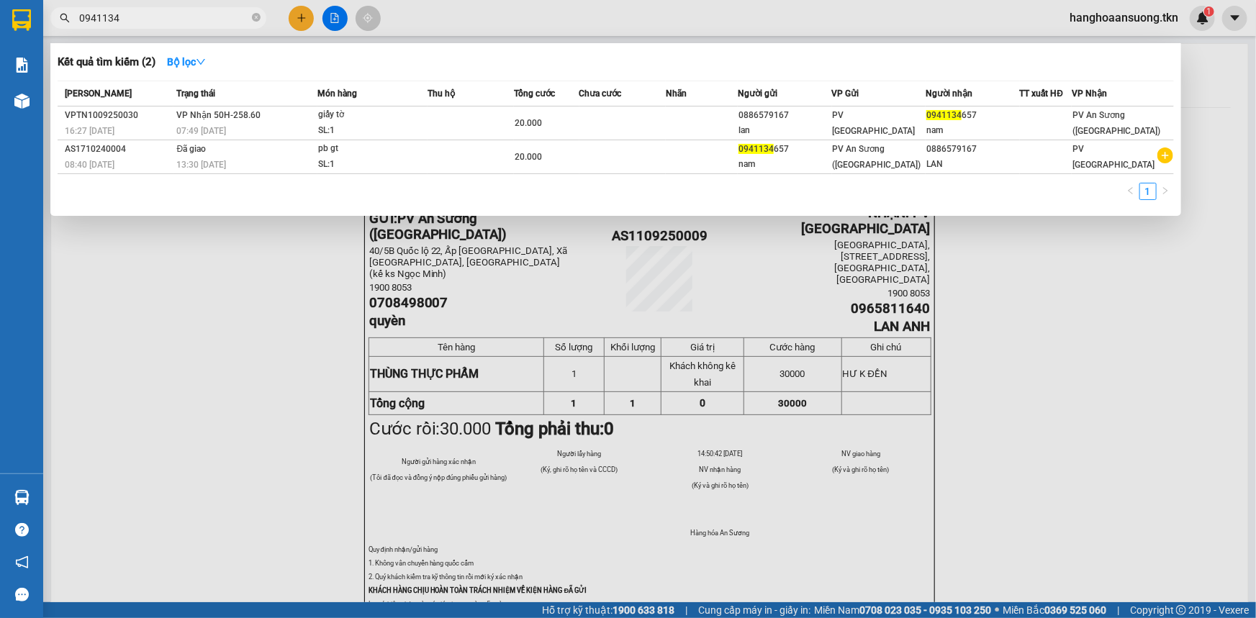
click at [258, 21] on icon "close-circle" at bounding box center [256, 17] width 9 height 9
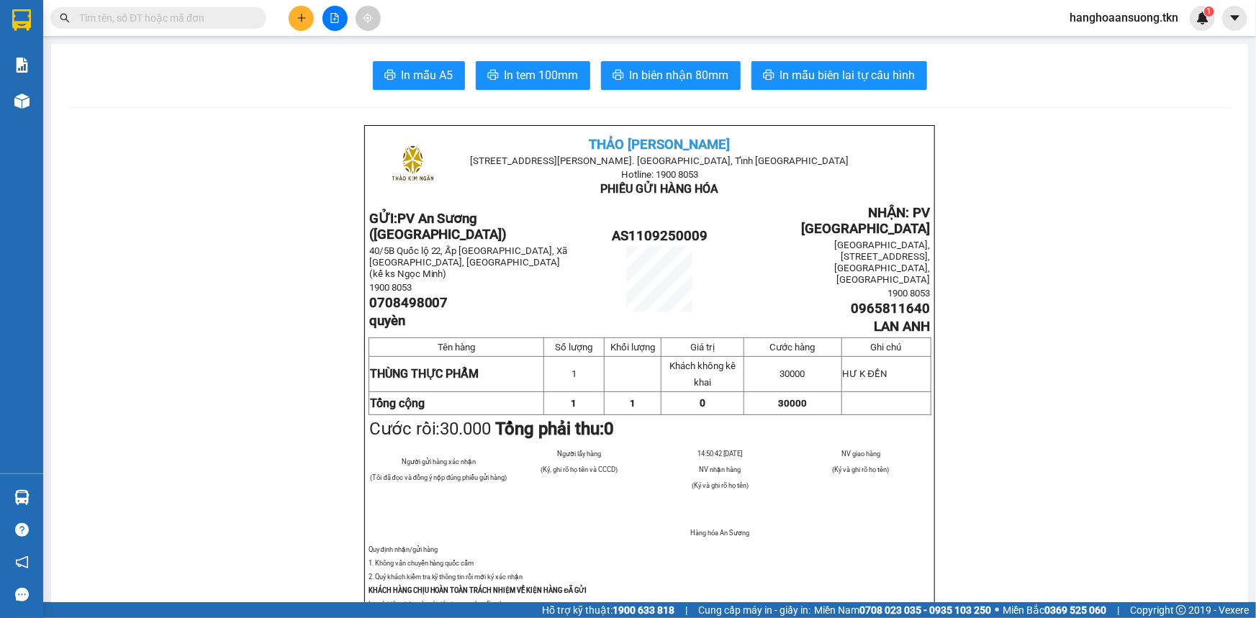
click at [204, 17] on input "text" at bounding box center [164, 18] width 170 height 16
click at [206, 17] on input "text" at bounding box center [164, 18] width 170 height 16
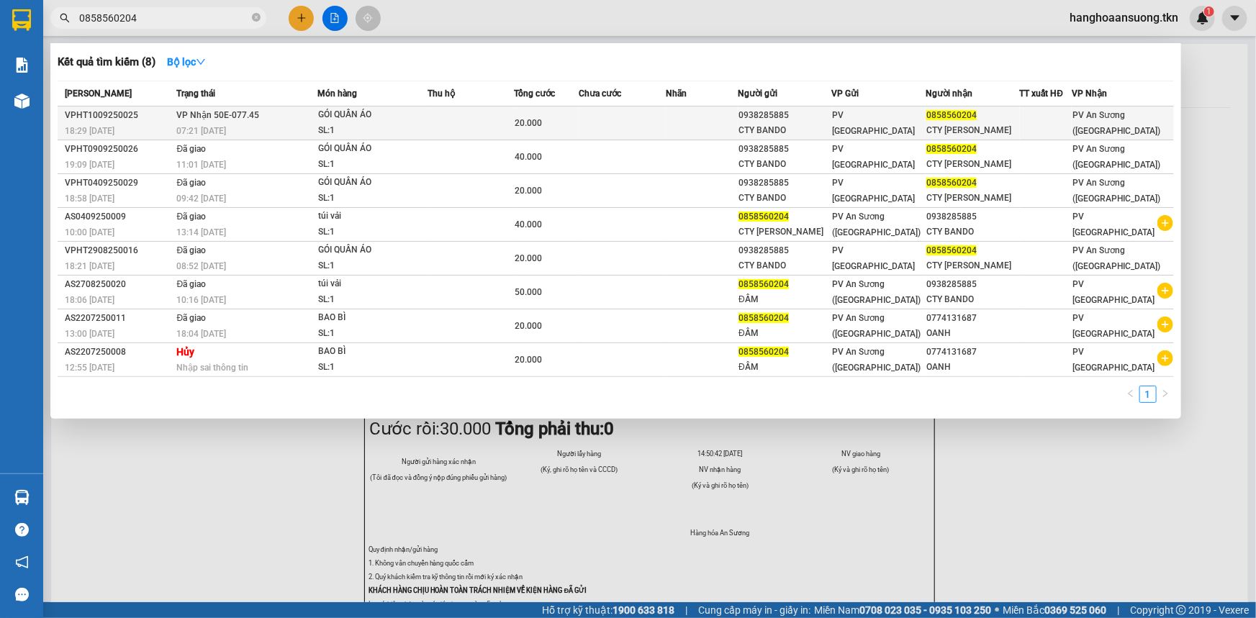
type input "0858560204"
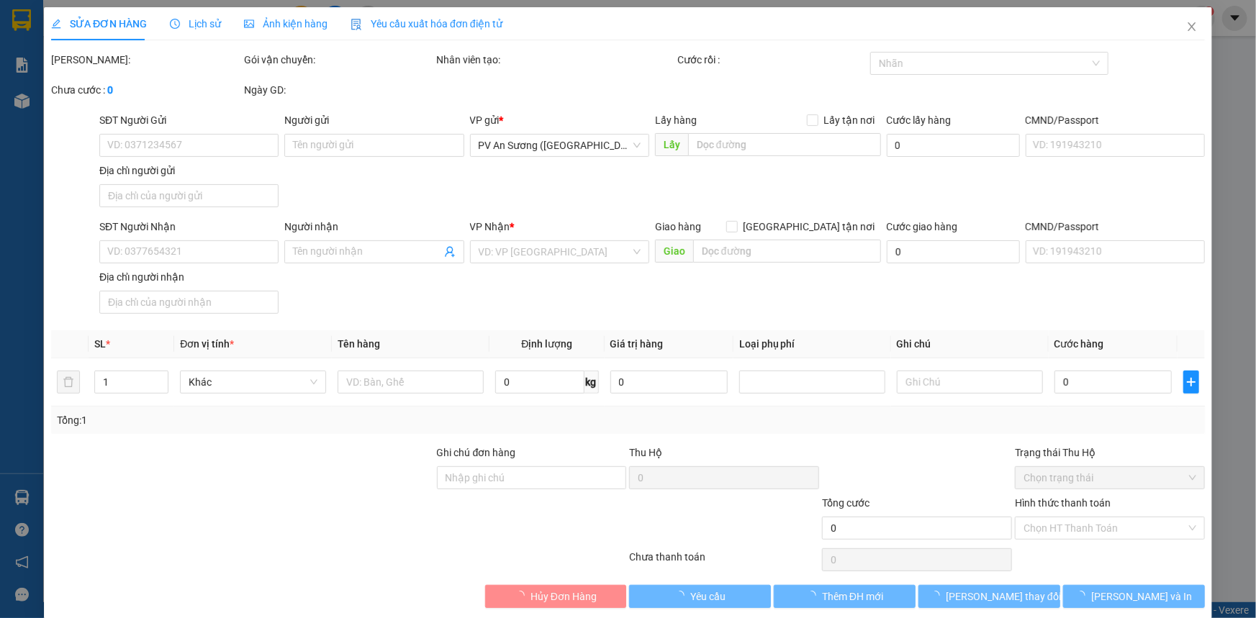
type input "0938285885"
type input "CTY BANDO"
type input "0858560204"
type input "CTY [PERSON_NAME]"
type input "20.000"
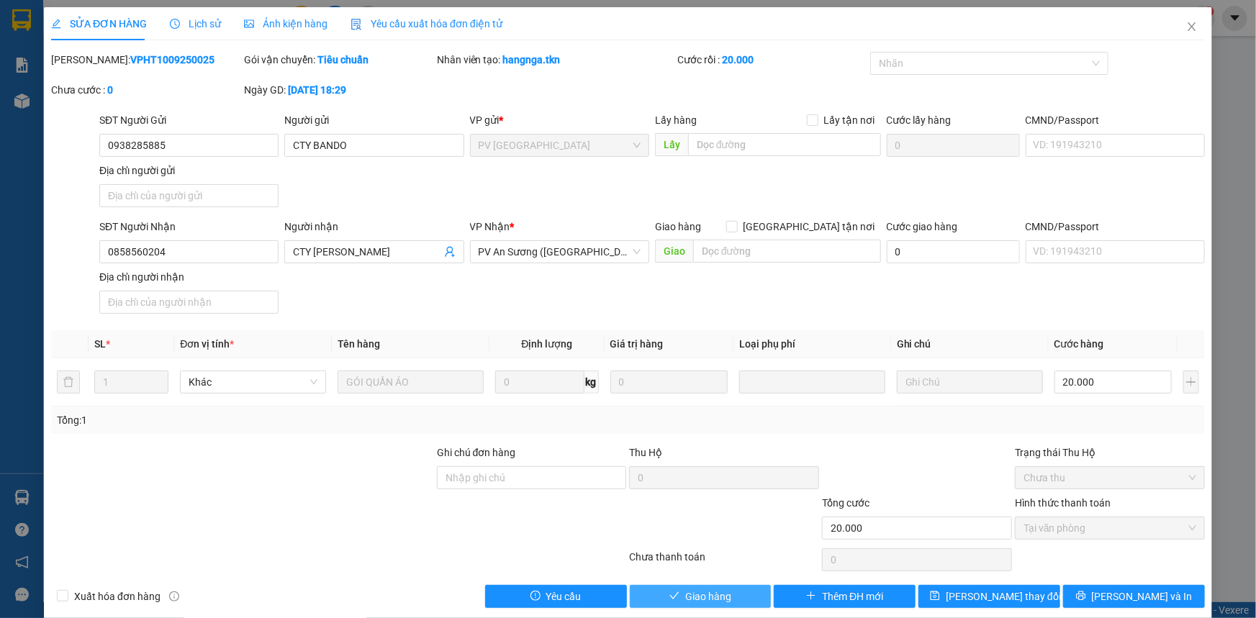
click at [687, 595] on span "Giao hàng" at bounding box center [708, 597] width 46 height 16
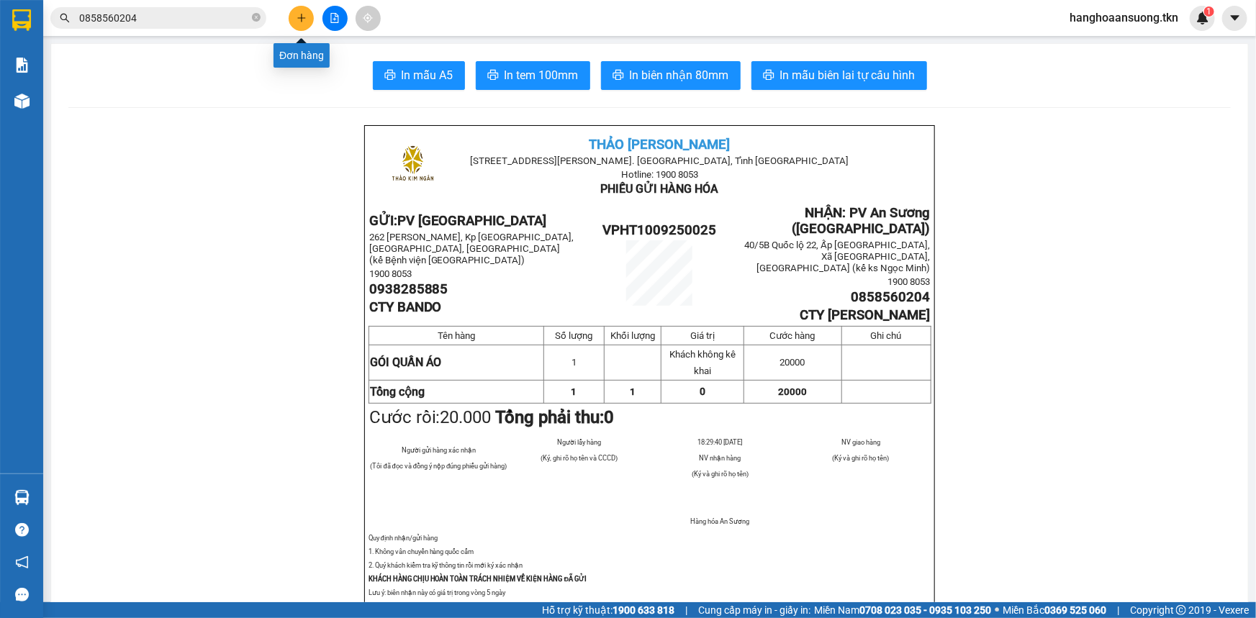
click at [298, 21] on icon "plus" at bounding box center [302, 18] width 10 height 10
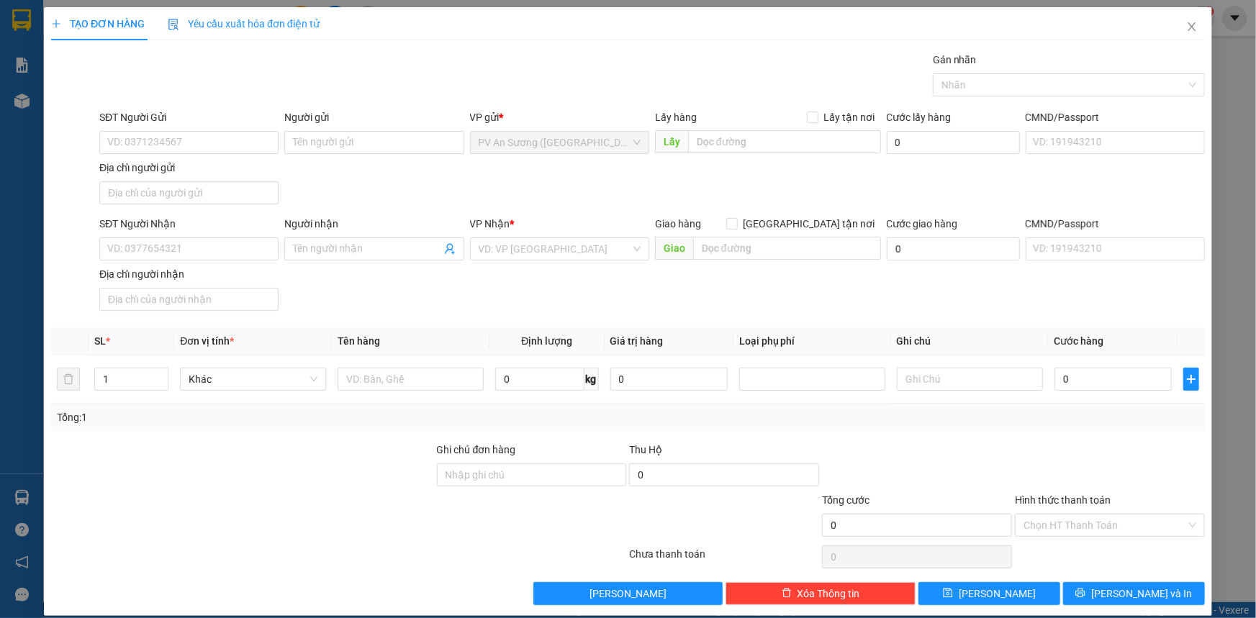
click at [298, 21] on span "Yêu cầu xuất hóa đơn điện tử" at bounding box center [244, 24] width 152 height 12
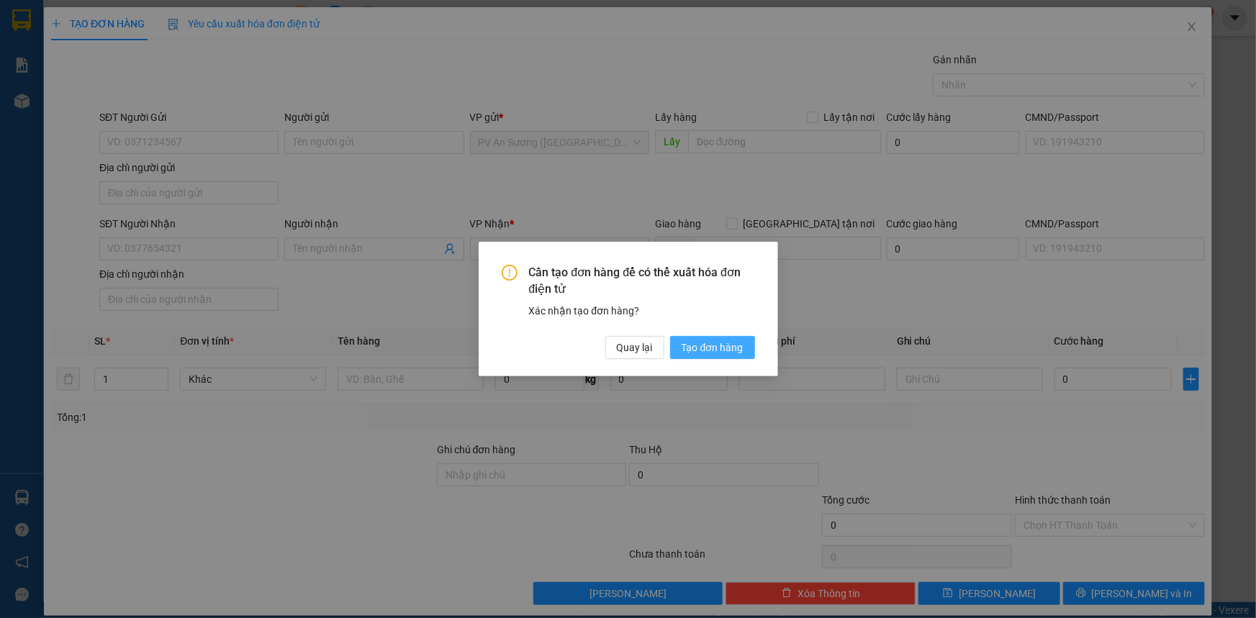
click at [732, 353] on span "Tạo đơn hàng" at bounding box center [713, 348] width 62 height 16
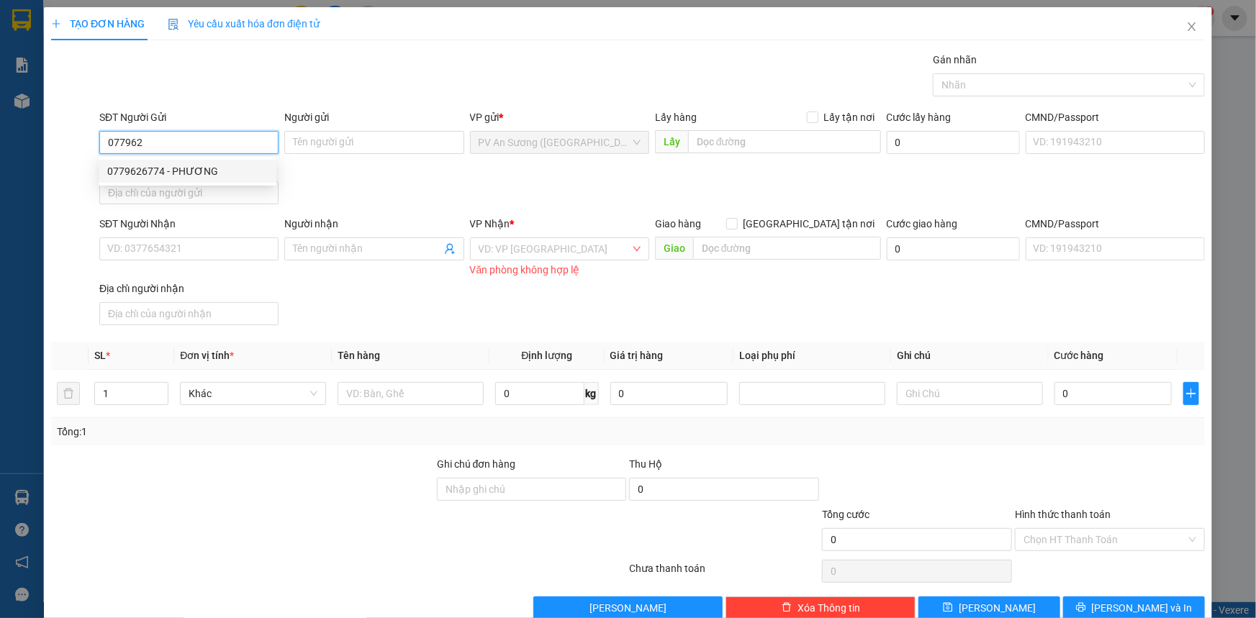
click at [158, 166] on div "0779626774 - PHƯƠNG" at bounding box center [187, 171] width 161 height 16
type input "0779626774"
type input "PHƯƠNG"
type input "0366539939"
type input "A [DEMOGRAPHIC_DATA]"
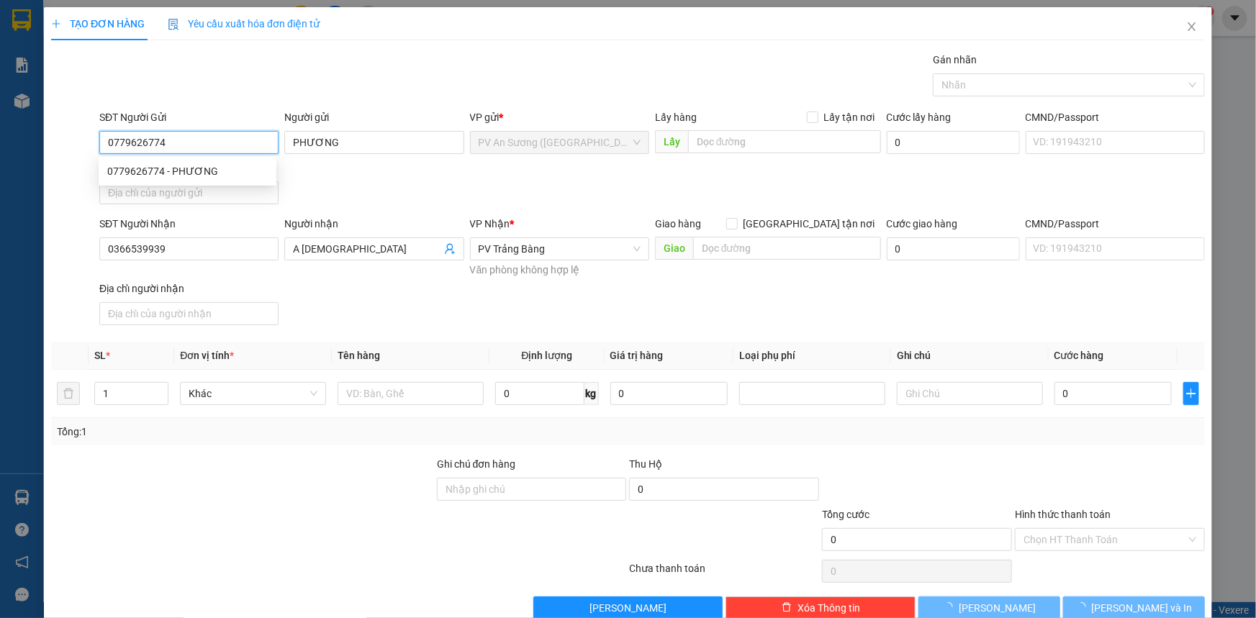
type input "80.000"
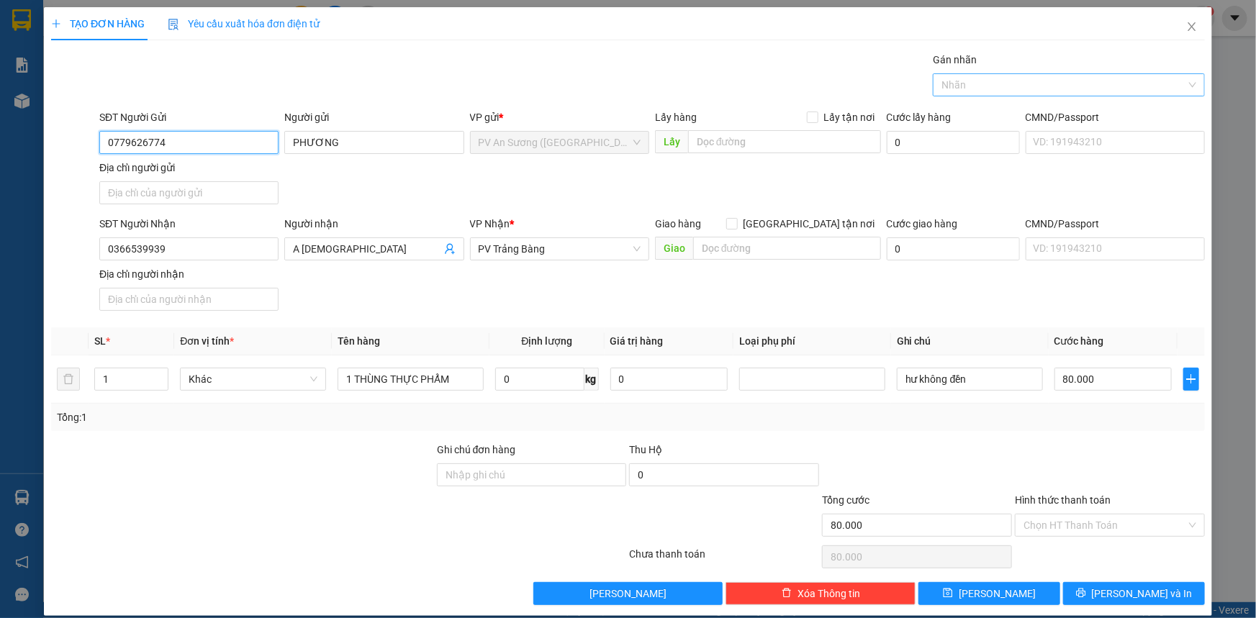
click at [972, 83] on div at bounding box center [1061, 84] width 250 height 17
type input "0779626774"
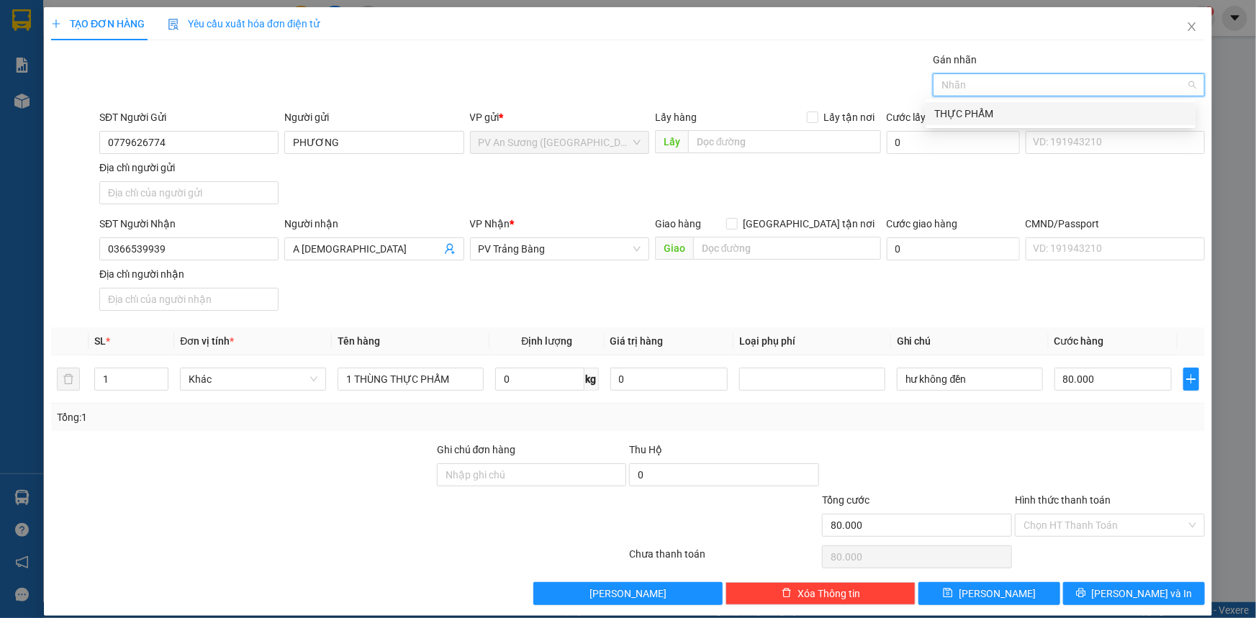
click at [987, 111] on div "THỰC PHẨM" at bounding box center [1060, 114] width 253 height 16
click at [1080, 525] on input "Hình thức thanh toán" at bounding box center [1104, 526] width 163 height 22
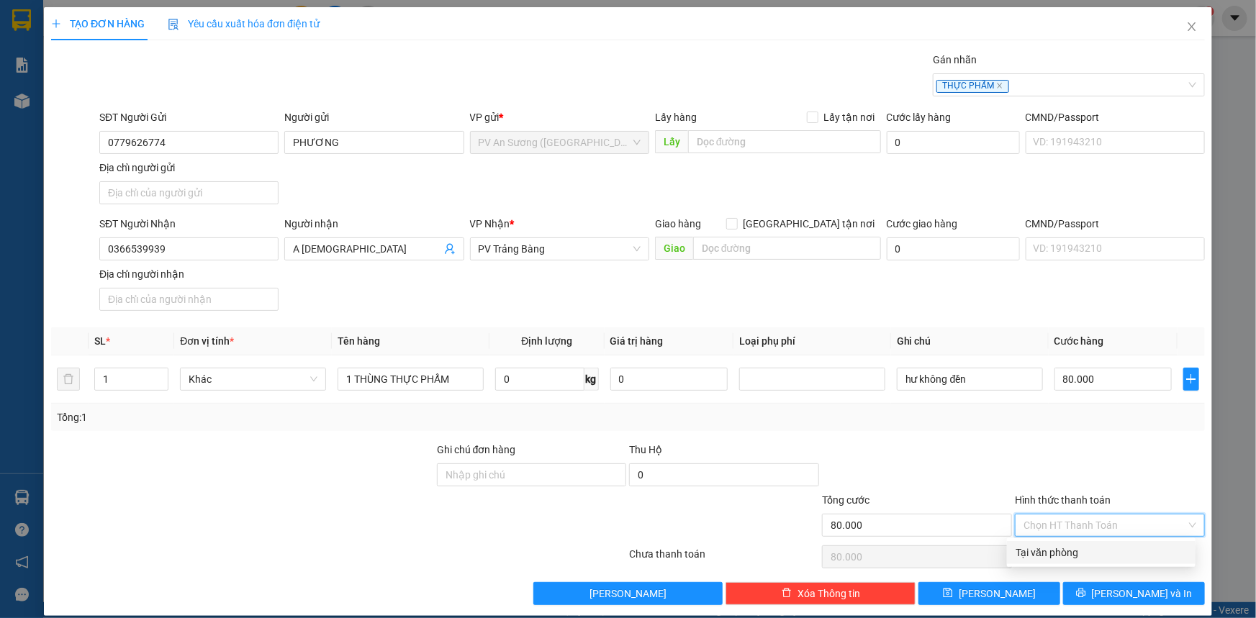
click at [1066, 547] on div "Tại văn phòng" at bounding box center [1101, 553] width 171 height 16
type input "0"
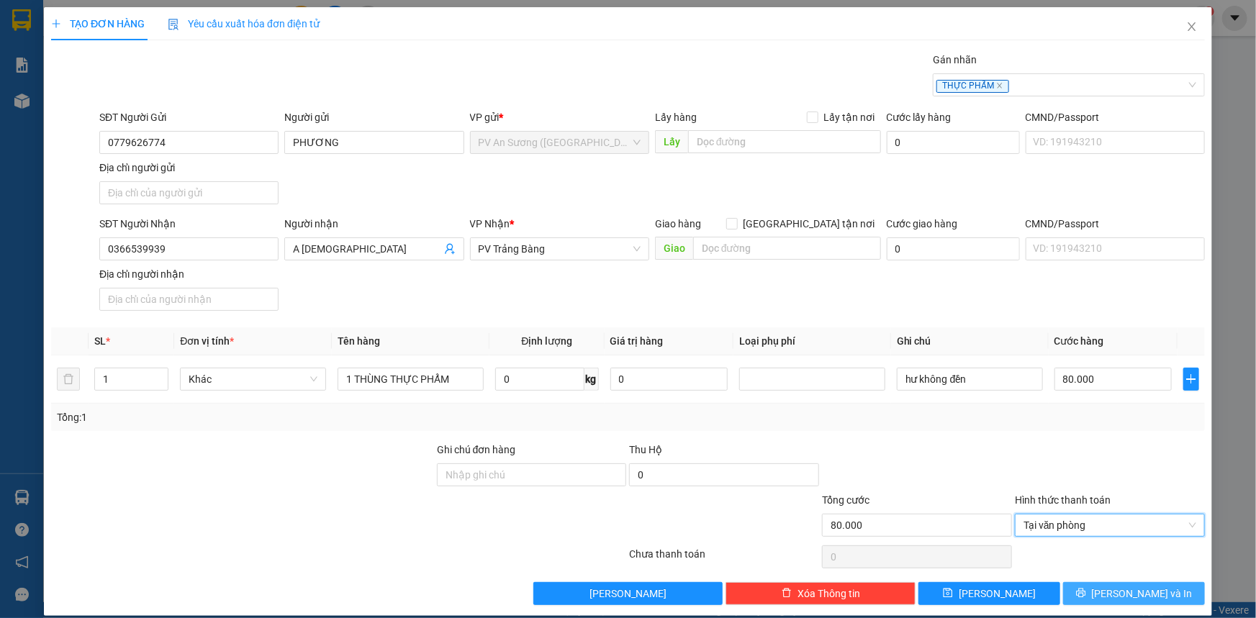
drag, startPoint x: 1116, startPoint y: 597, endPoint x: 1116, endPoint y: 584, distance: 12.2
click at [1116, 595] on span "[PERSON_NAME] và In" at bounding box center [1142, 594] width 101 height 16
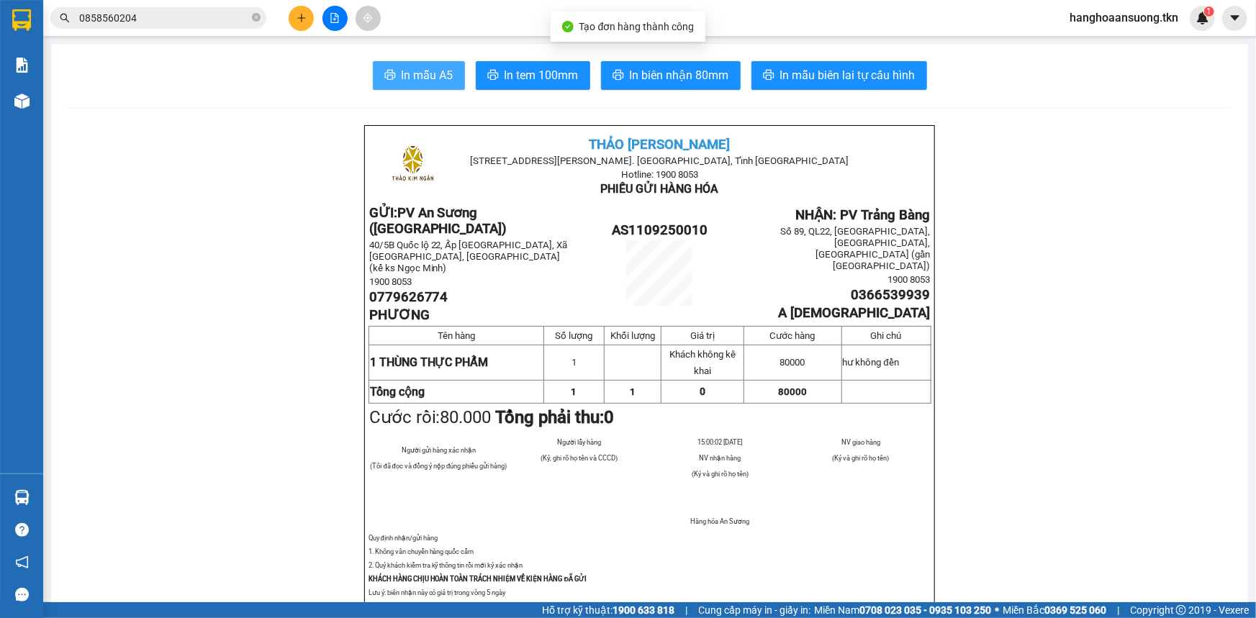
click at [402, 78] on span "In mẫu A5" at bounding box center [428, 75] width 52 height 18
